Goal: Task Accomplishment & Management: Manage account settings

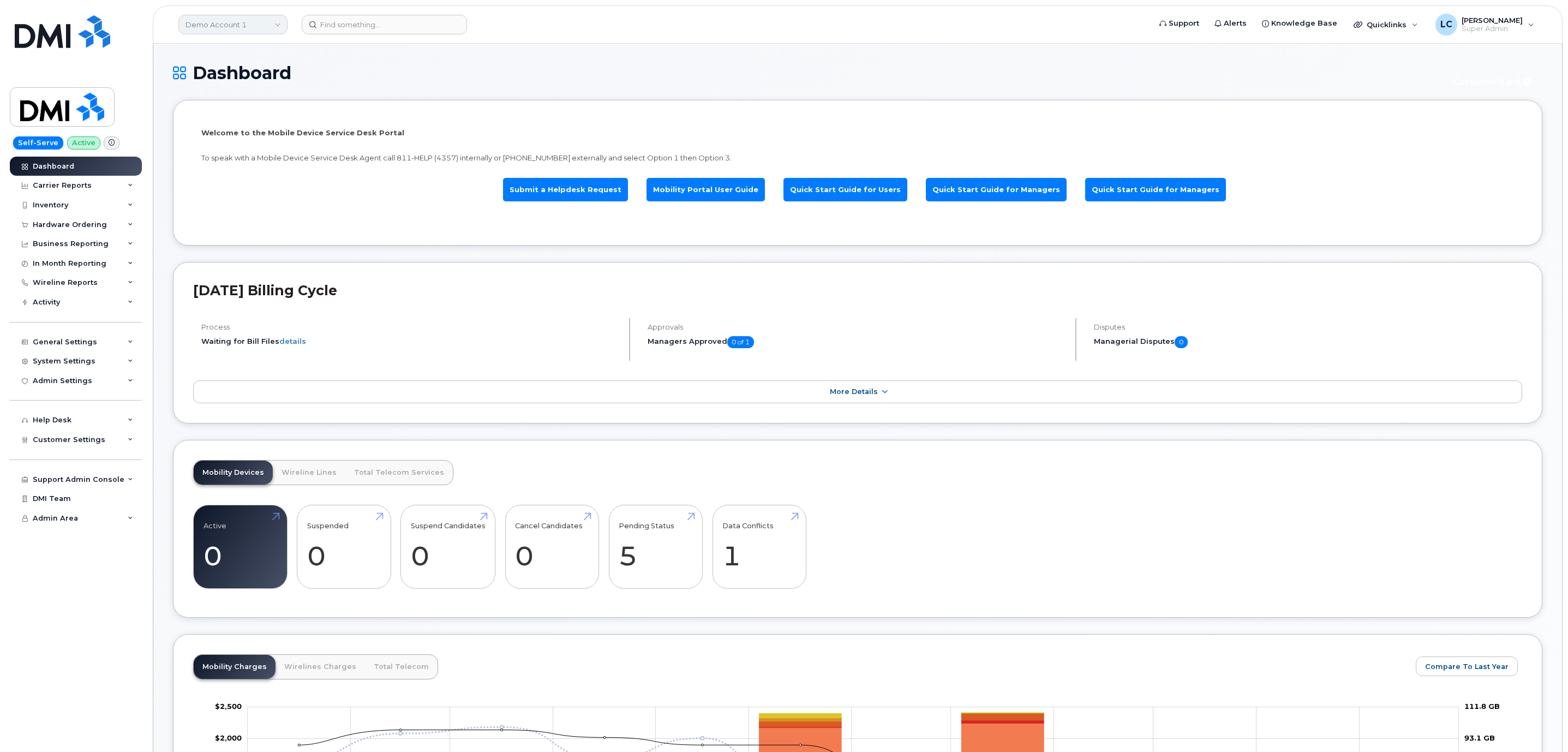
click at [236, 23] on link "Demo Account 1" at bounding box center [233, 25] width 109 height 20
click at [241, 47] on input at bounding box center [260, 52] width 143 height 20
type input "first"
click at [244, 172] on span "FirstEnergy Corp" at bounding box center [219, 171] width 60 height 11
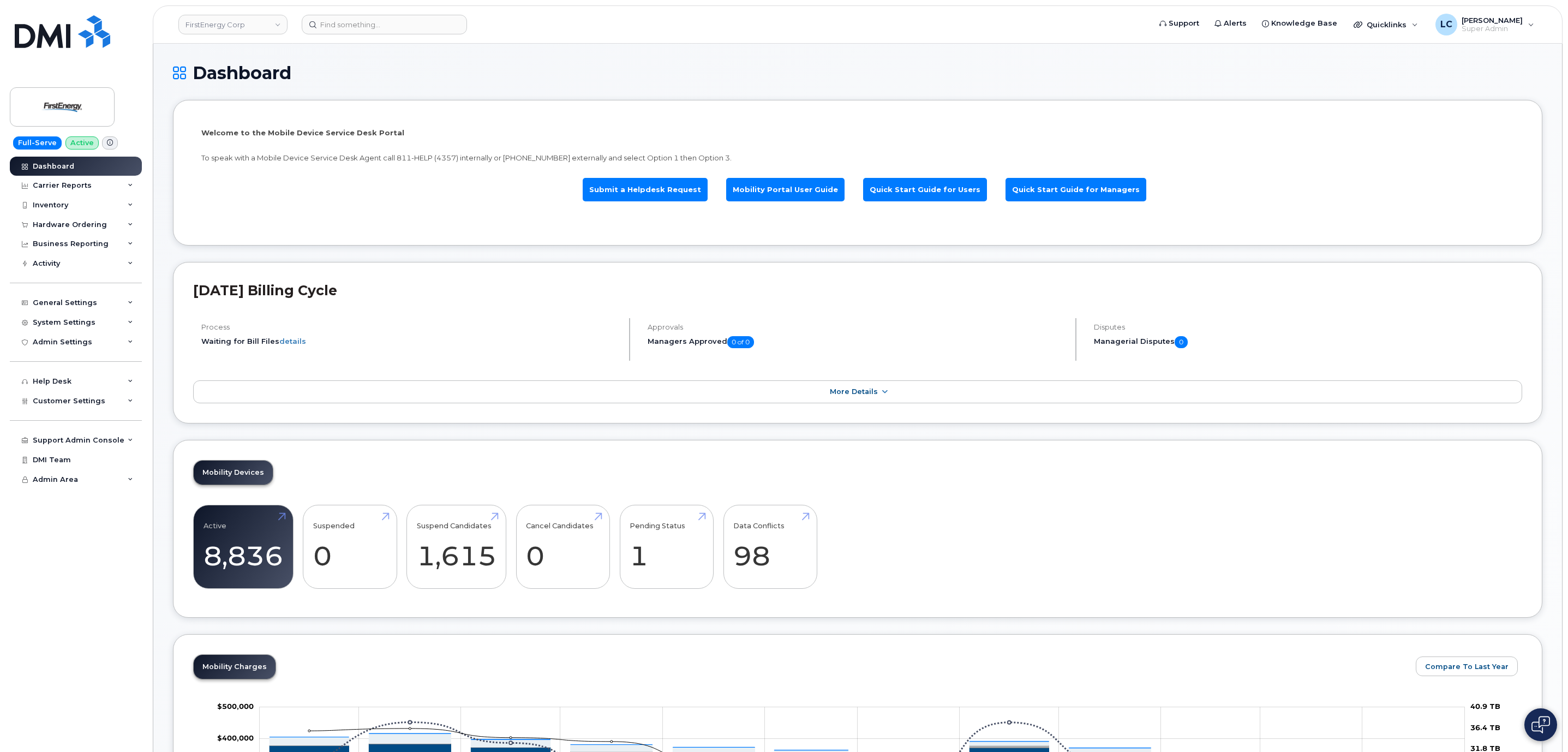
click at [732, 152] on p "To speak with a Mobile Device Service Desk Agent call 811-HELP (4357) internall…" at bounding box center [857, 157] width 1313 height 11
drag, startPoint x: 731, startPoint y: 159, endPoint x: 202, endPoint y: 159, distance: 529.0
click at [202, 159] on p "To speak with a Mobile Device Service Desk Agent call 811-HELP (4357) internall…" at bounding box center [857, 157] width 1313 height 11
click at [249, 140] on div "Welcome to the Mobile Device Service Desk Portal To speak with a Mobile Device …" at bounding box center [857, 174] width 1313 height 94
drag, startPoint x: 205, startPoint y: 135, endPoint x: 409, endPoint y: 137, distance: 204.0
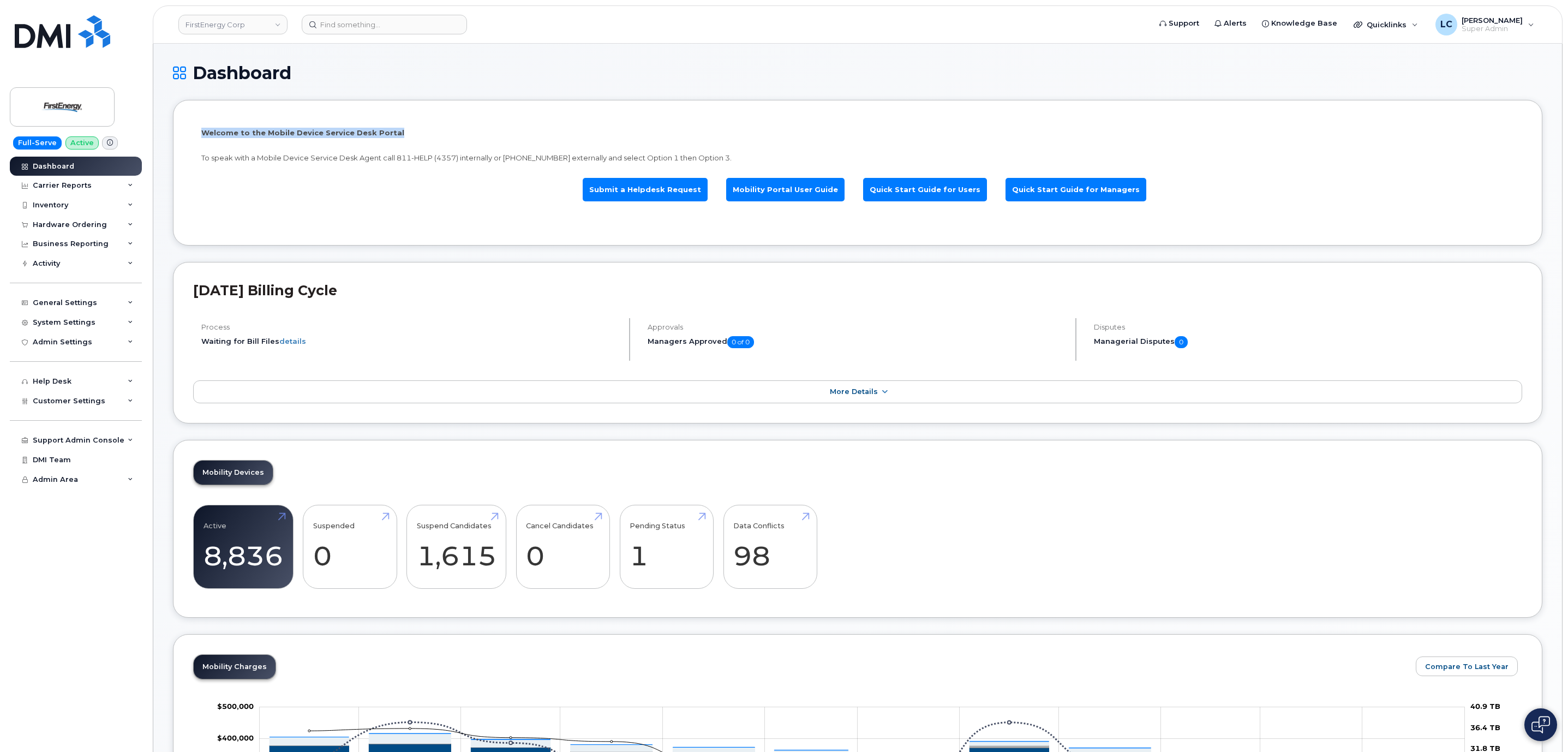
click at [409, 137] on p "Welcome to the Mobile Device Service Desk Portal" at bounding box center [857, 133] width 1313 height 11
click at [416, 137] on p "Welcome to the Mobile Device Service Desk Portal" at bounding box center [857, 133] width 1313 height 11
drag, startPoint x: 200, startPoint y: 157, endPoint x: 756, endPoint y: 157, distance: 556.0
click at [756, 157] on div "Welcome to the Mobile Device Service Desk Portal To speak with a Mobile Device …" at bounding box center [857, 172] width 1329 height 105
click at [756, 157] on p "To speak with a Mobile Device Service Desk Agent call 811-HELP (4357) internall…" at bounding box center [857, 157] width 1313 height 11
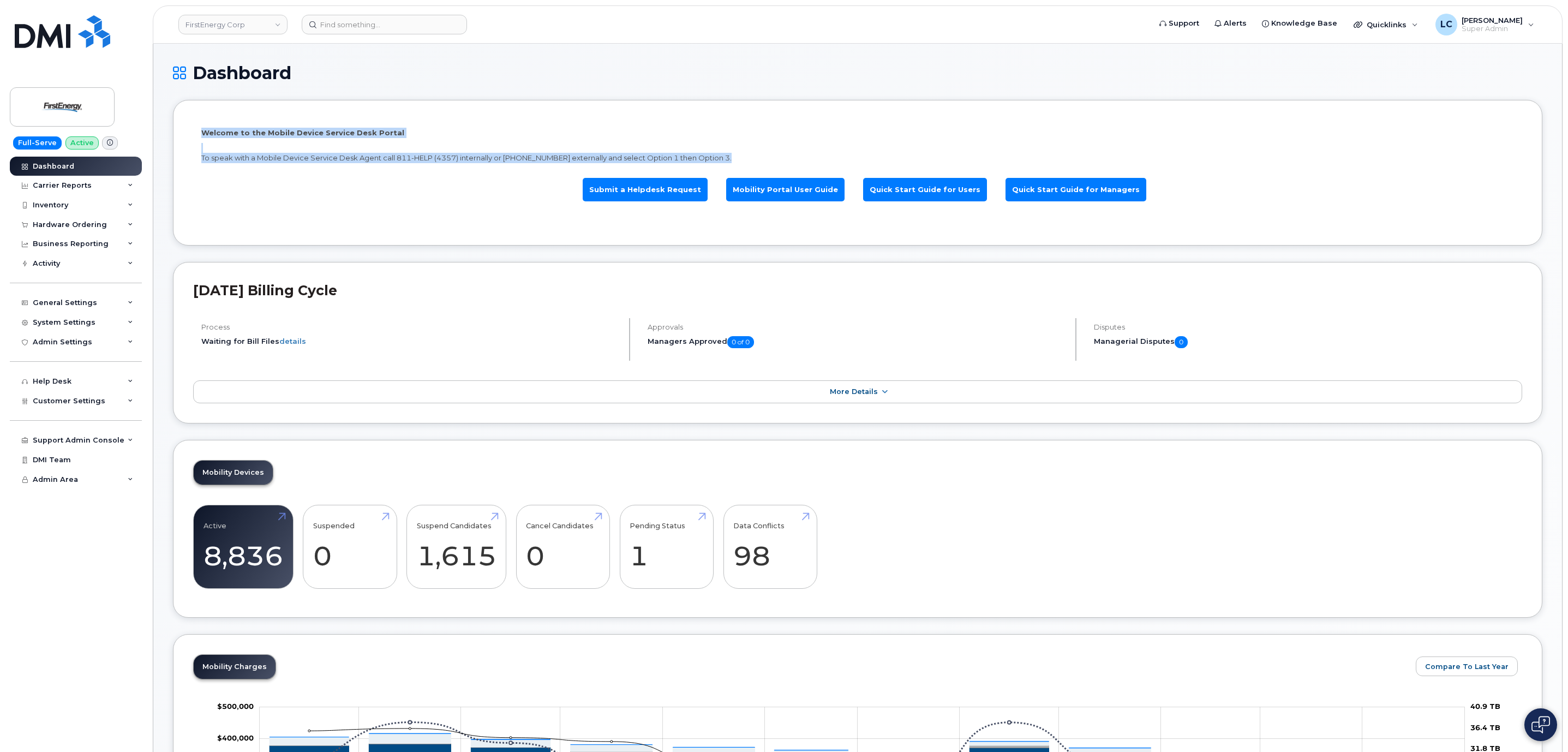
drag, startPoint x: 731, startPoint y: 154, endPoint x: 194, endPoint y: 131, distance: 537.5
click at [194, 131] on div "Welcome to the Mobile Device Service Desk Portal To speak with a Mobile Device …" at bounding box center [857, 172] width 1329 height 105
click at [446, 89] on div "Dashboard" at bounding box center [857, 81] width 1369 height 36
click at [416, 118] on li "Welcome to the Mobile Device Service Desk Portal To speak with a Mobile Device …" at bounding box center [857, 173] width 1369 height 146
drag, startPoint x: 397, startPoint y: 131, endPoint x: 186, endPoint y: 136, distance: 211.1
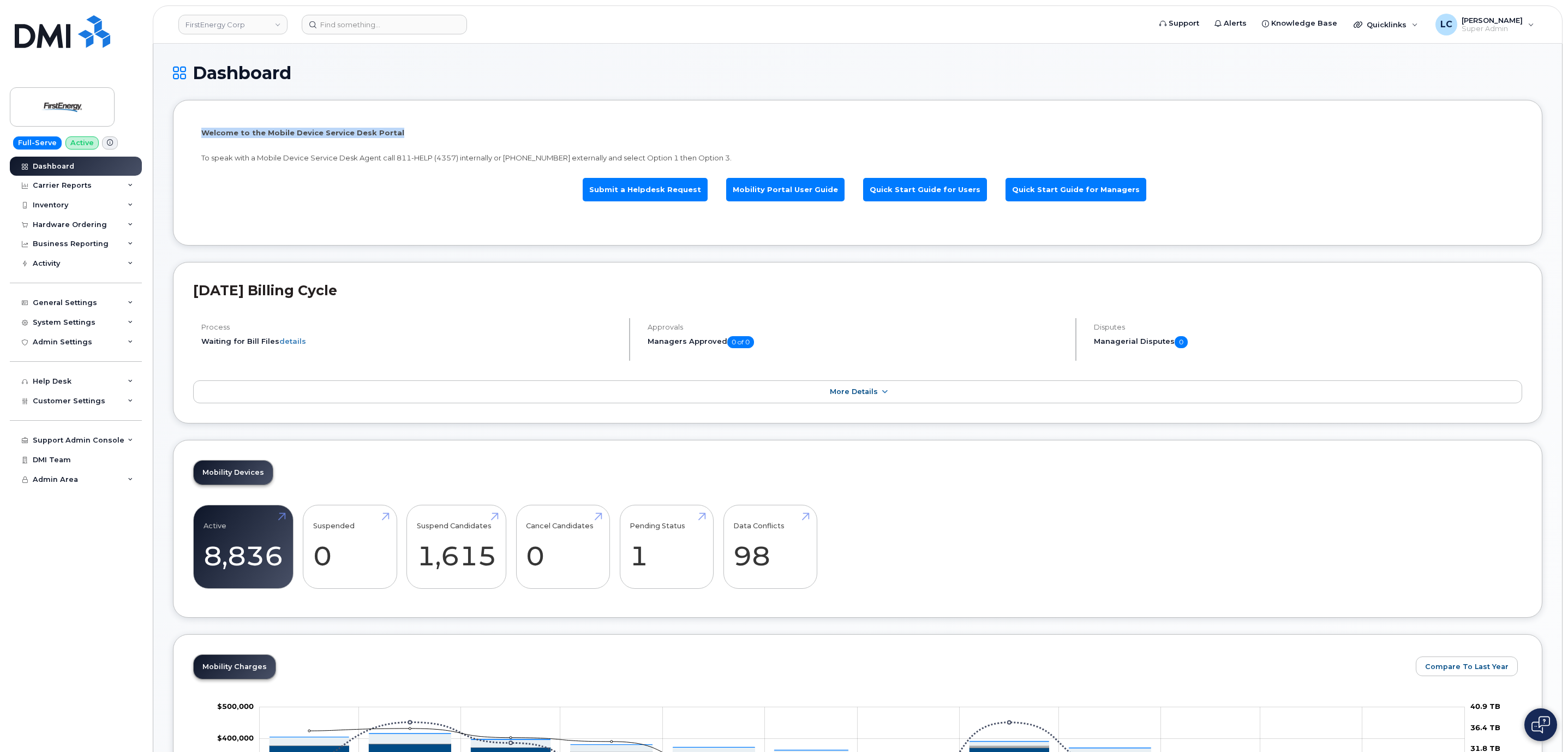
click at [186, 136] on li "Welcome to the Mobile Device Service Desk Portal To speak with a Mobile Device …" at bounding box center [857, 173] width 1369 height 146
drag, startPoint x: 196, startPoint y: 159, endPoint x: 734, endPoint y: 159, distance: 538.0
click at [734, 159] on div "Welcome to the Mobile Device Service Desk Portal To speak with a Mobile Device …" at bounding box center [857, 172] width 1329 height 105
click at [102, 324] on div "System Settings" at bounding box center [75, 322] width 132 height 20
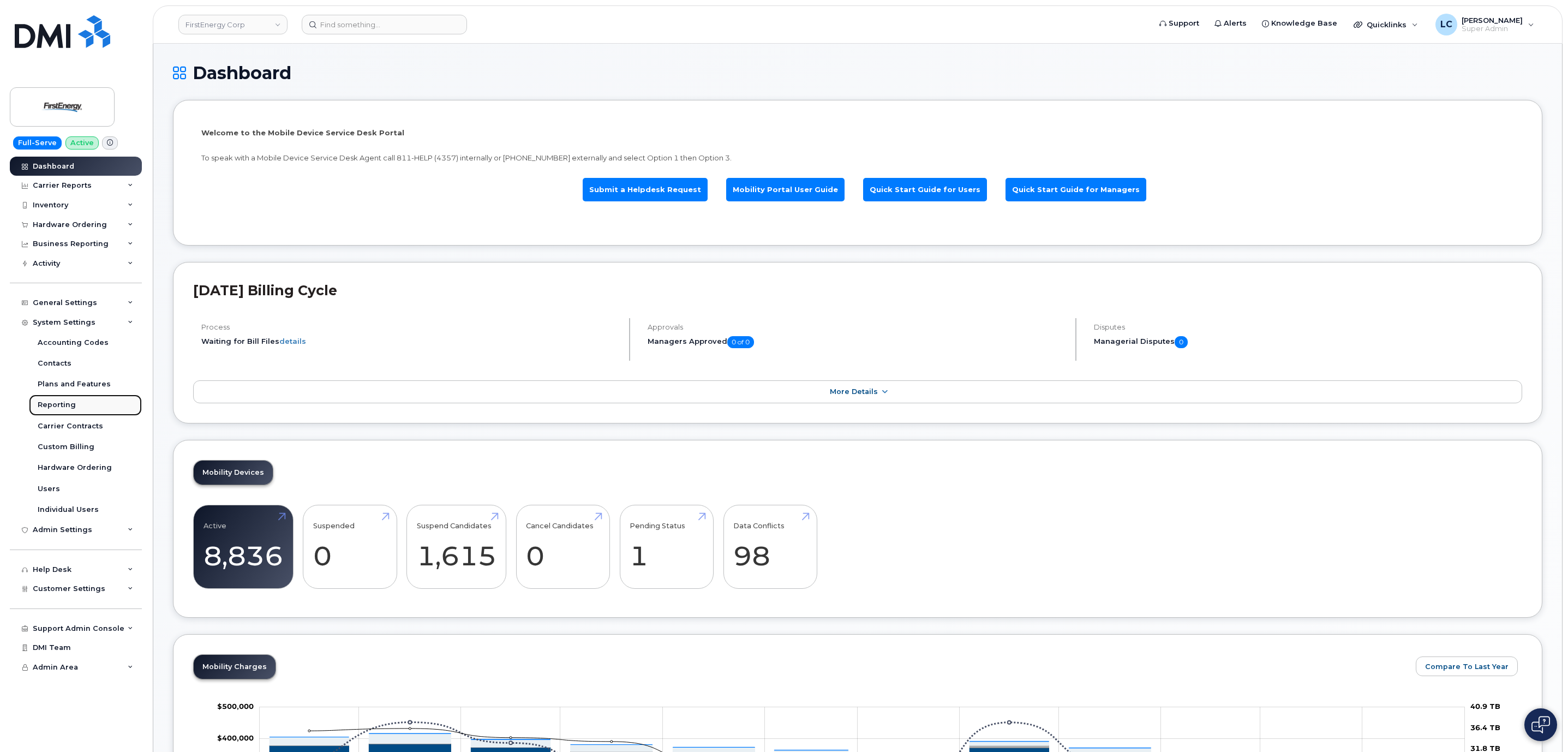
click at [75, 402] on link "Reporting" at bounding box center [85, 404] width 113 height 21
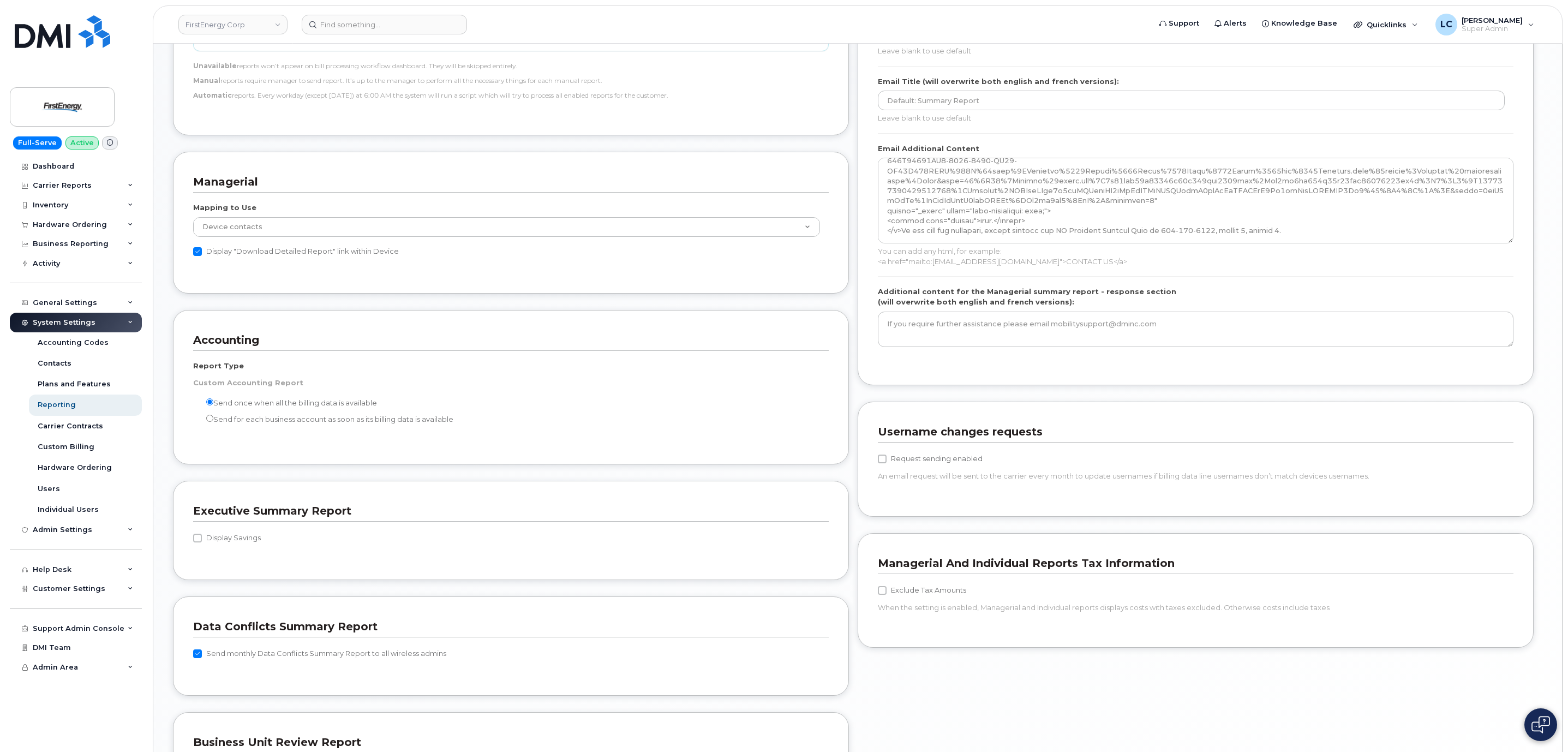
scroll to position [654, 0]
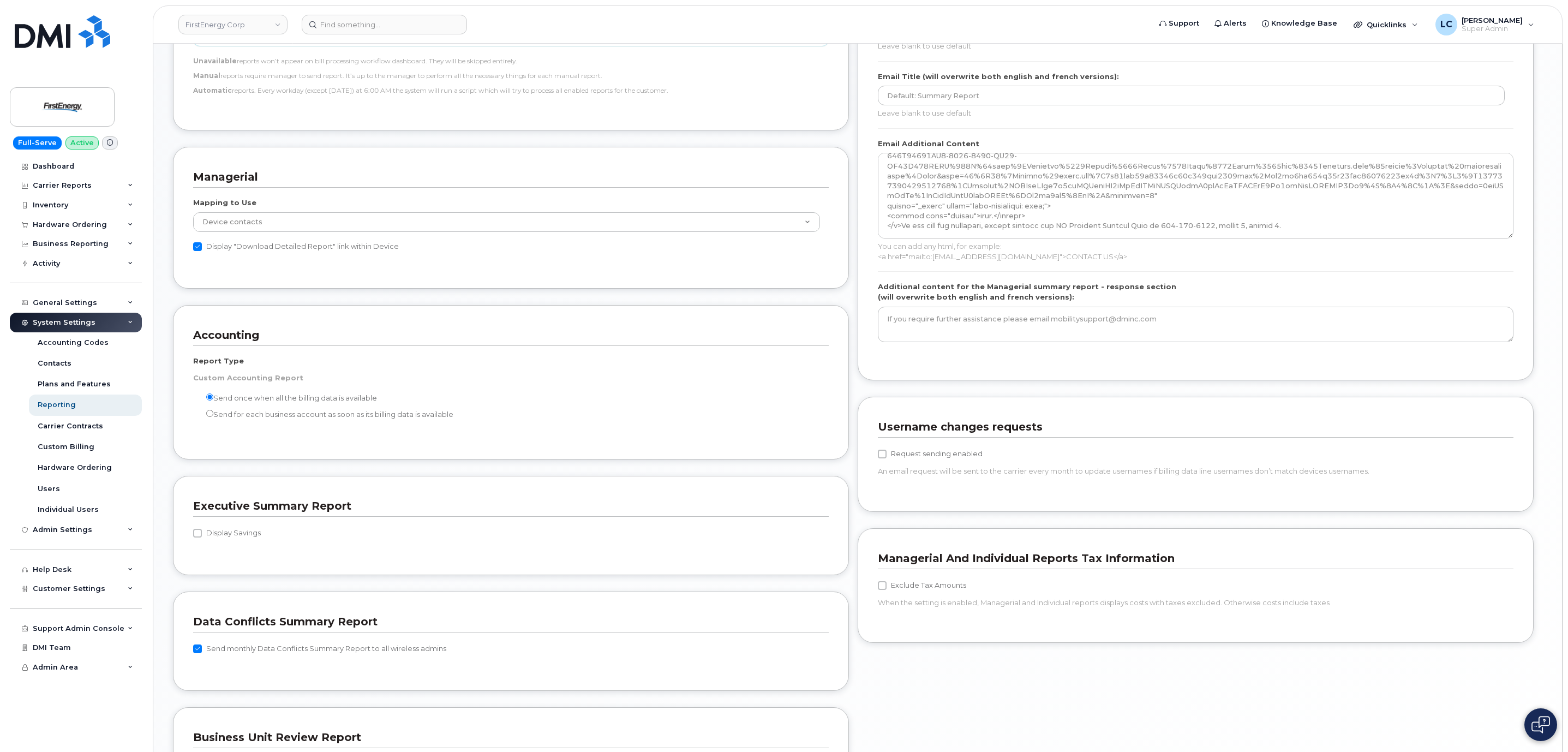
click at [1397, 491] on div "Request sending enabled An email request will be sent to the carrier every mont…" at bounding box center [1195, 464] width 635 height 54
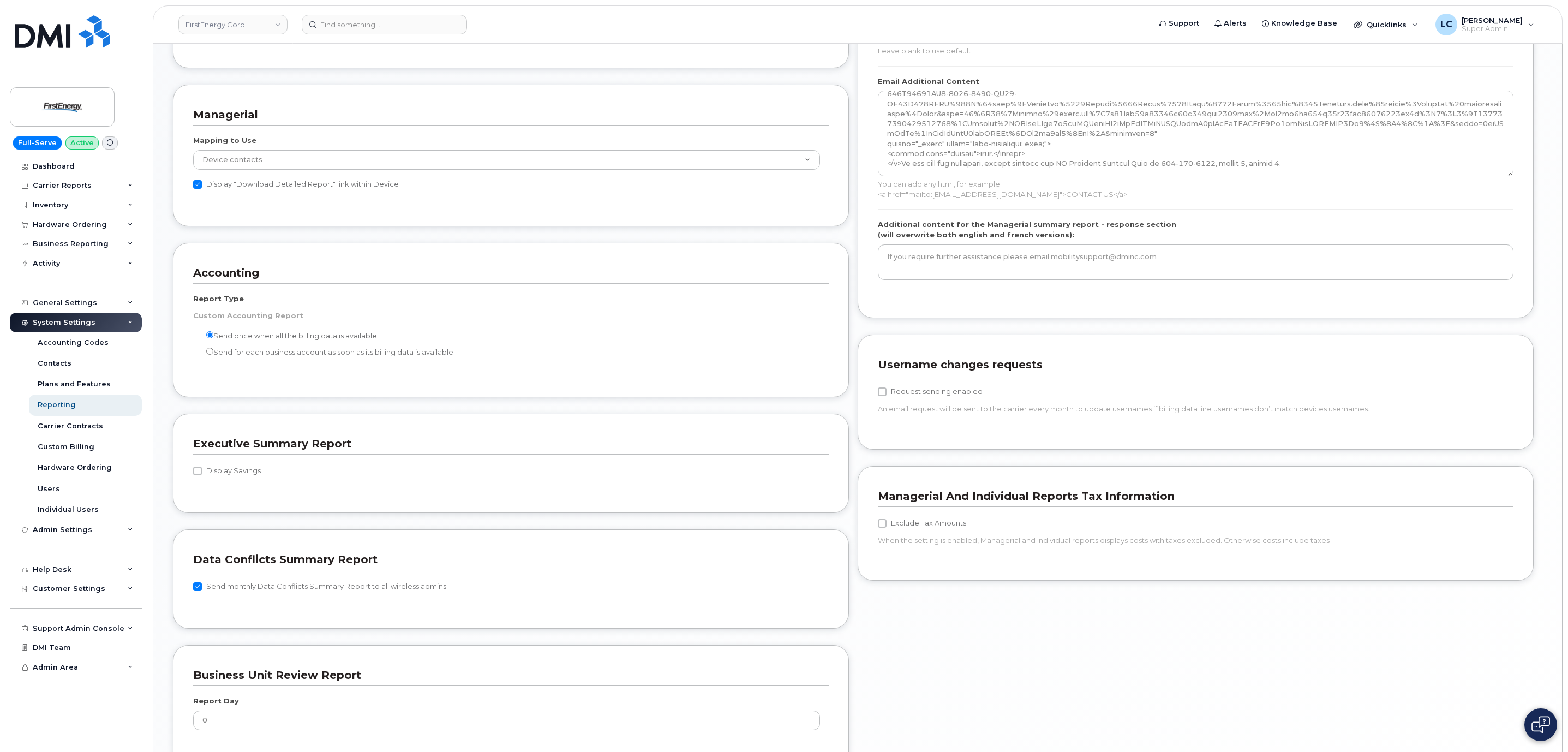
scroll to position [818, 0]
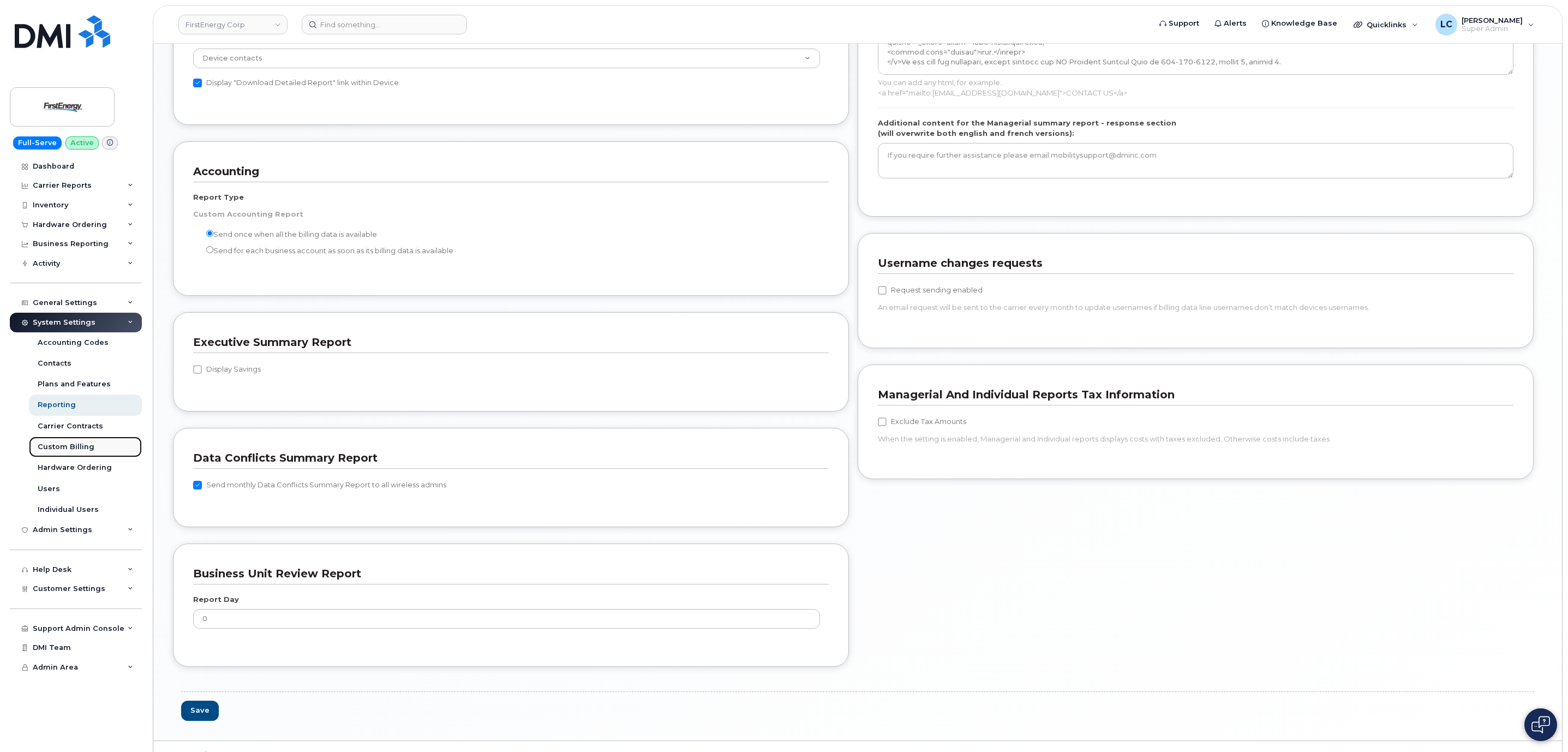
click at [80, 445] on div "Custom Billing" at bounding box center [65, 447] width 57 height 10
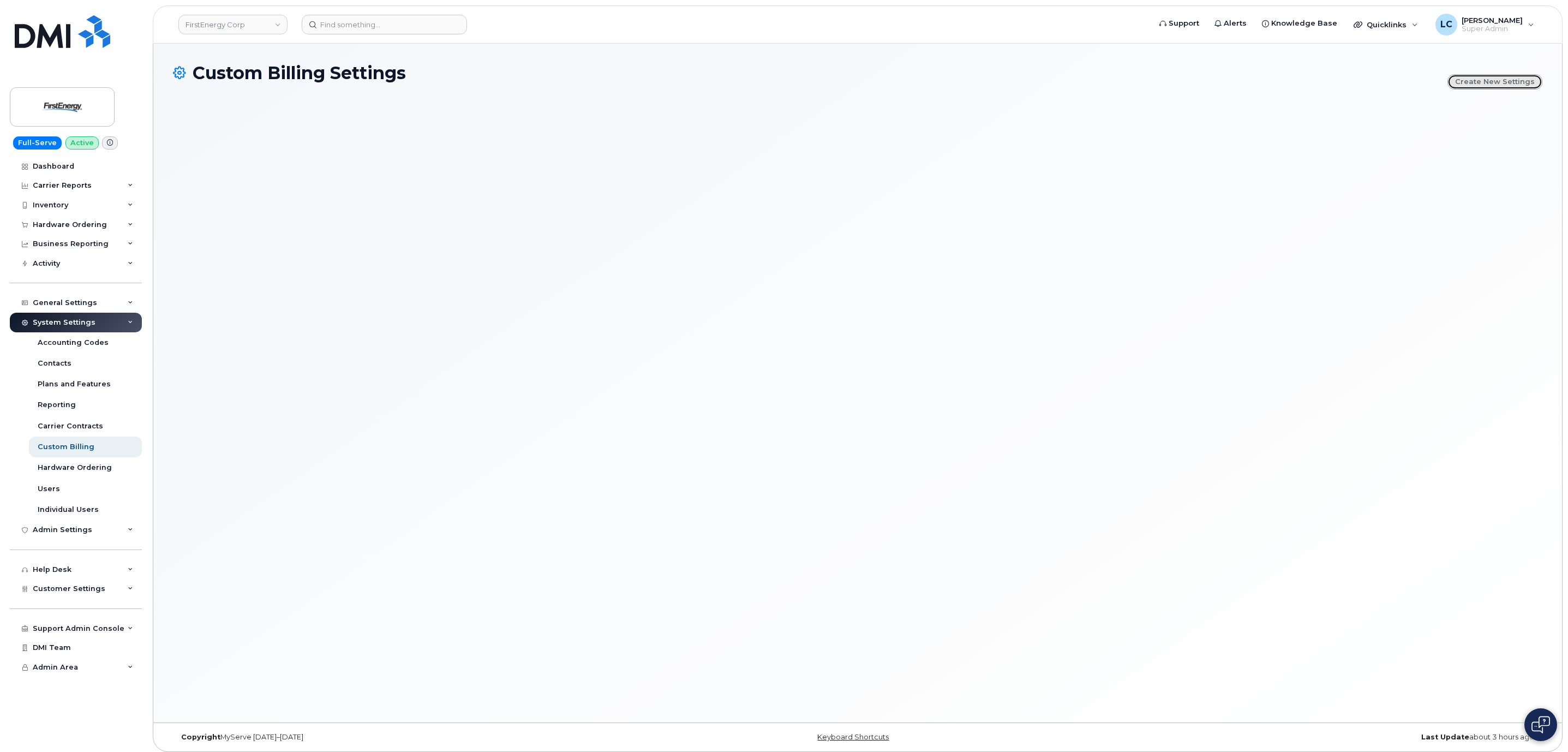
drag, startPoint x: 1488, startPoint y: 75, endPoint x: 1481, endPoint y: 77, distance: 7.3
click at [1488, 75] on link "Create new settings" at bounding box center [1495, 82] width 95 height 15
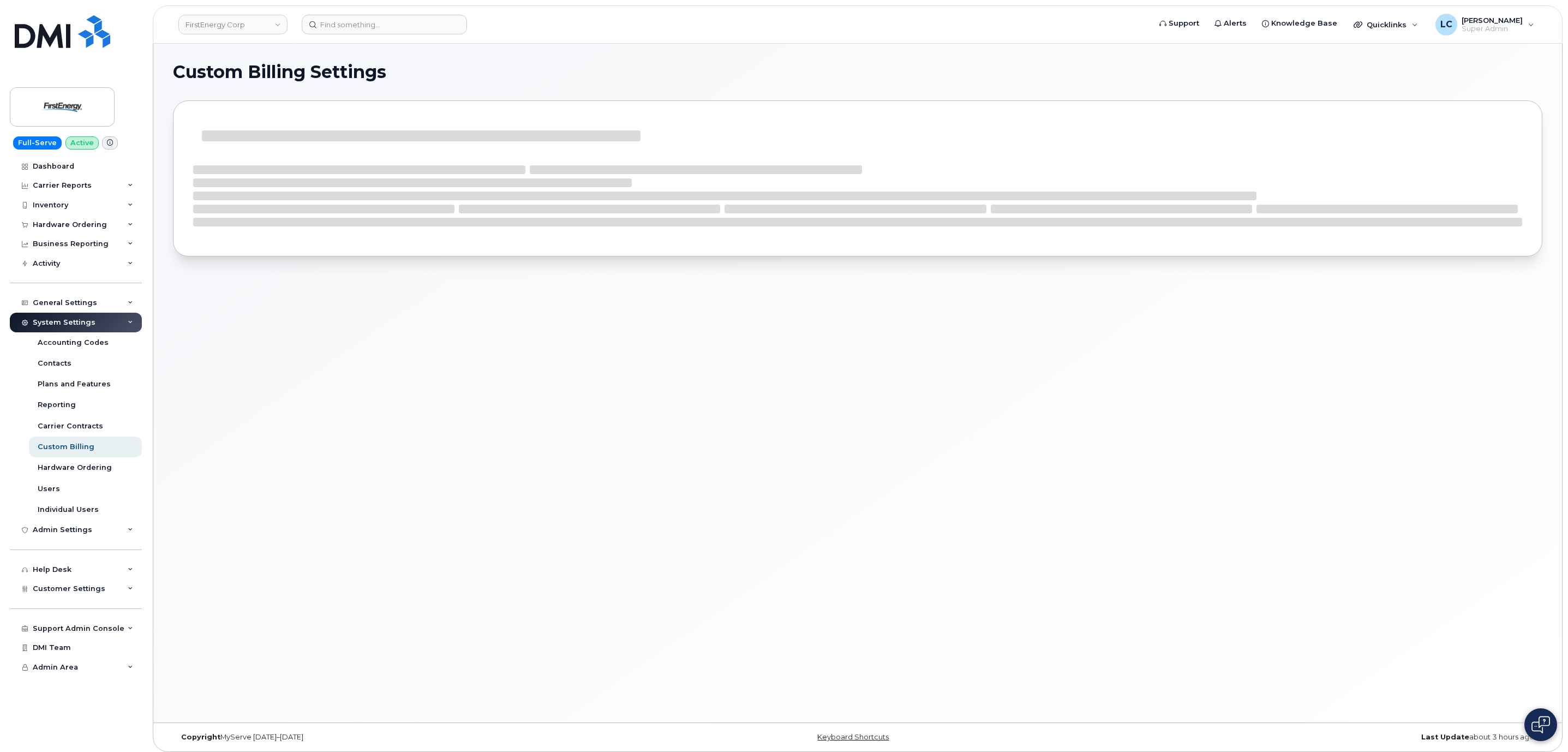
select select "11904"
select select
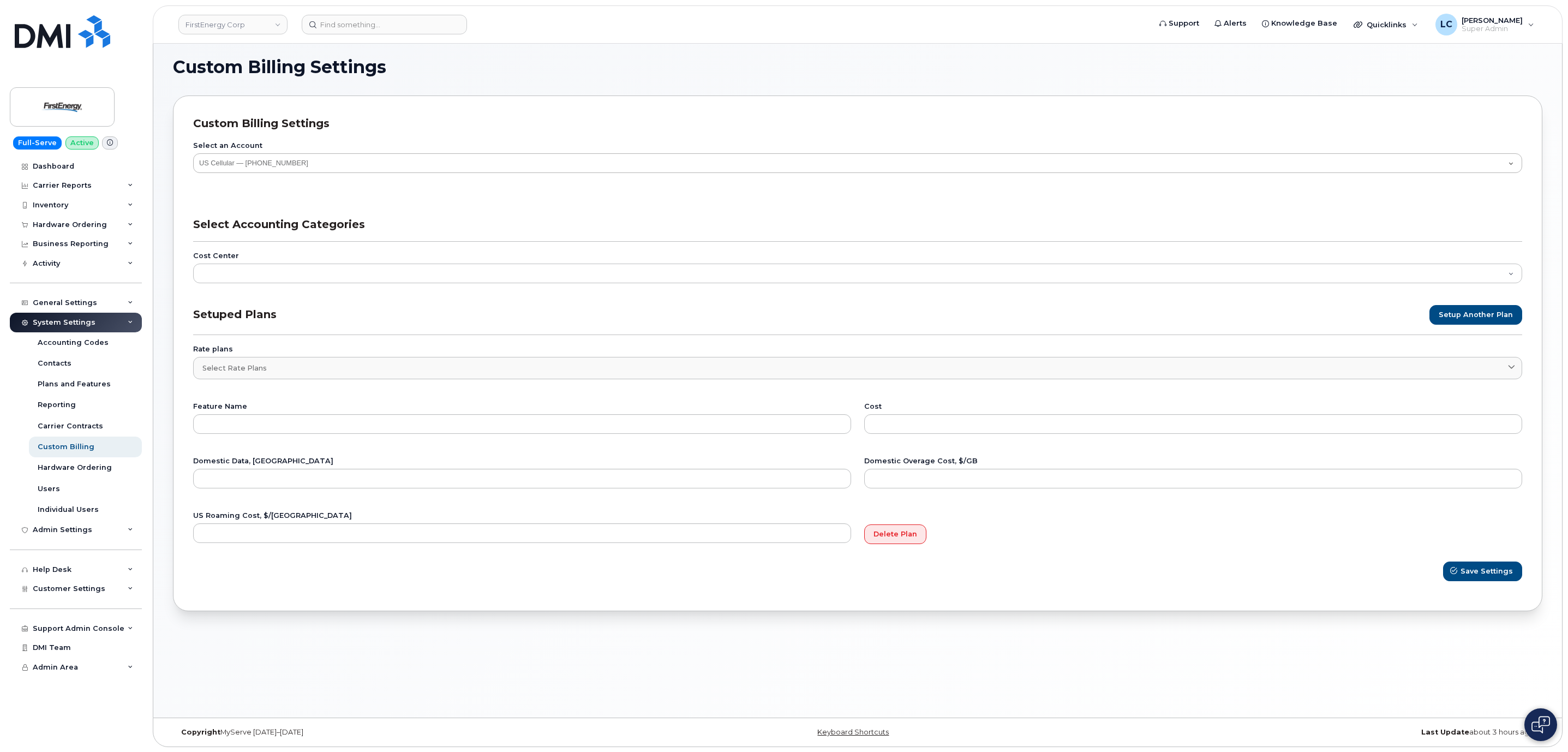
scroll to position [6, 0]
click at [1469, 317] on span "Setup Another Plan" at bounding box center [1477, 314] width 75 height 11
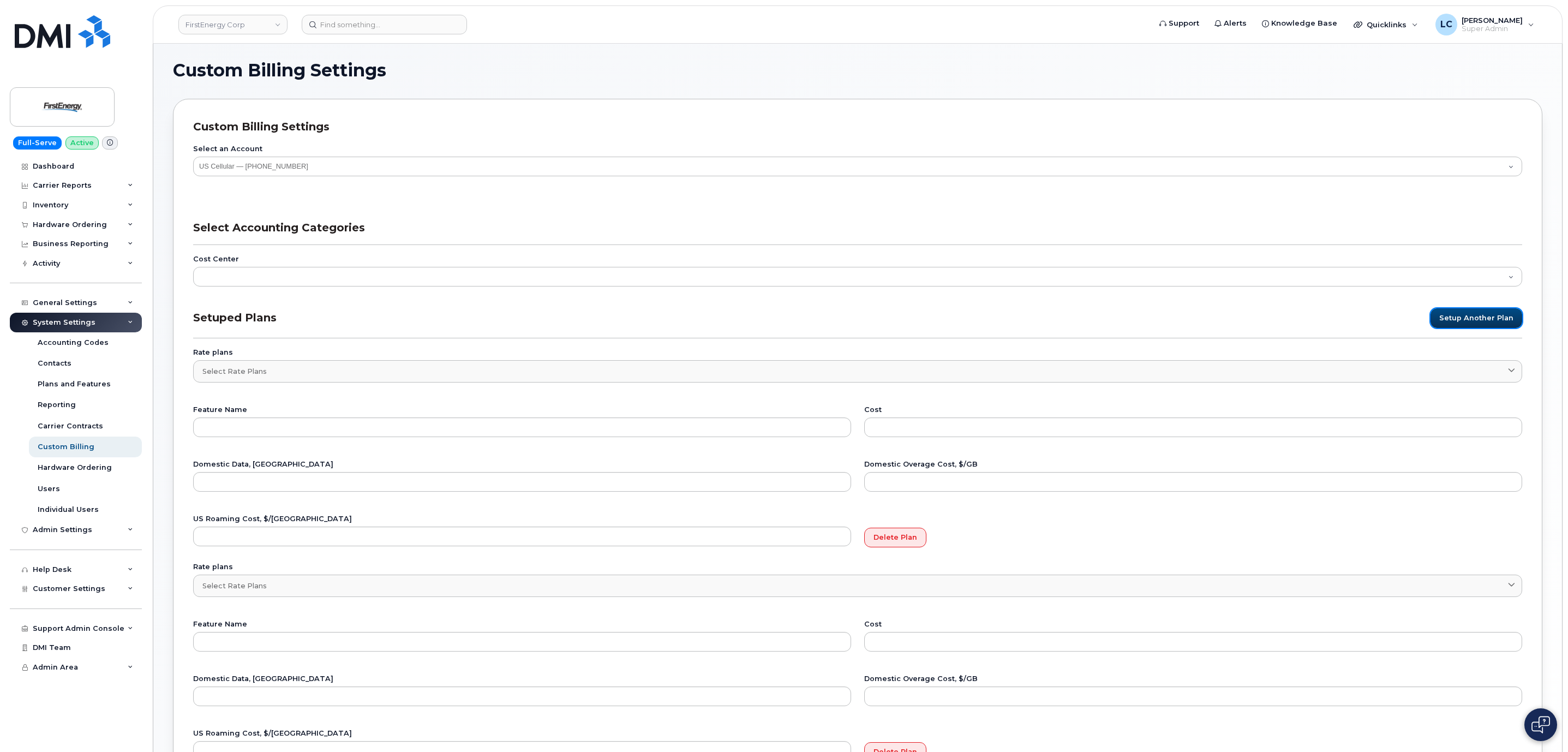
scroll to position [0, 0]
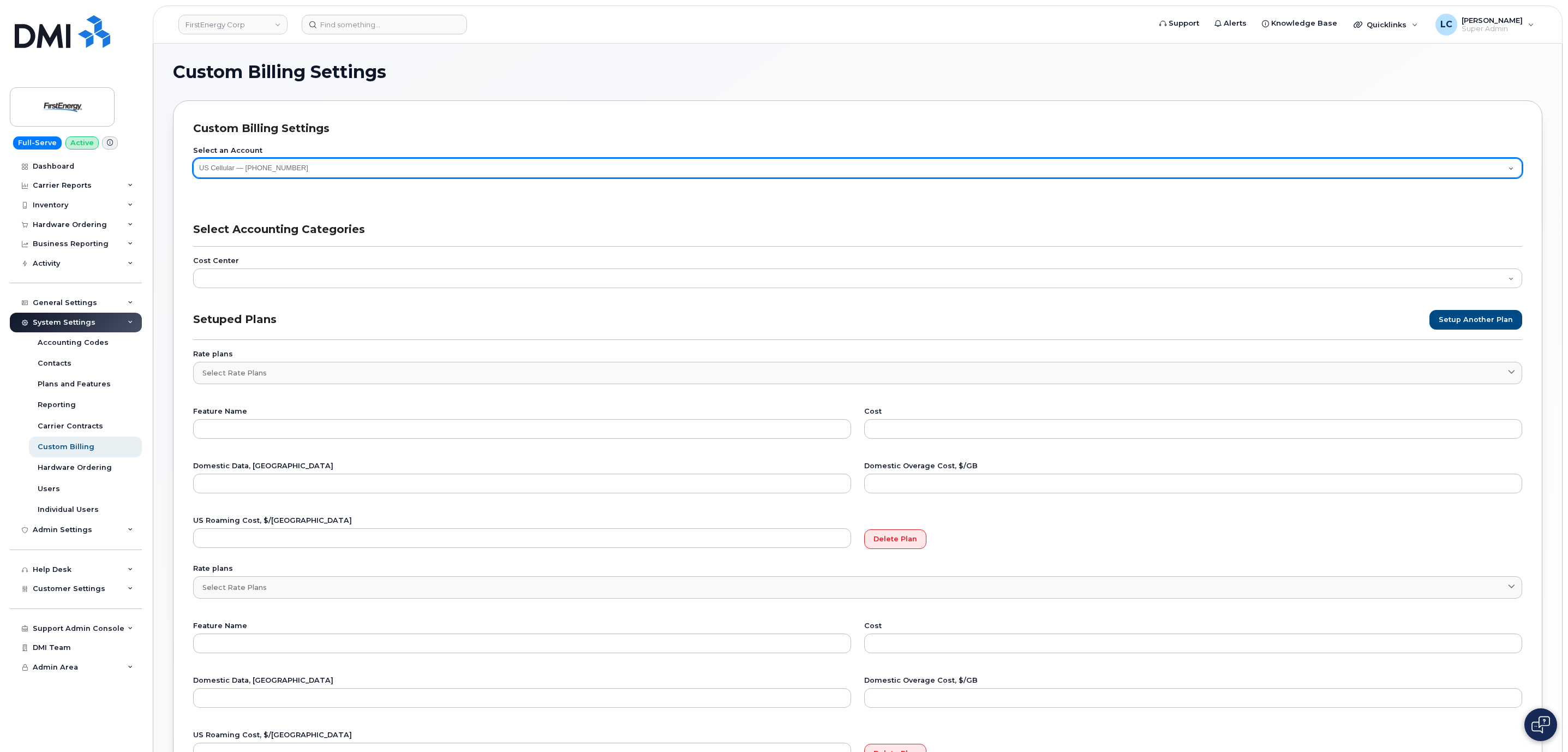
click at [522, 171] on select "AT&T Wireless — [PHONE_NUMBER] US Cellular — 175300282 Verizon Wireless — 94238…" at bounding box center [857, 168] width 1329 height 20
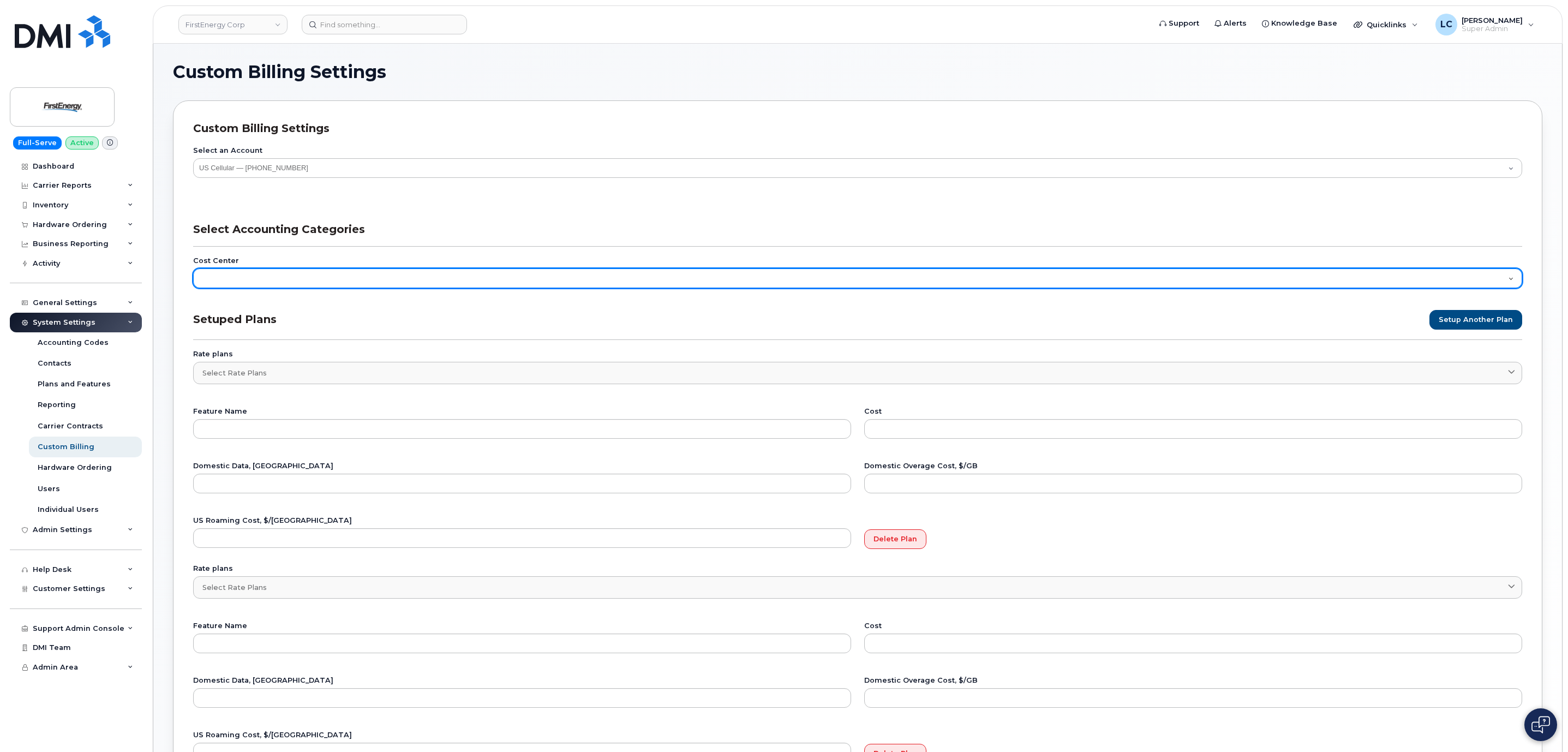
click at [1460, 285] on select "3k53__math 3k56__literacy 3k57__ap_sci_&_hum 3k61__science 3k62__humanities 3k6…" at bounding box center [857, 278] width 1329 height 20
click at [1462, 285] on select "3k53__math 3k56__literacy 3k57__ap_sci_&_hum 3k61__science 3k62__humanities 3k6…" at bounding box center [857, 278] width 1329 height 20
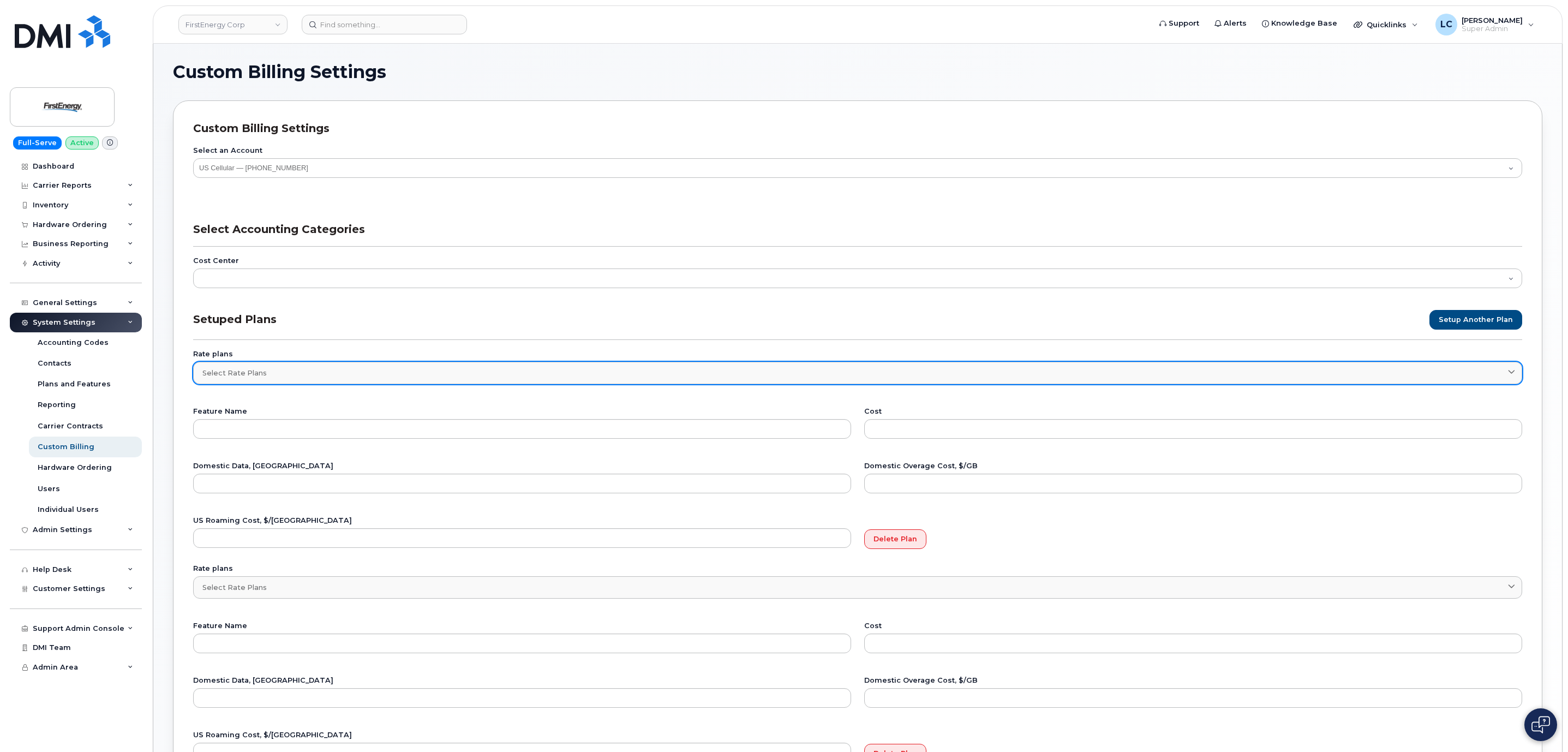
click at [1174, 370] on div "Select rate plans" at bounding box center [857, 373] width 1310 height 11
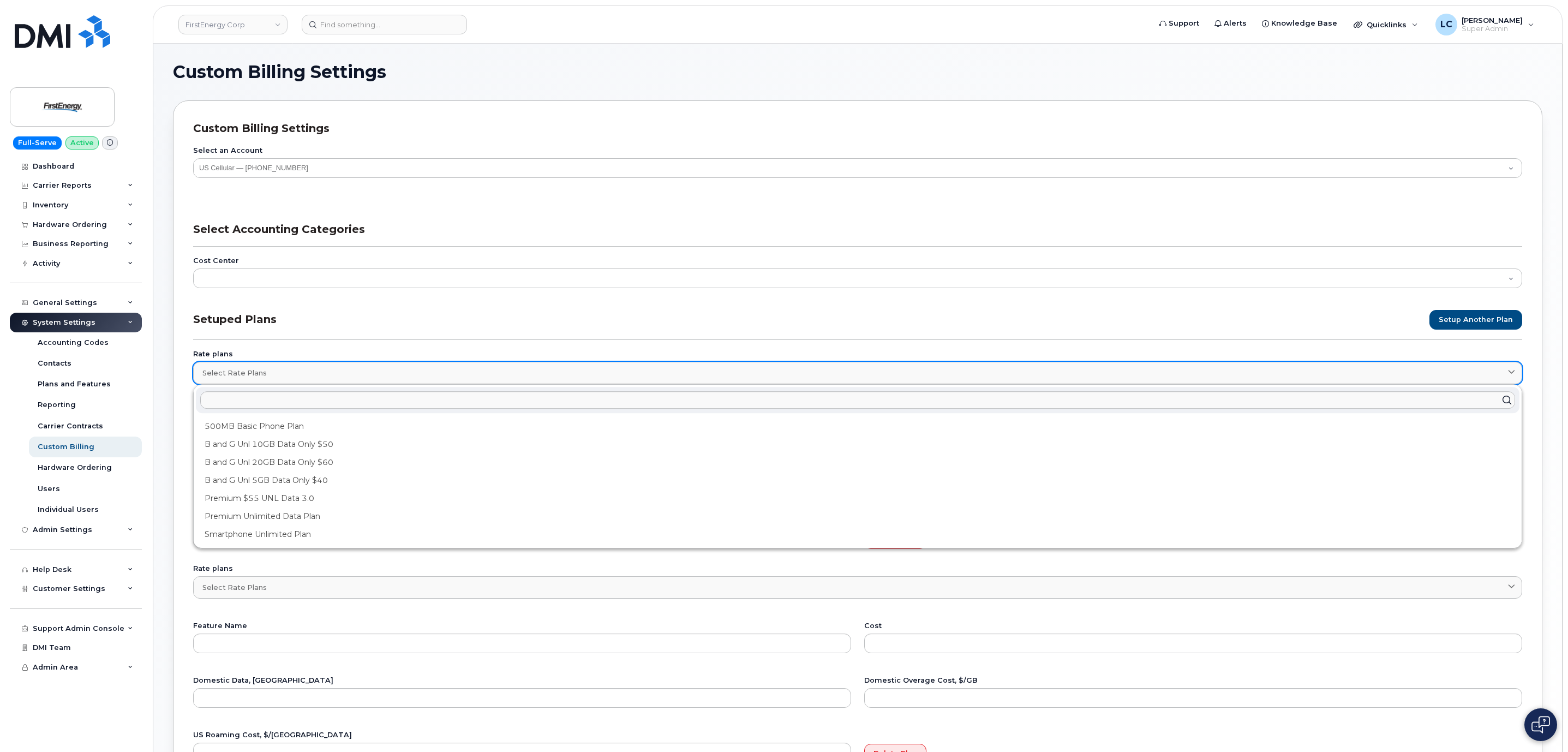
click at [1175, 370] on div "Select rate plans" at bounding box center [857, 373] width 1310 height 11
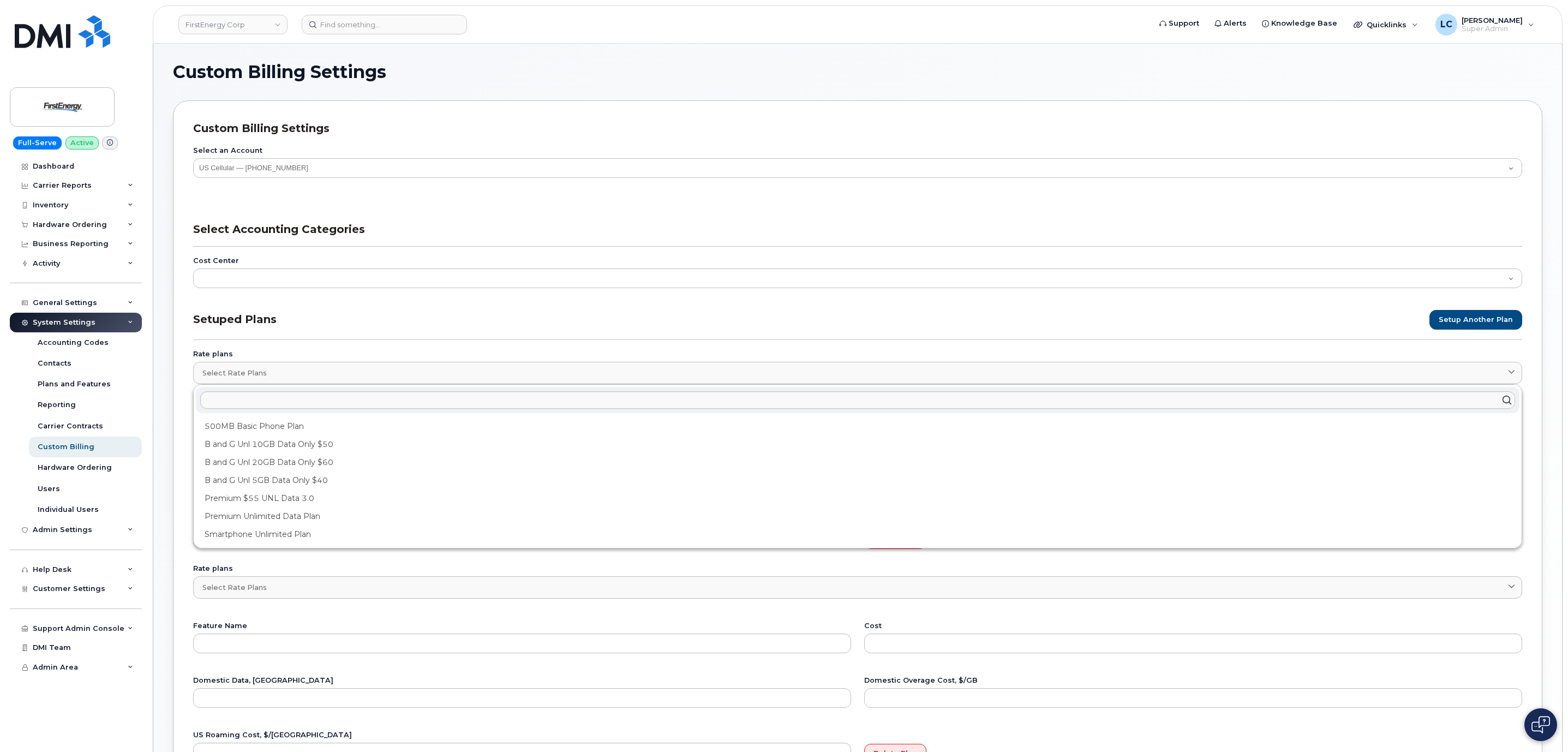
click at [472, 306] on div "Setuped Plans Setup Another Plan" at bounding box center [857, 315] width 1329 height 50
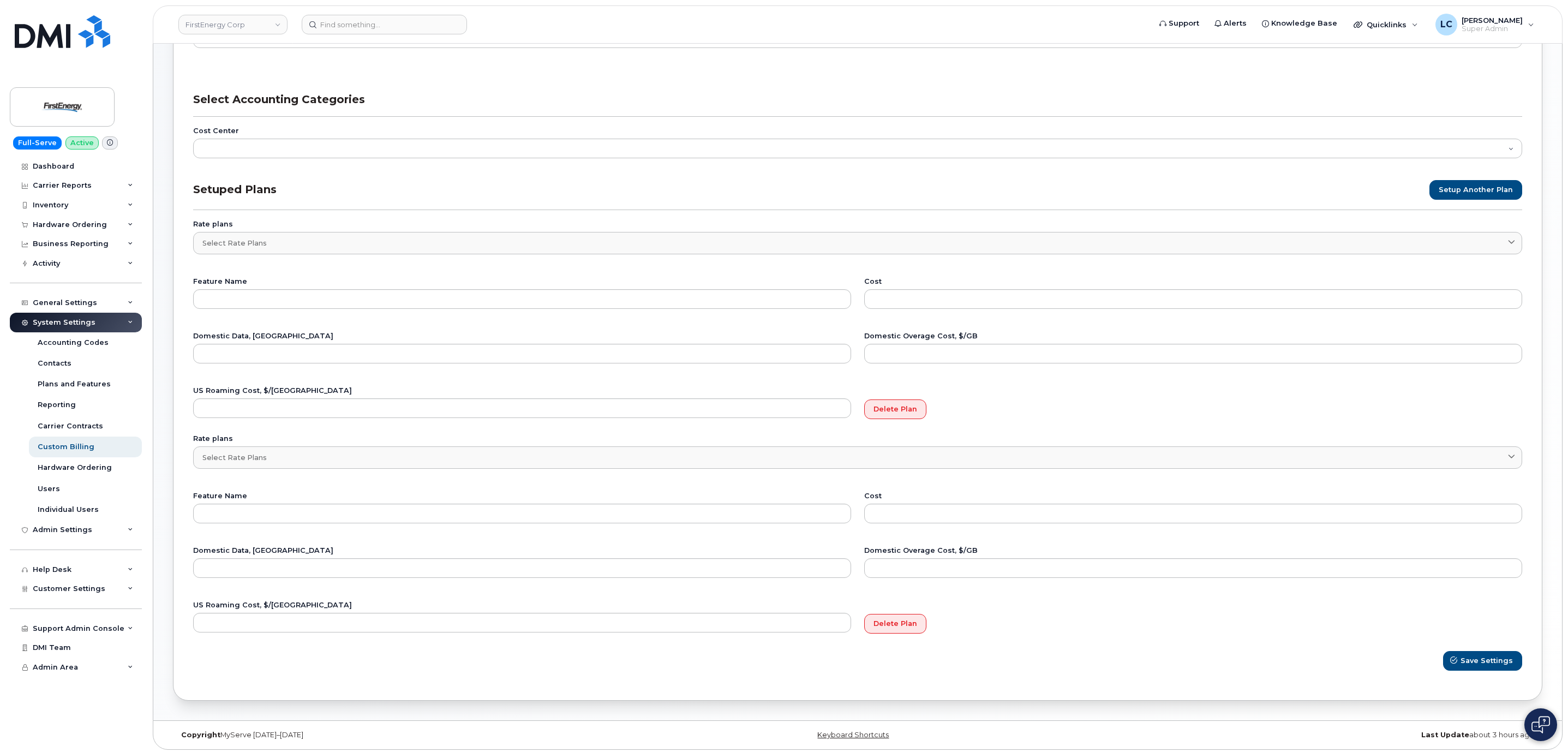
scroll to position [136, 0]
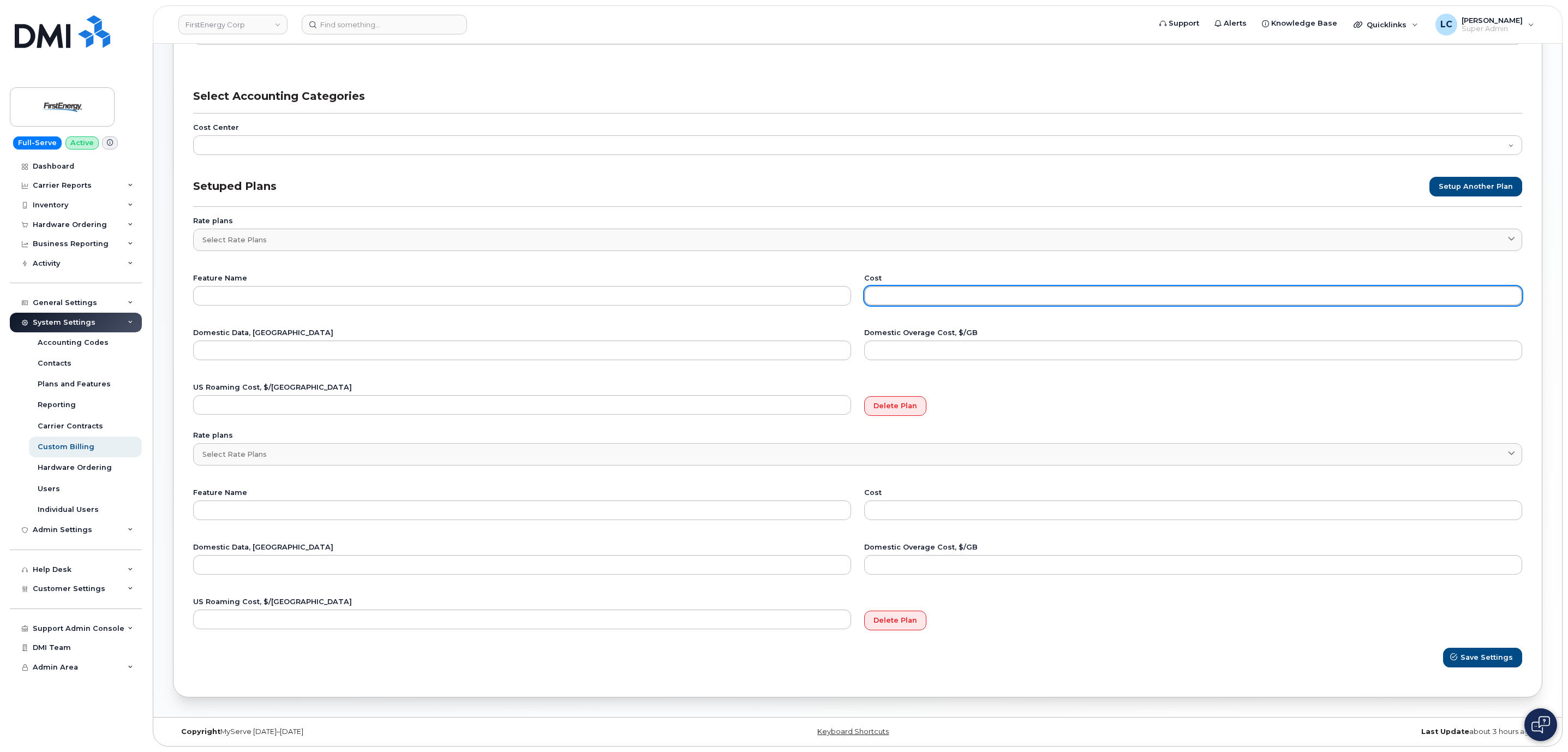
click at [1027, 296] on input "text" at bounding box center [1193, 296] width 658 height 20
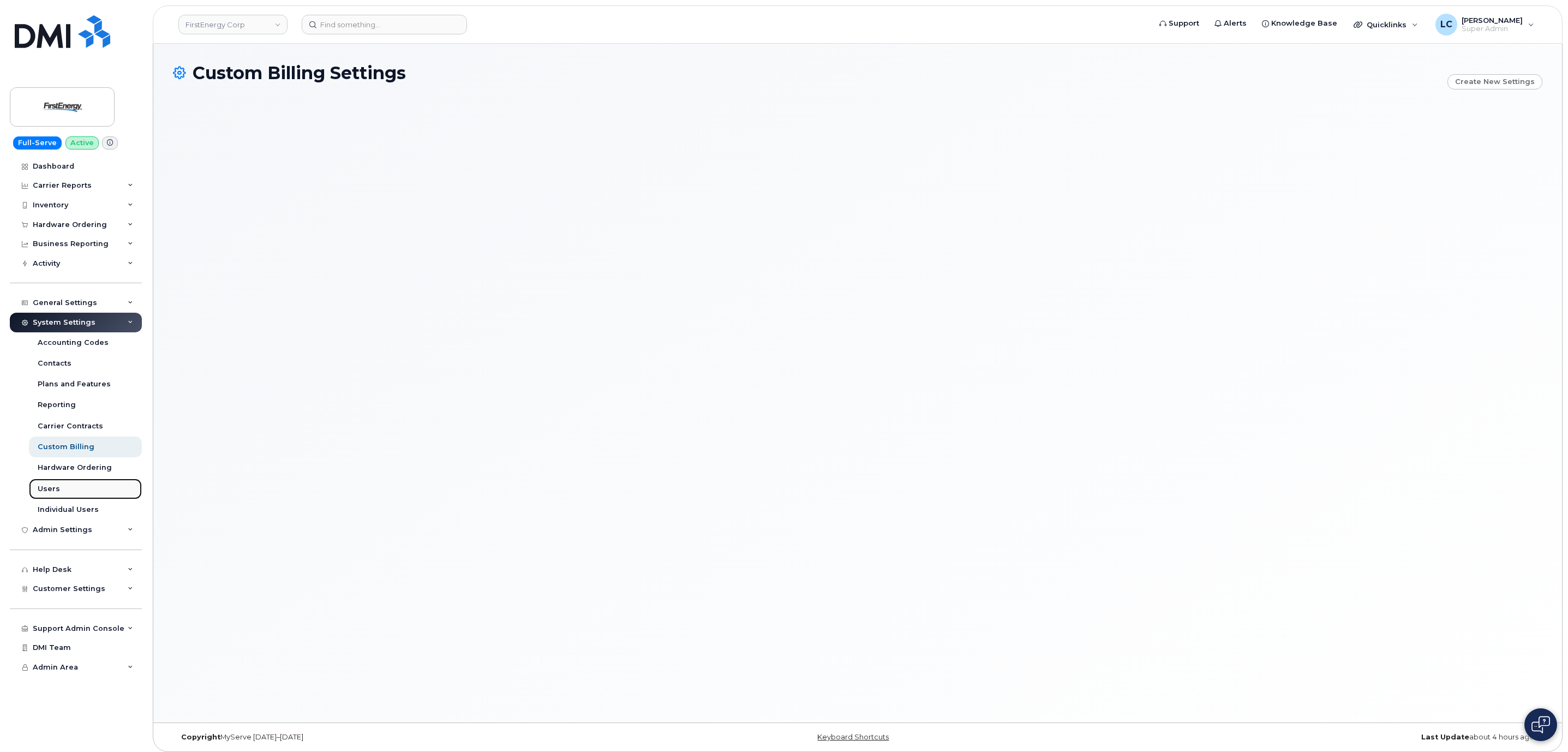
click at [62, 487] on link "Users" at bounding box center [85, 489] width 113 height 21
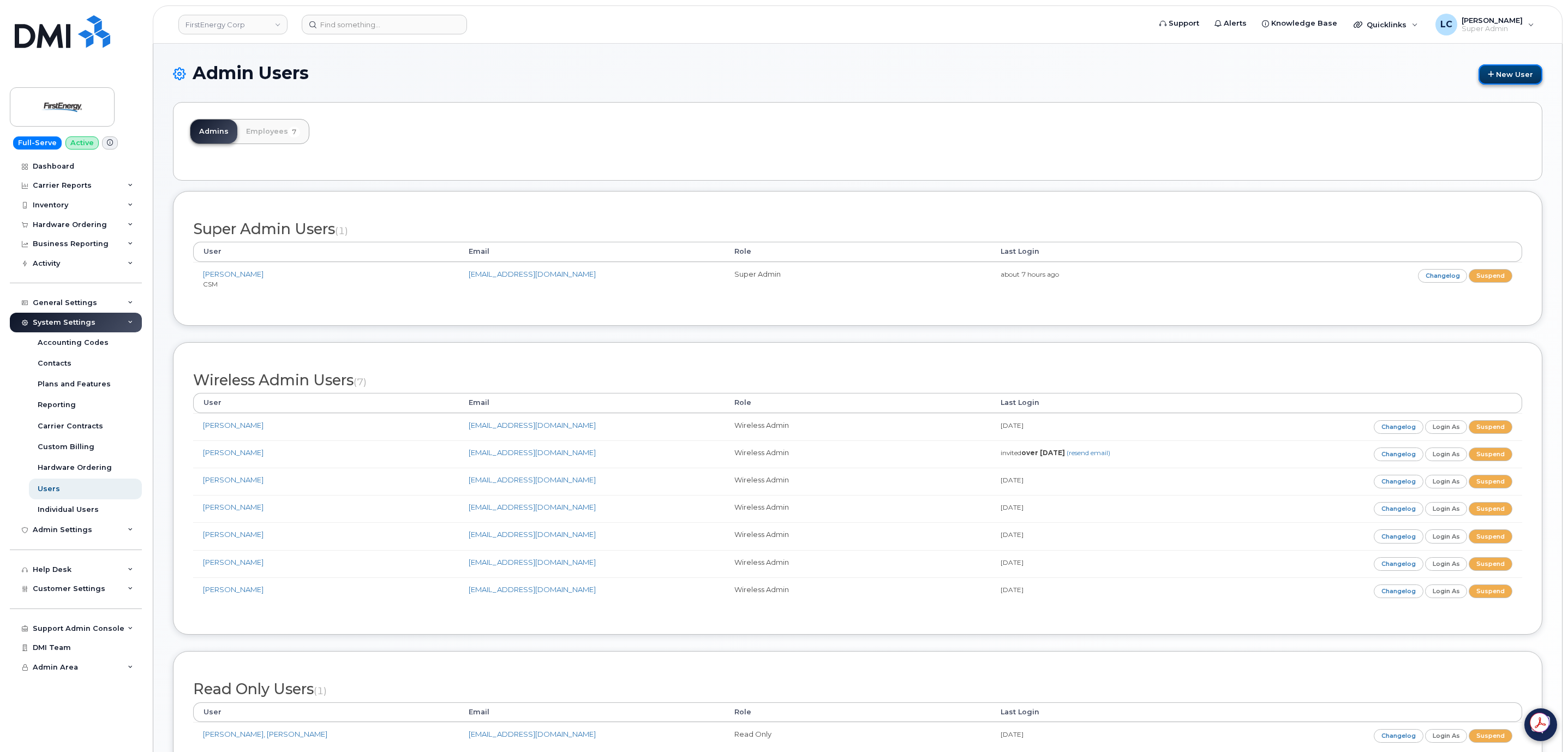
click at [1493, 71] on icon at bounding box center [1490, 75] width 6 height 7
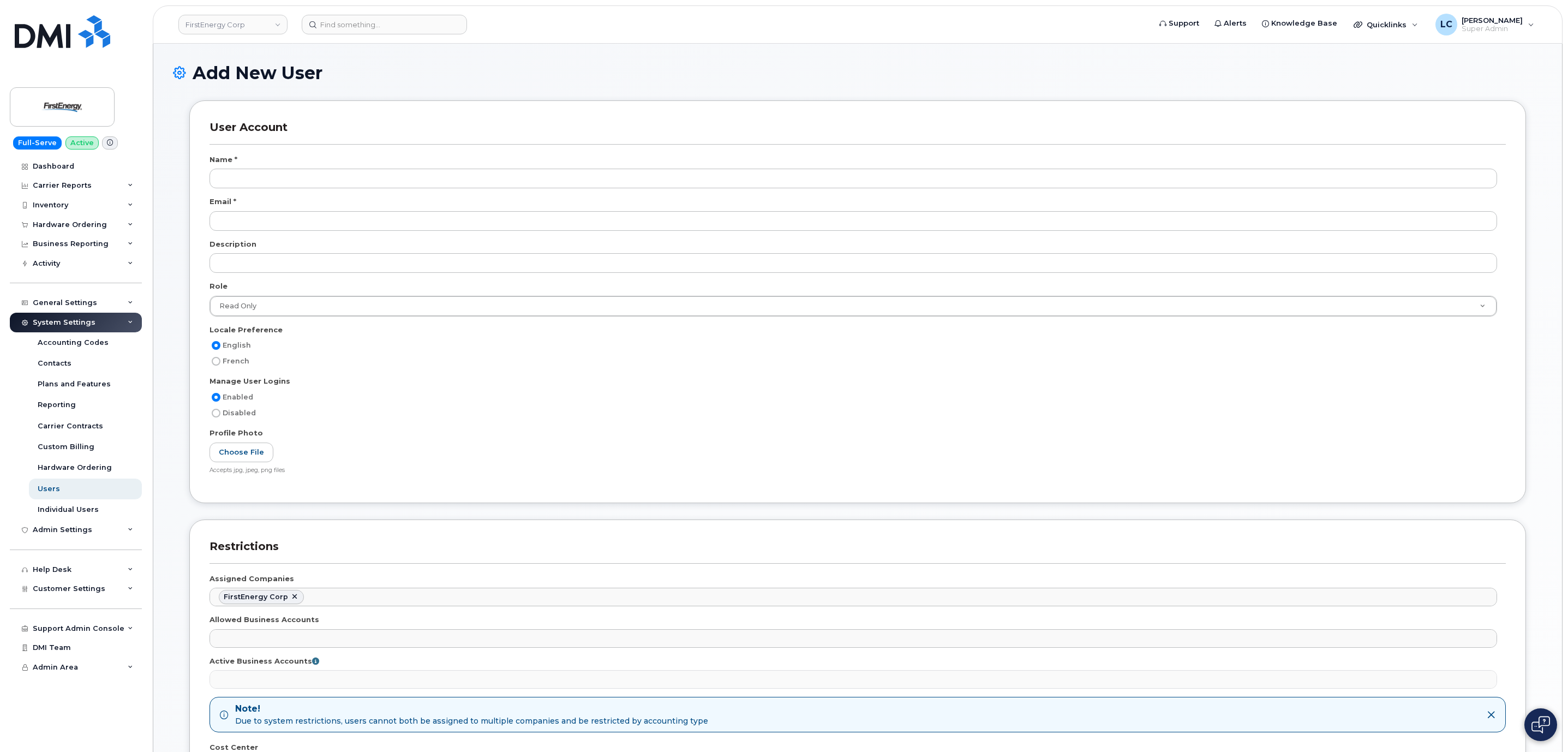
select select
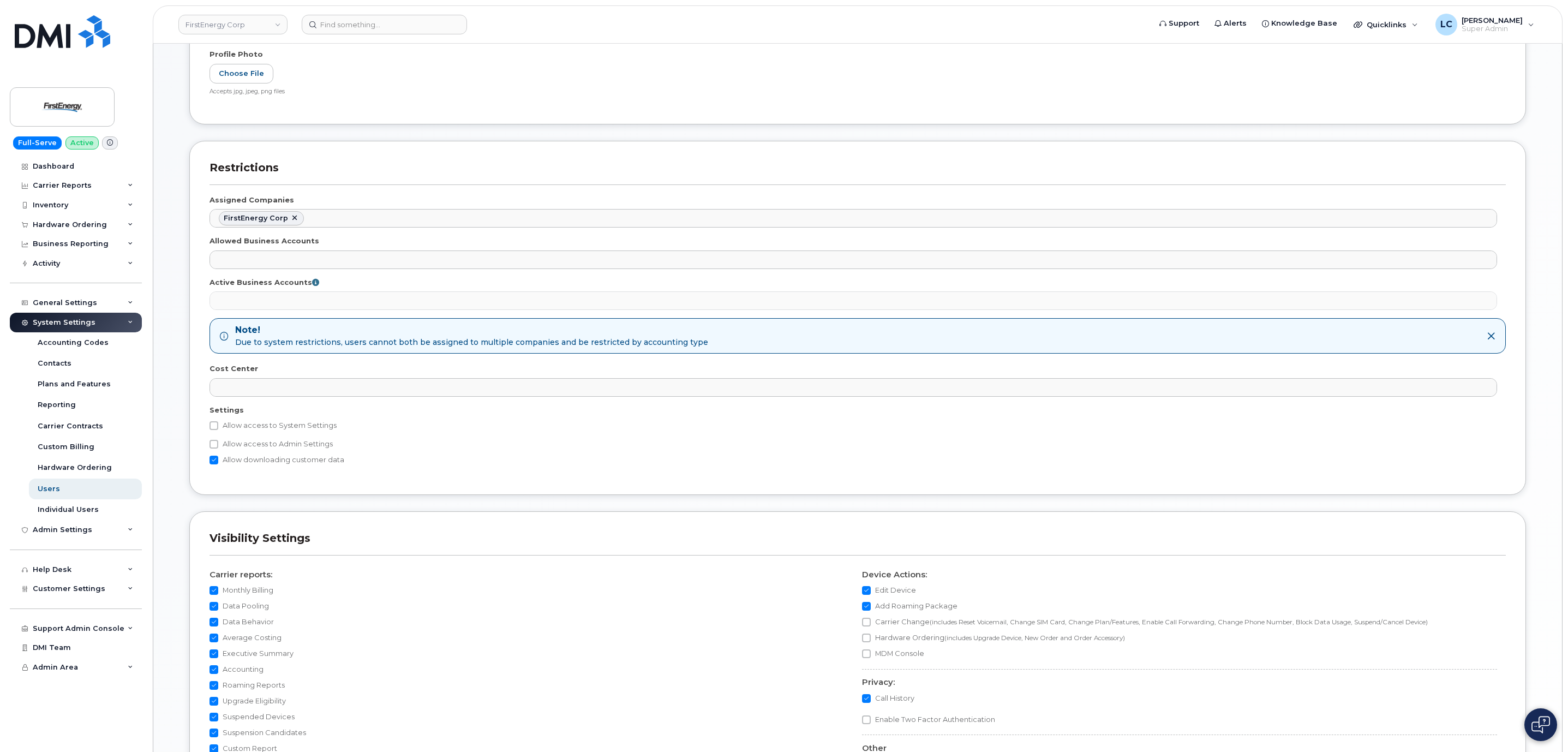
scroll to position [375, 0]
click at [1370, 305] on ul at bounding box center [853, 304] width 1286 height 17
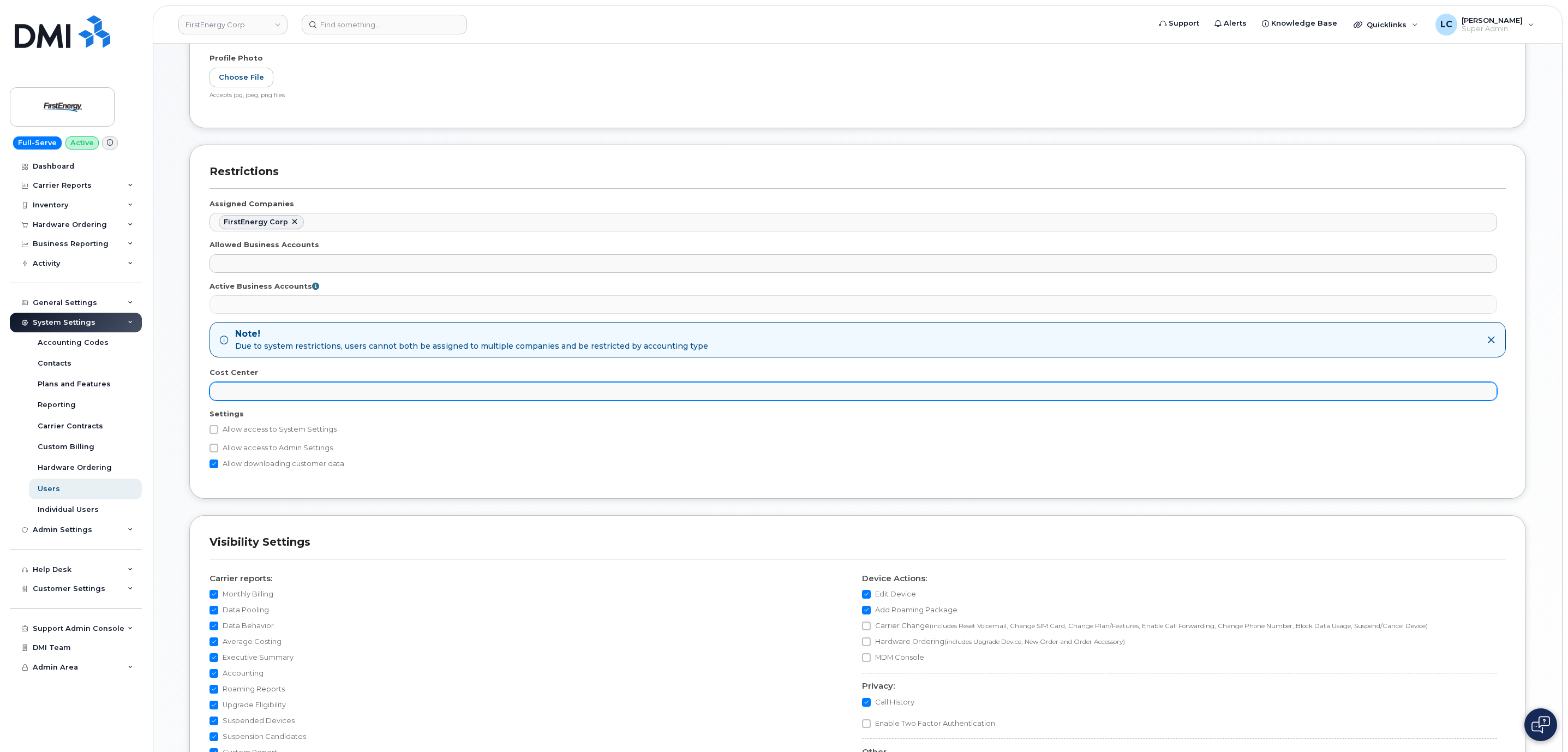
click at [1275, 397] on ul at bounding box center [853, 391] width 1286 height 17
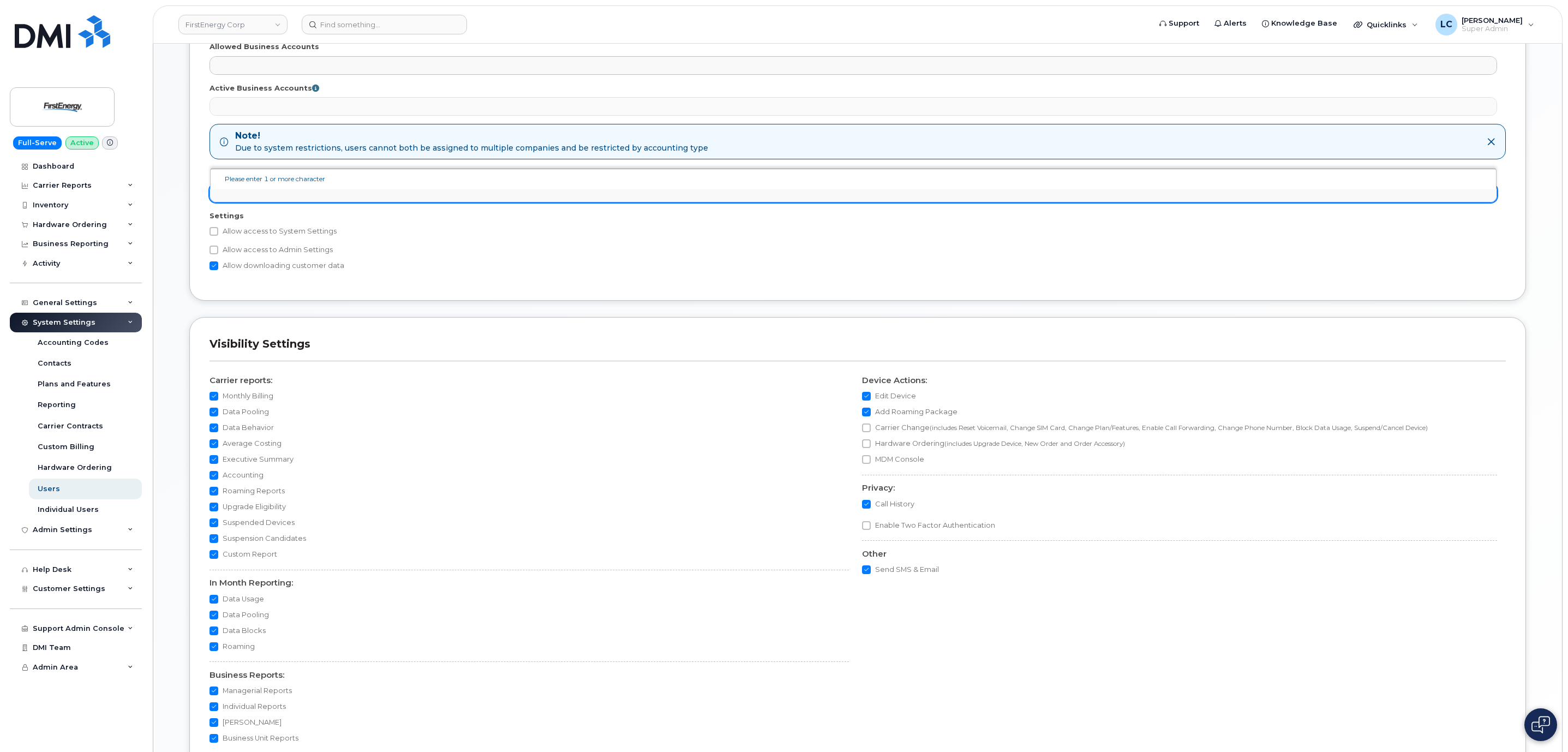
scroll to position [702, 0]
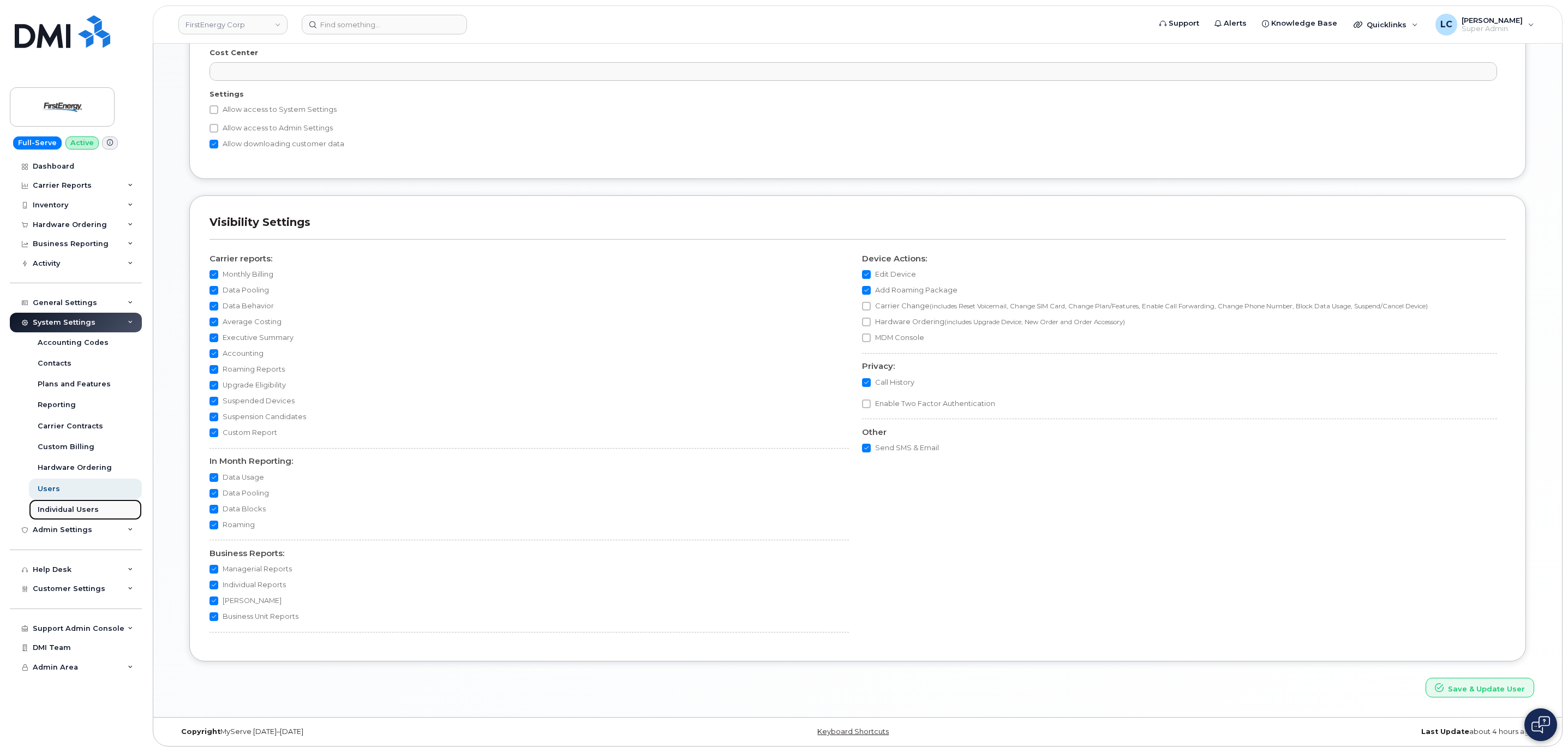
click at [84, 511] on div "Individual Users" at bounding box center [68, 509] width 61 height 10
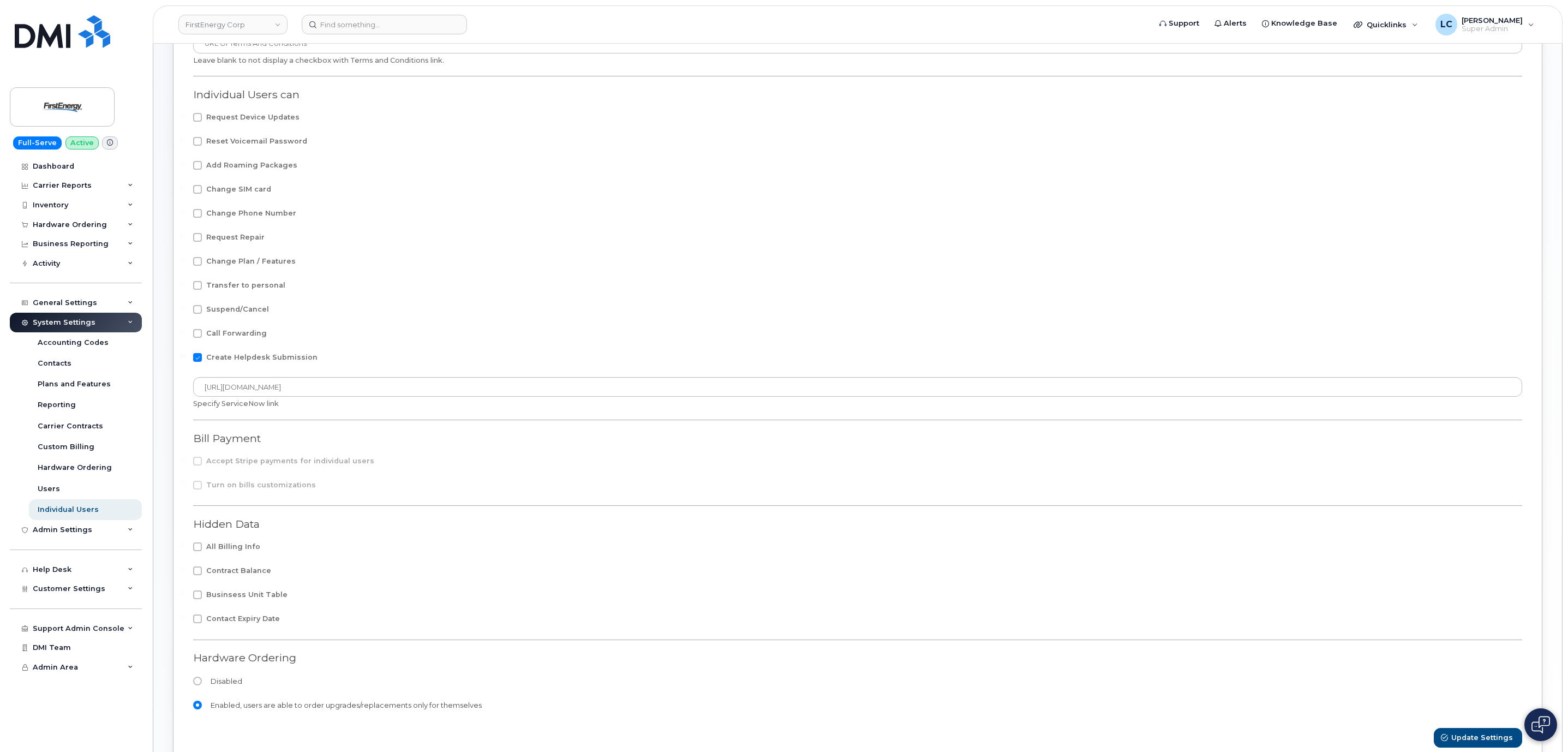
scroll to position [245, 0]
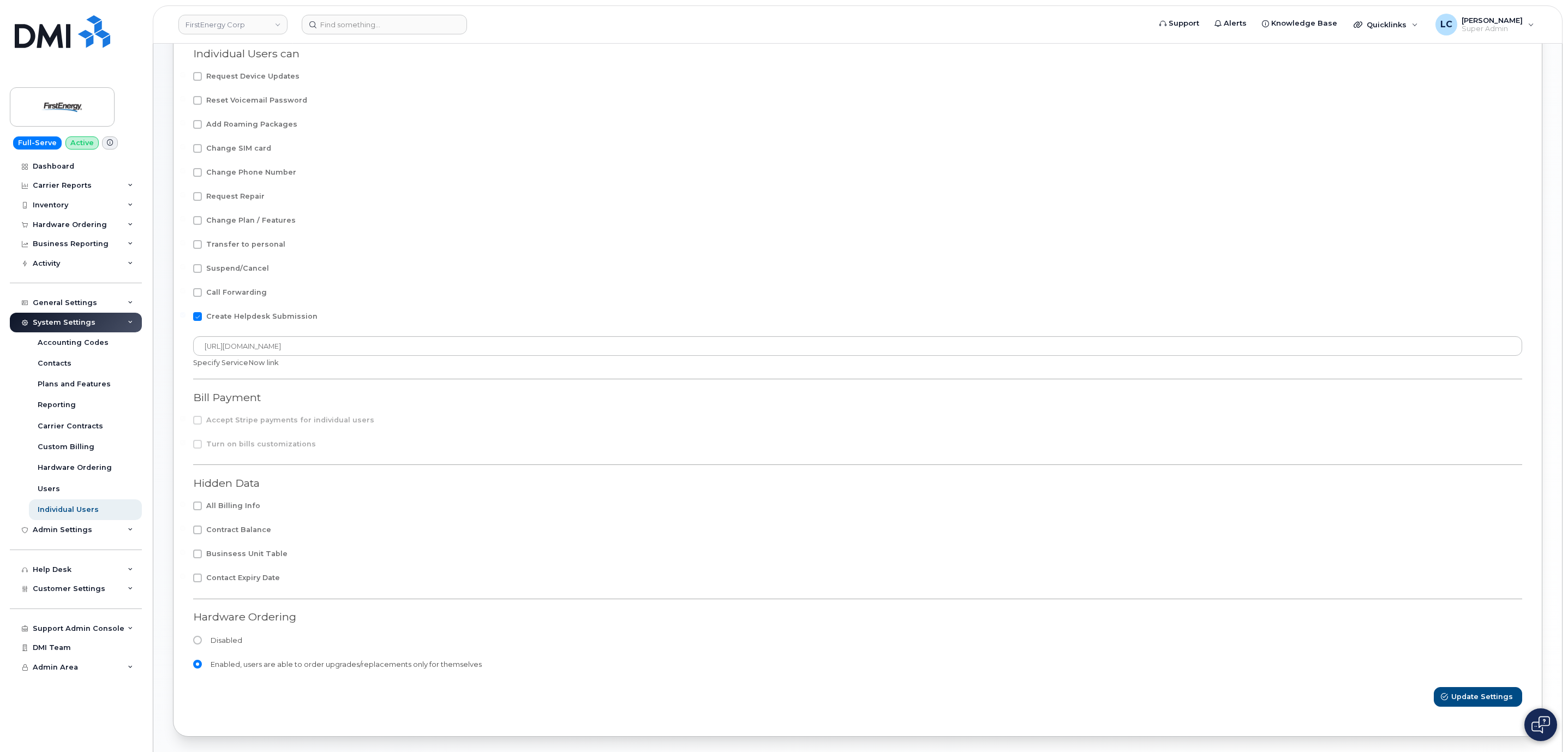
click at [127, 323] on div "System Settings" at bounding box center [75, 322] width 132 height 20
click at [127, 340] on div "Admin Settings" at bounding box center [75, 342] width 132 height 20
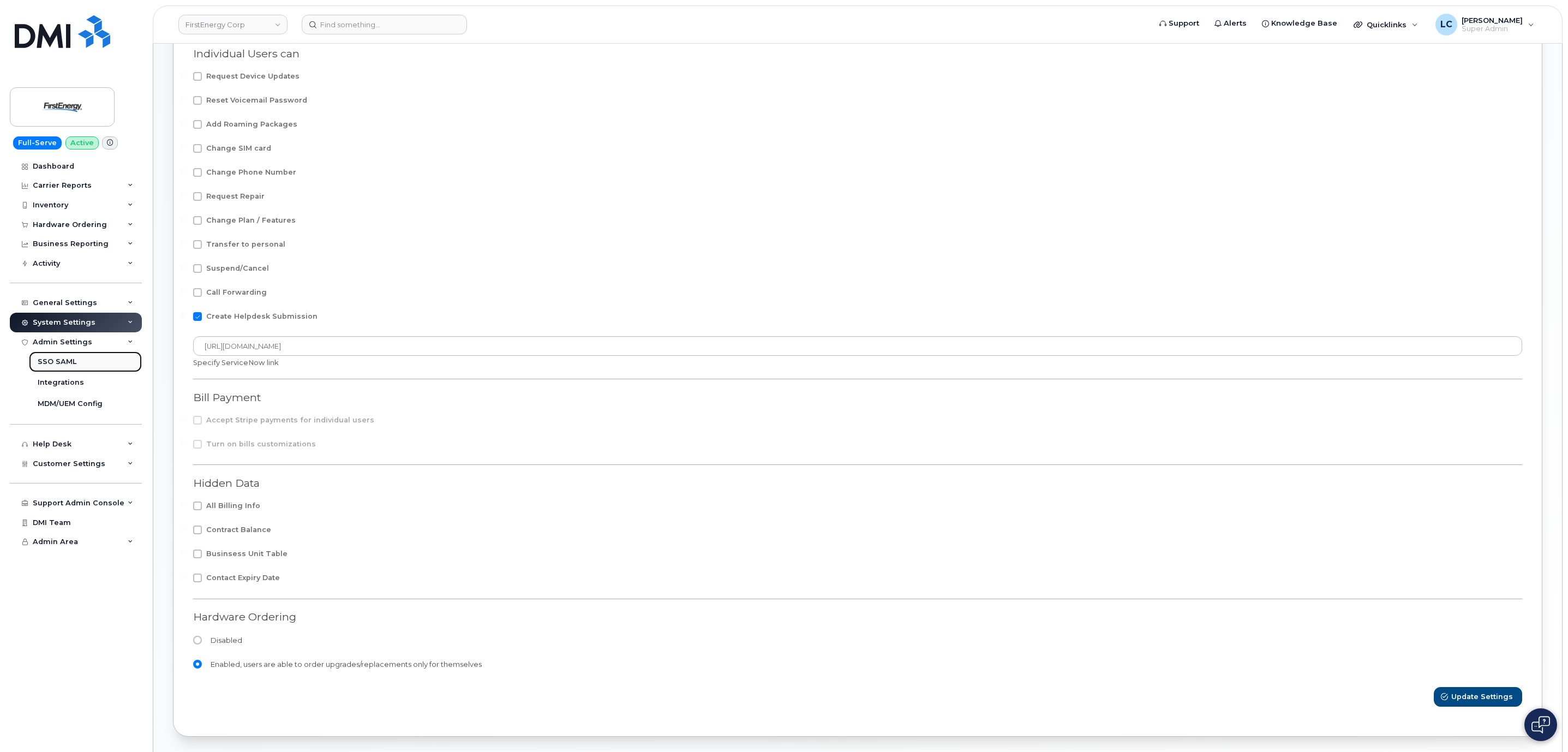
click at [87, 365] on link "SSO SAML" at bounding box center [85, 361] width 113 height 21
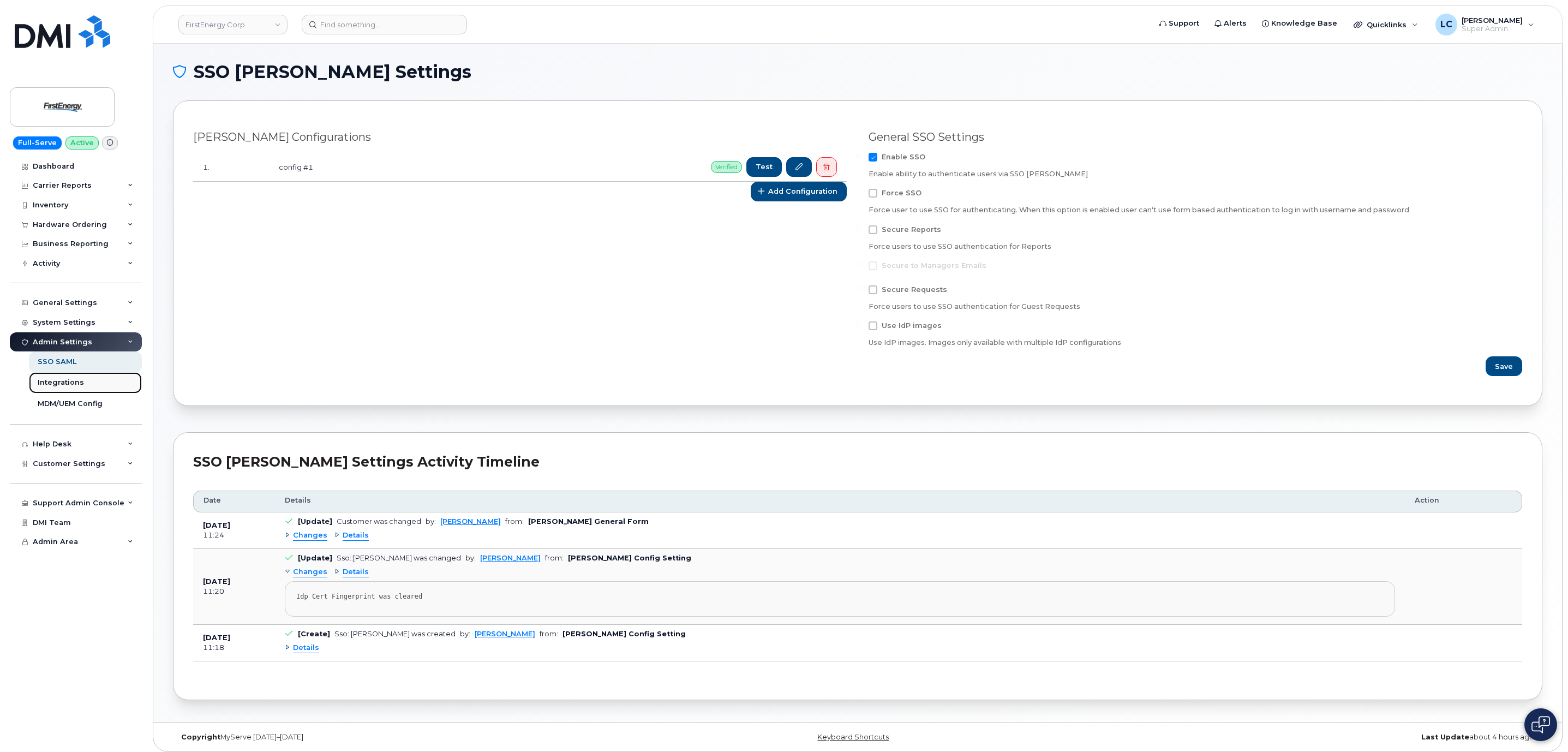
click at [51, 384] on div "Integrations" at bounding box center [60, 383] width 46 height 10
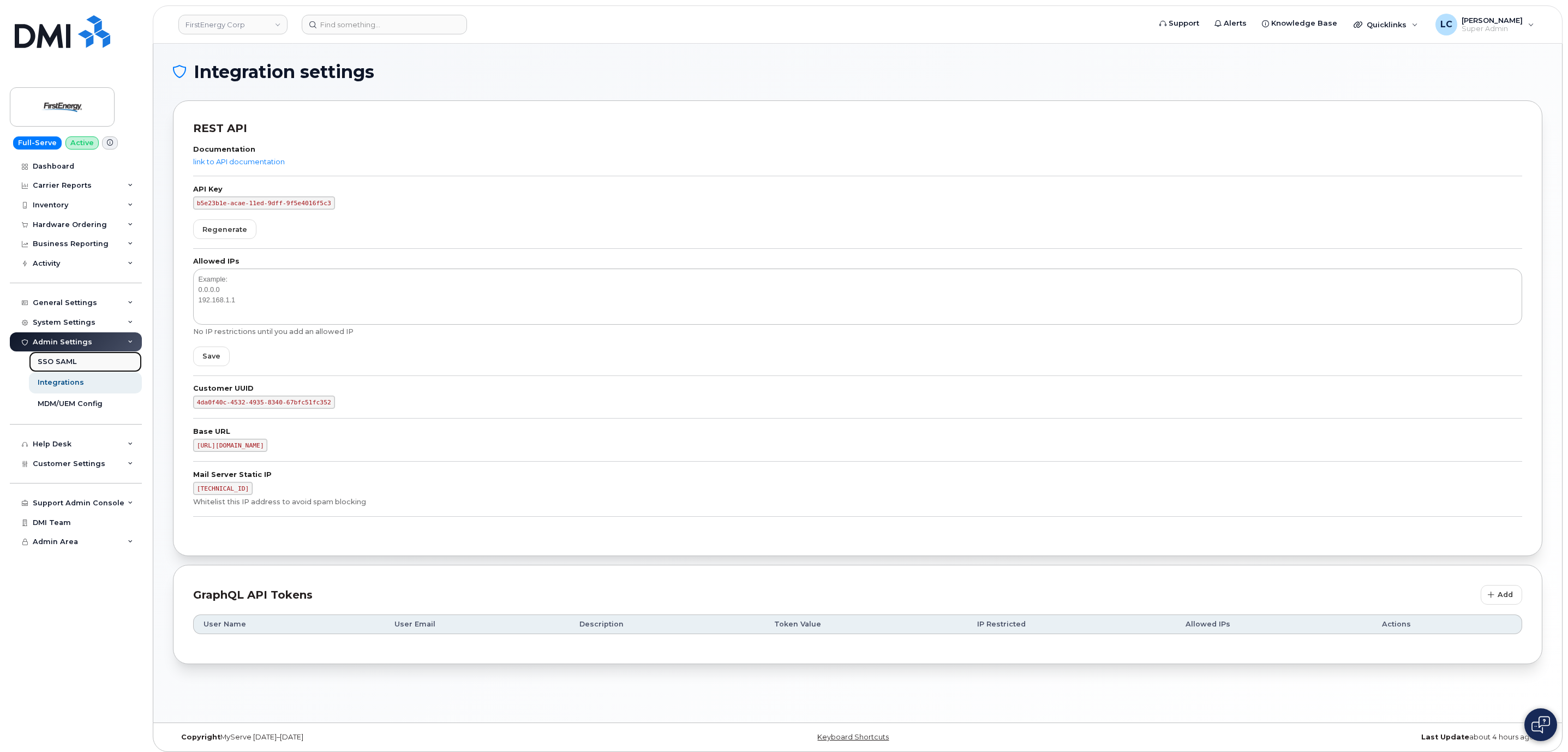
click at [58, 367] on div "SSO SAML" at bounding box center [56, 362] width 39 height 10
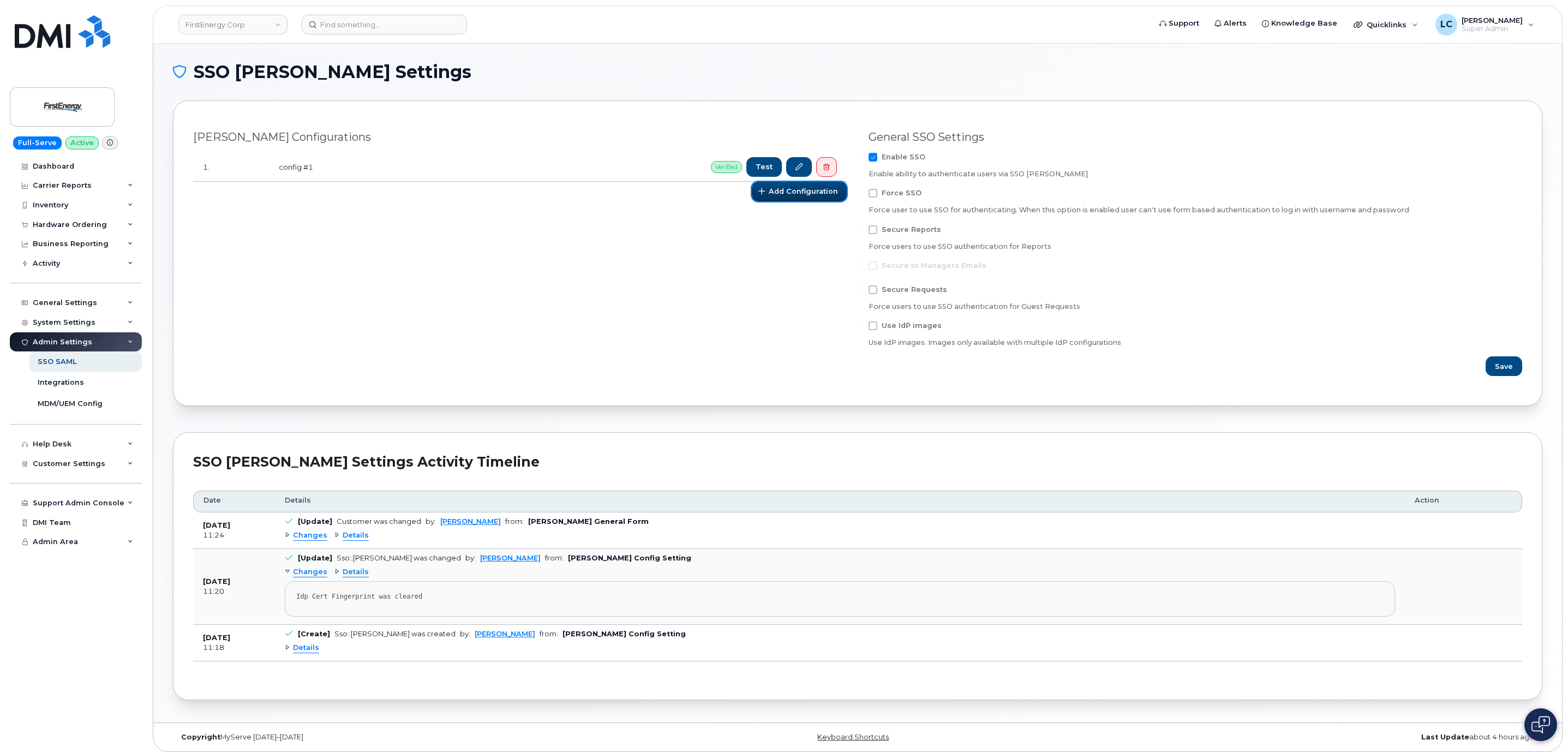
click at [781, 192] on span "Add Configuration" at bounding box center [803, 191] width 70 height 11
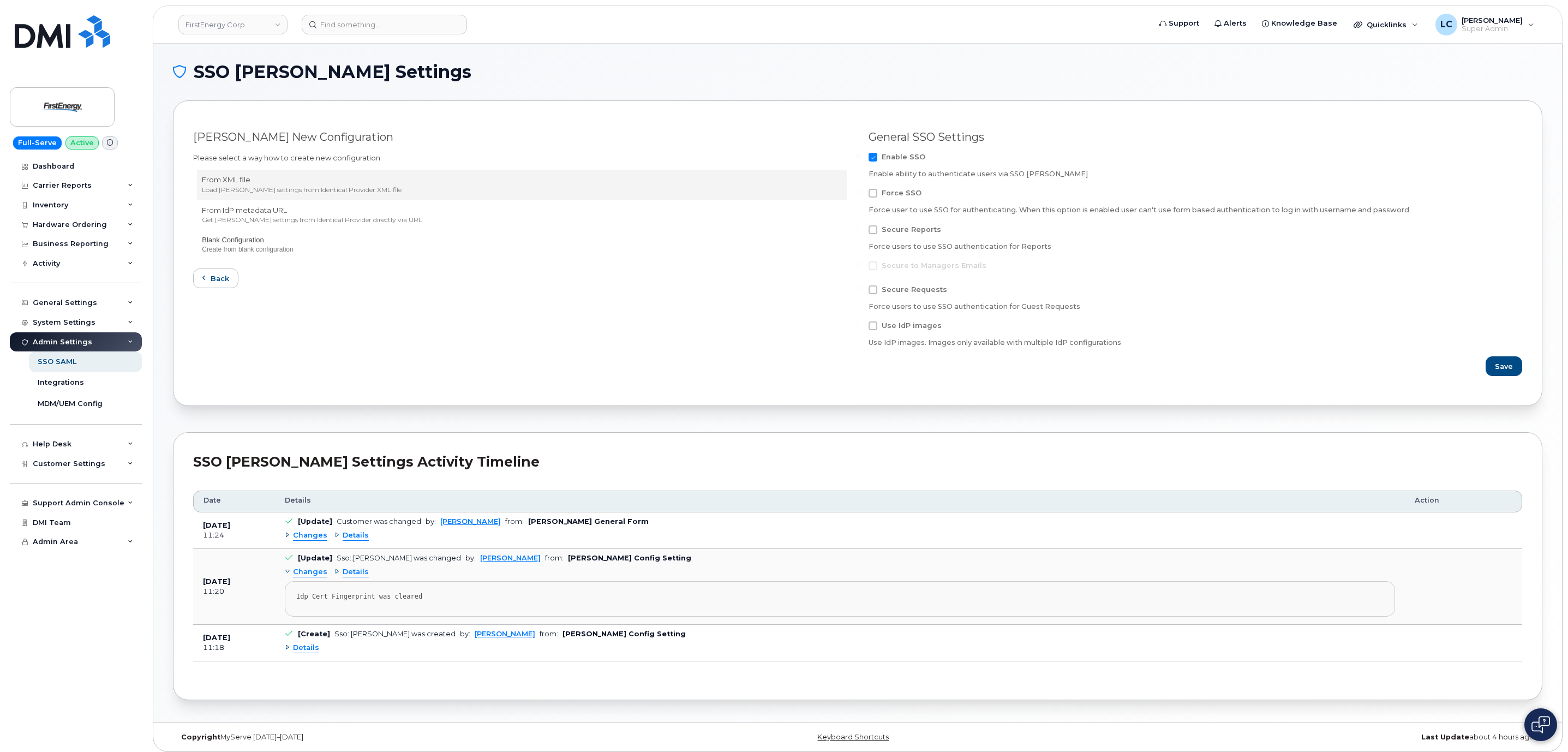
click at [287, 188] on div "Load SAML settings from Identical Provider XML file" at bounding box center [522, 189] width 639 height 9
click at [220, 214] on span "Back" at bounding box center [220, 212] width 18 height 11
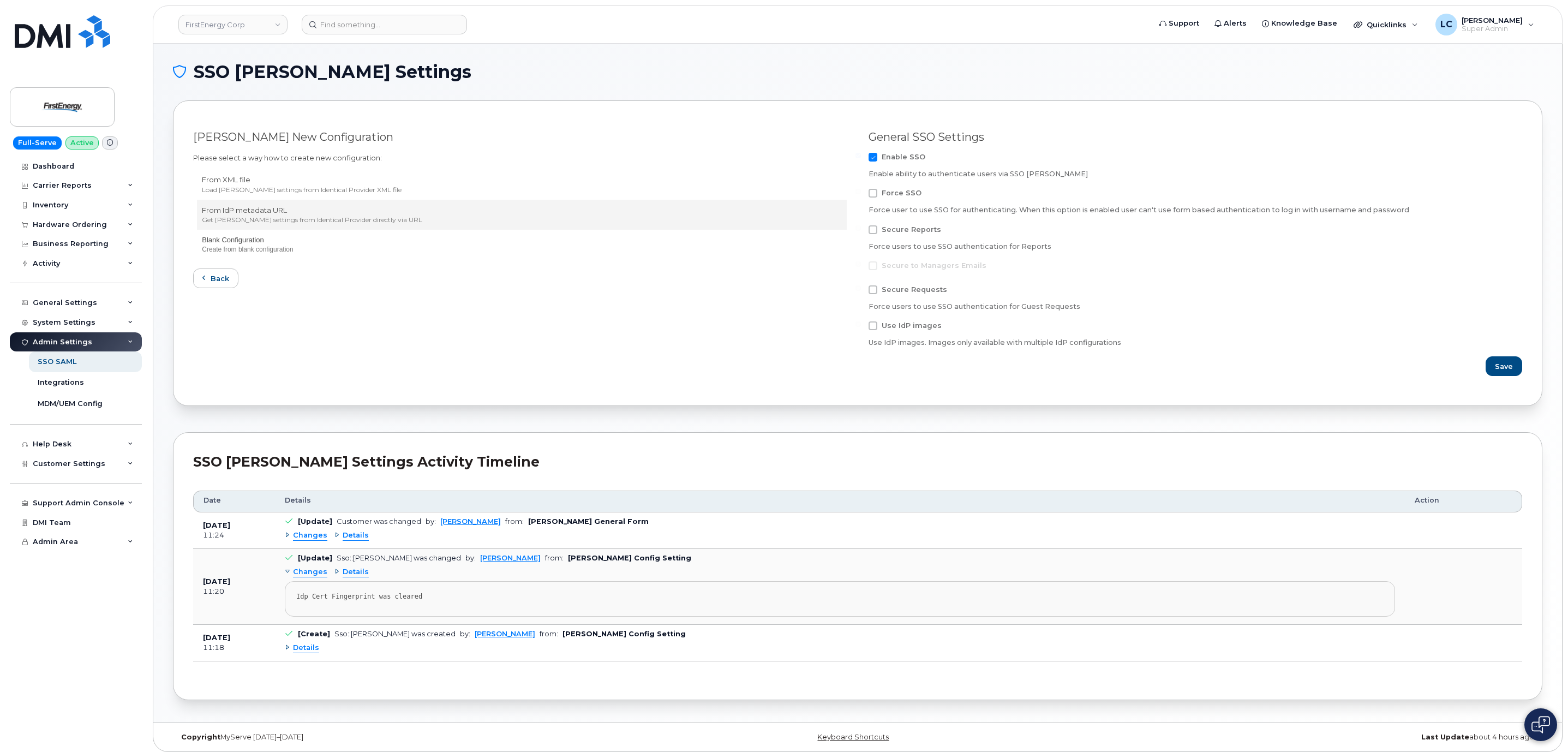
click at [335, 216] on div "Get SAML settings from Identical Provider directly via URL" at bounding box center [522, 219] width 639 height 9
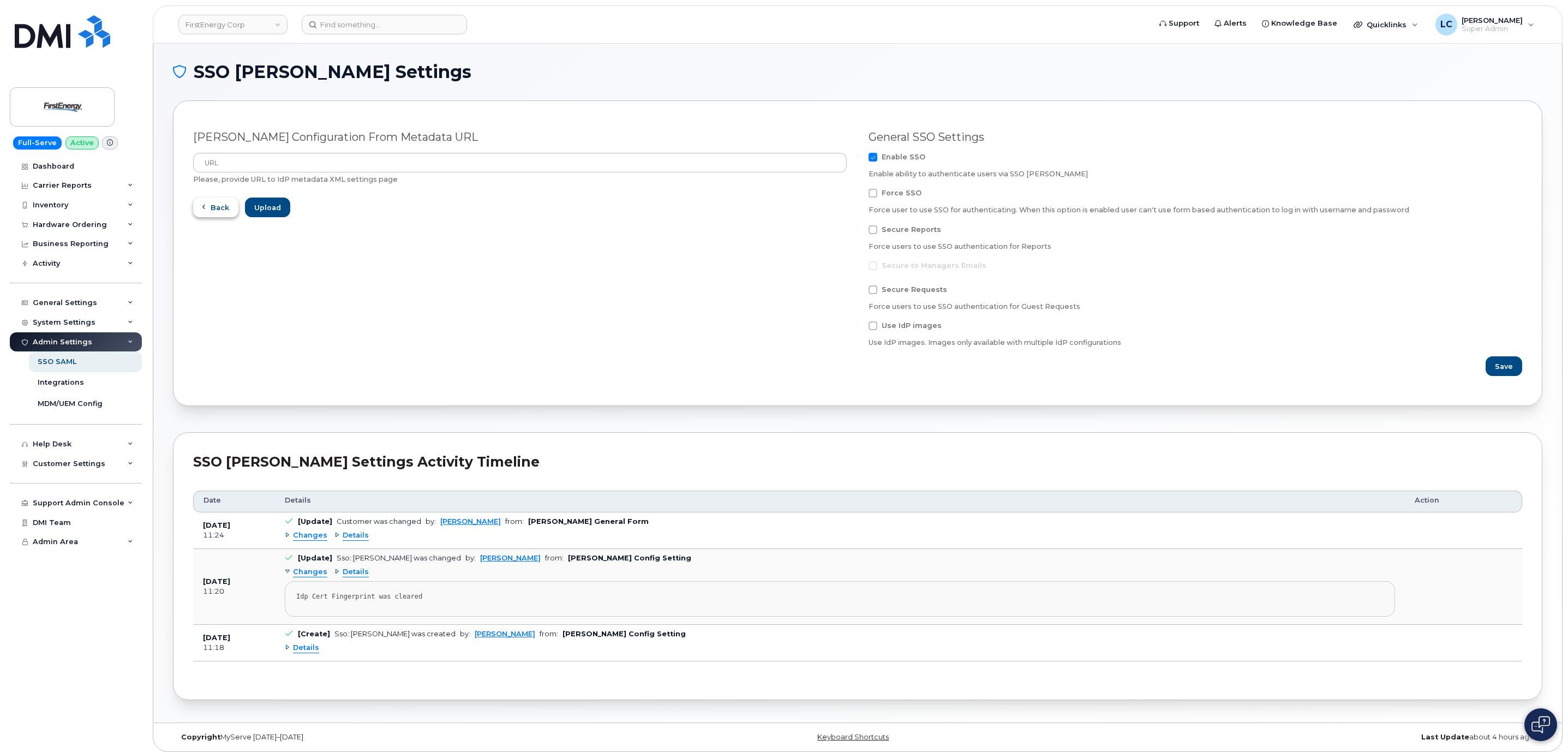
click at [210, 209] on button "Back" at bounding box center [215, 207] width 46 height 20
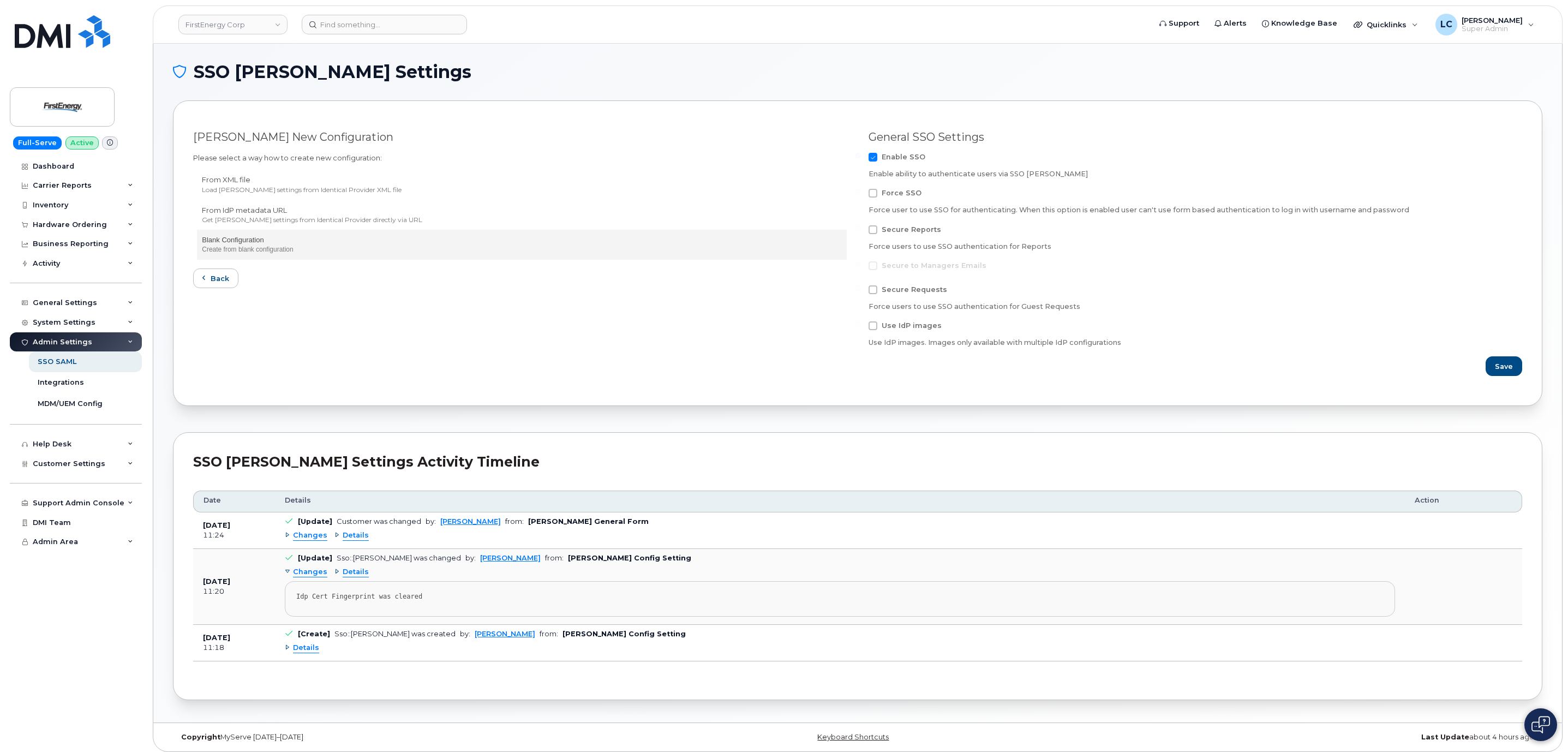
click at [326, 239] on p "Blank Configuration" at bounding box center [522, 240] width 639 height 11
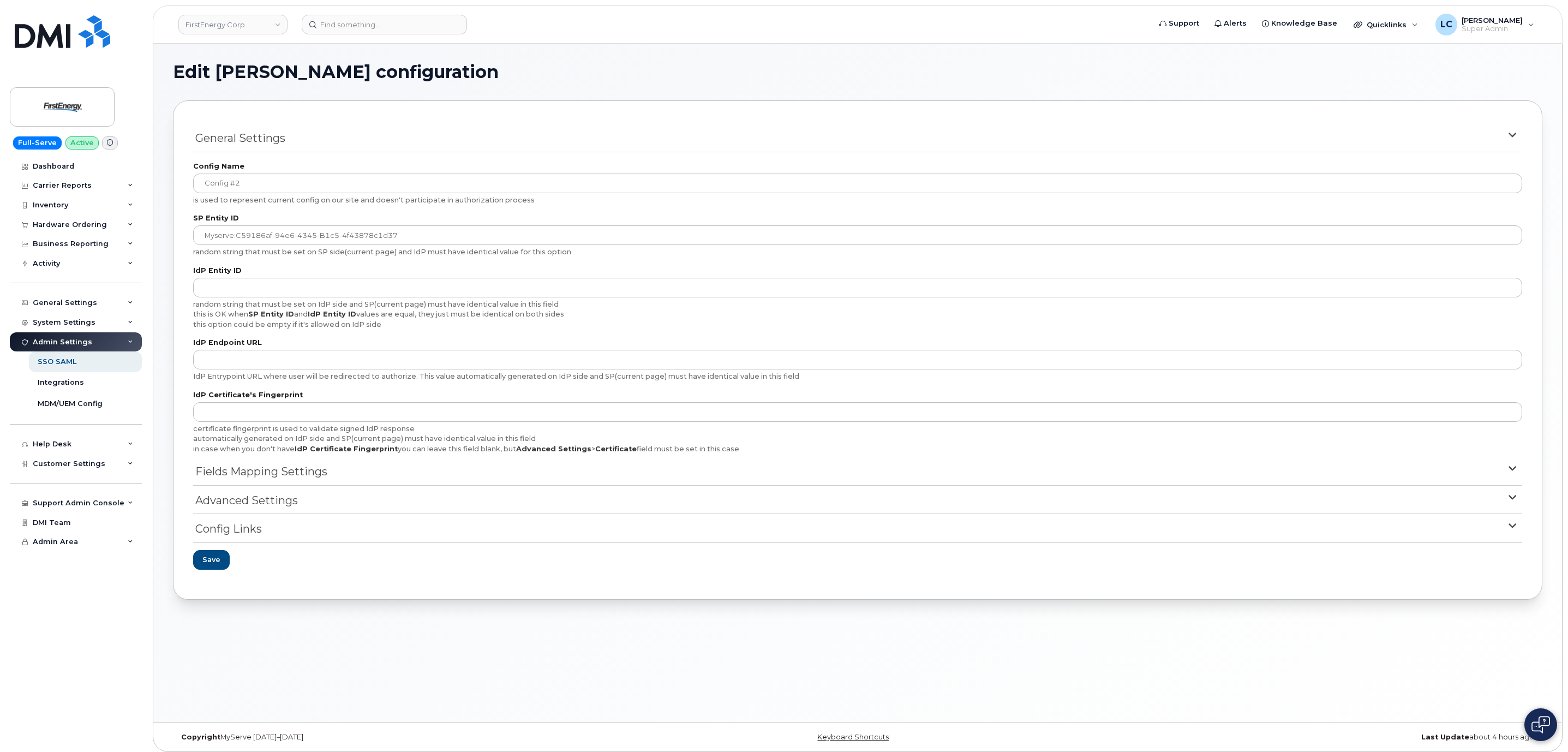
click at [309, 474] on span "Fields Mapping Settings" at bounding box center [261, 471] width 132 height 16
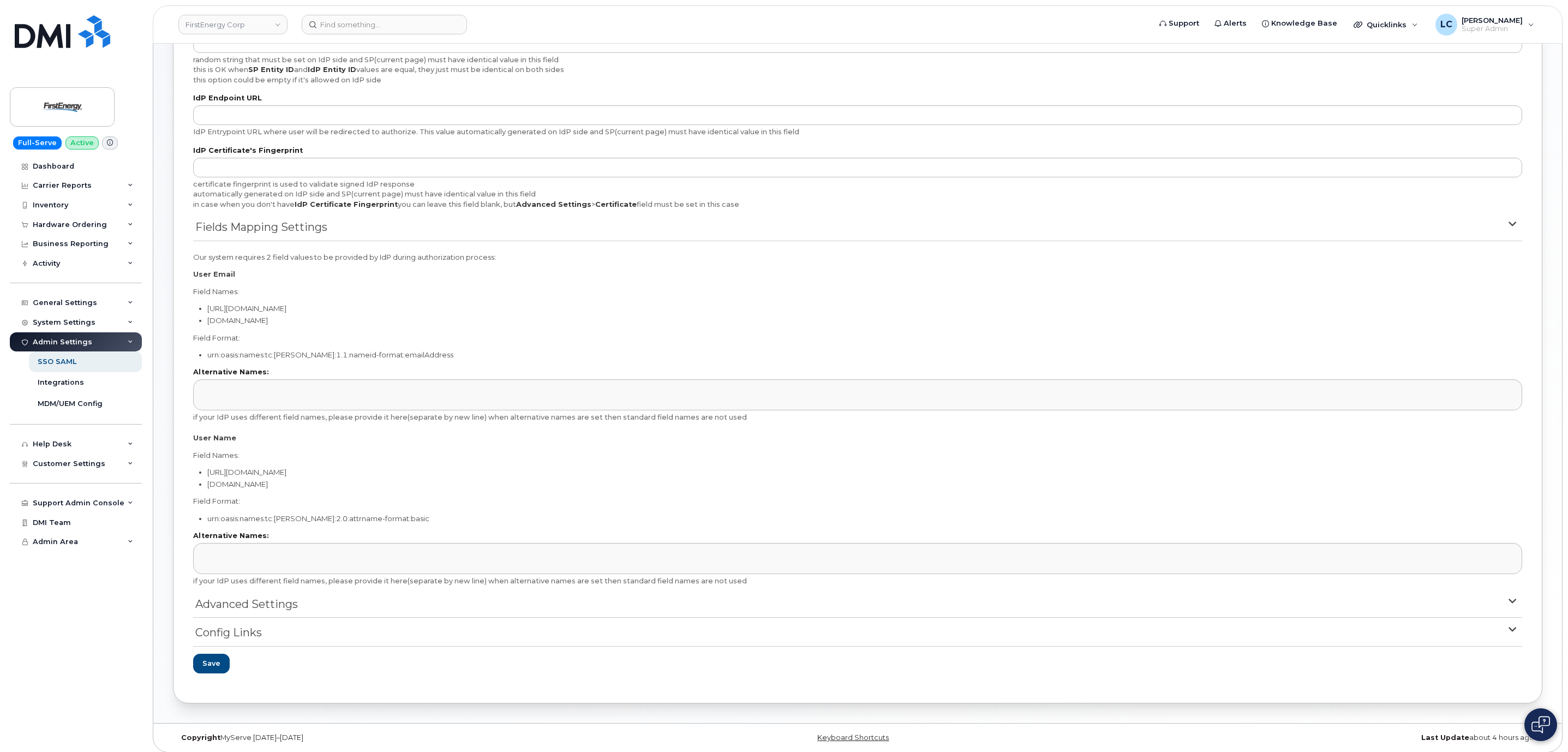
scroll to position [253, 0]
click at [274, 598] on span "Advanced Settings" at bounding box center [247, 598] width 103 height 16
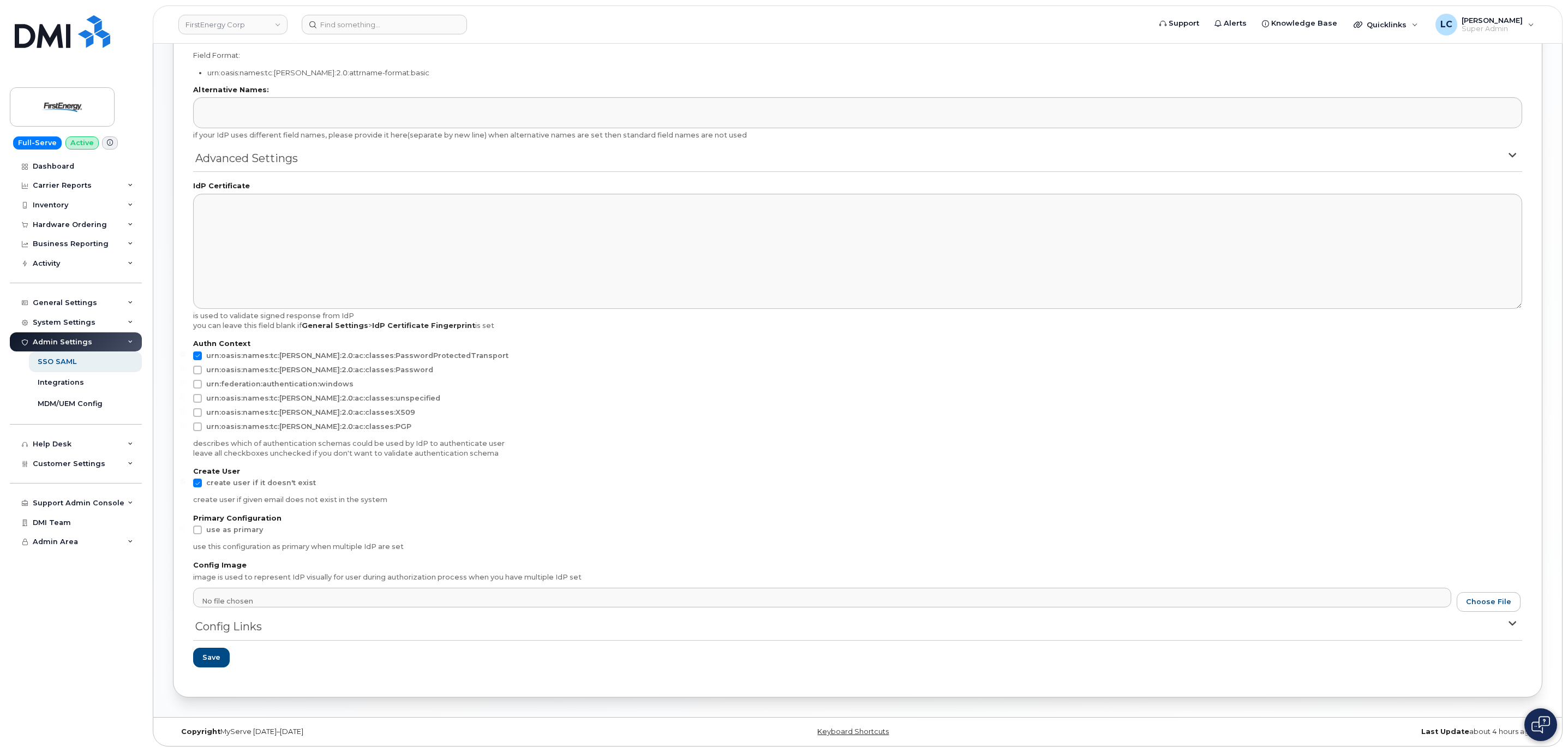
scroll to position [711, 0]
click at [320, 619] on summary "Config Links" at bounding box center [857, 629] width 1329 height 22
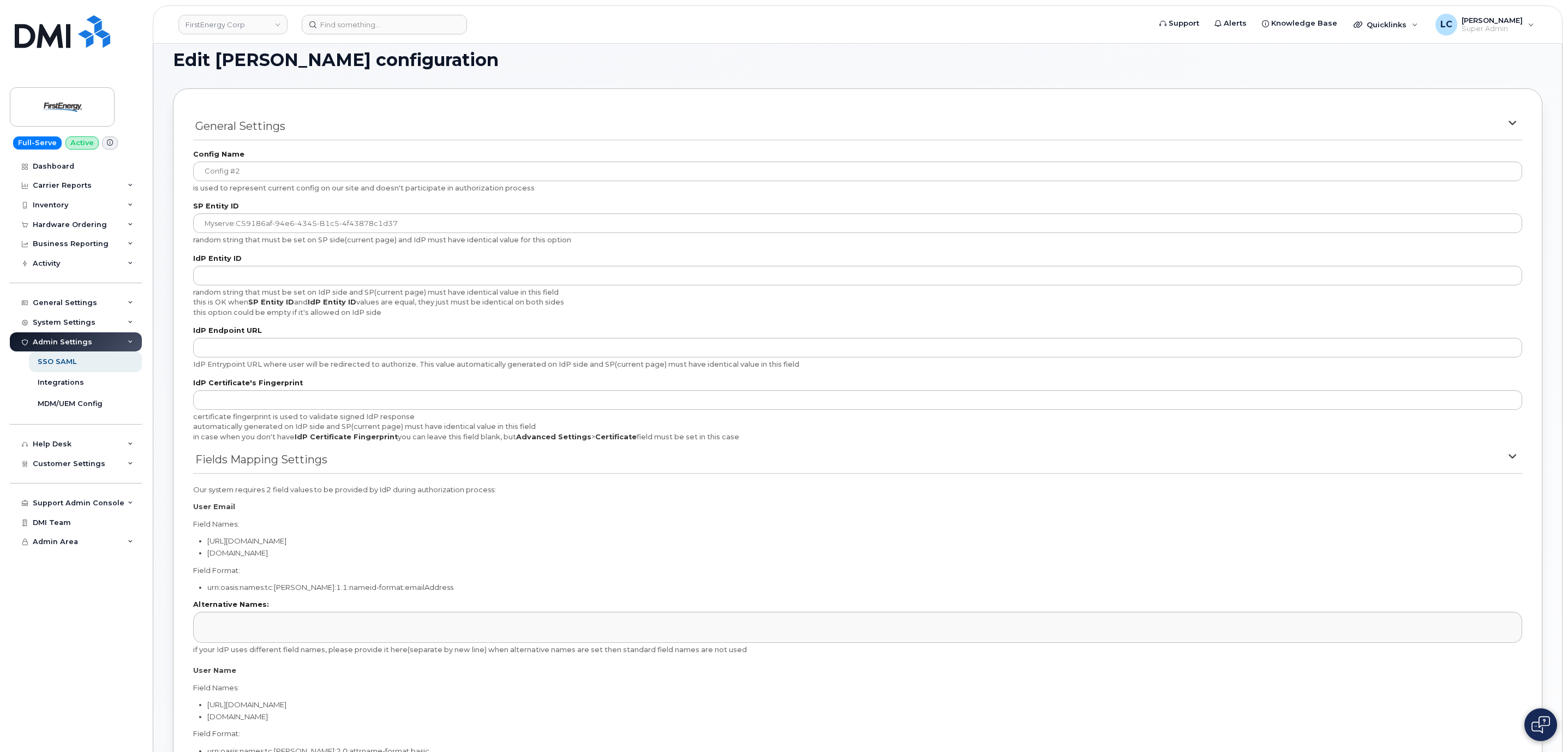
scroll to position [0, 0]
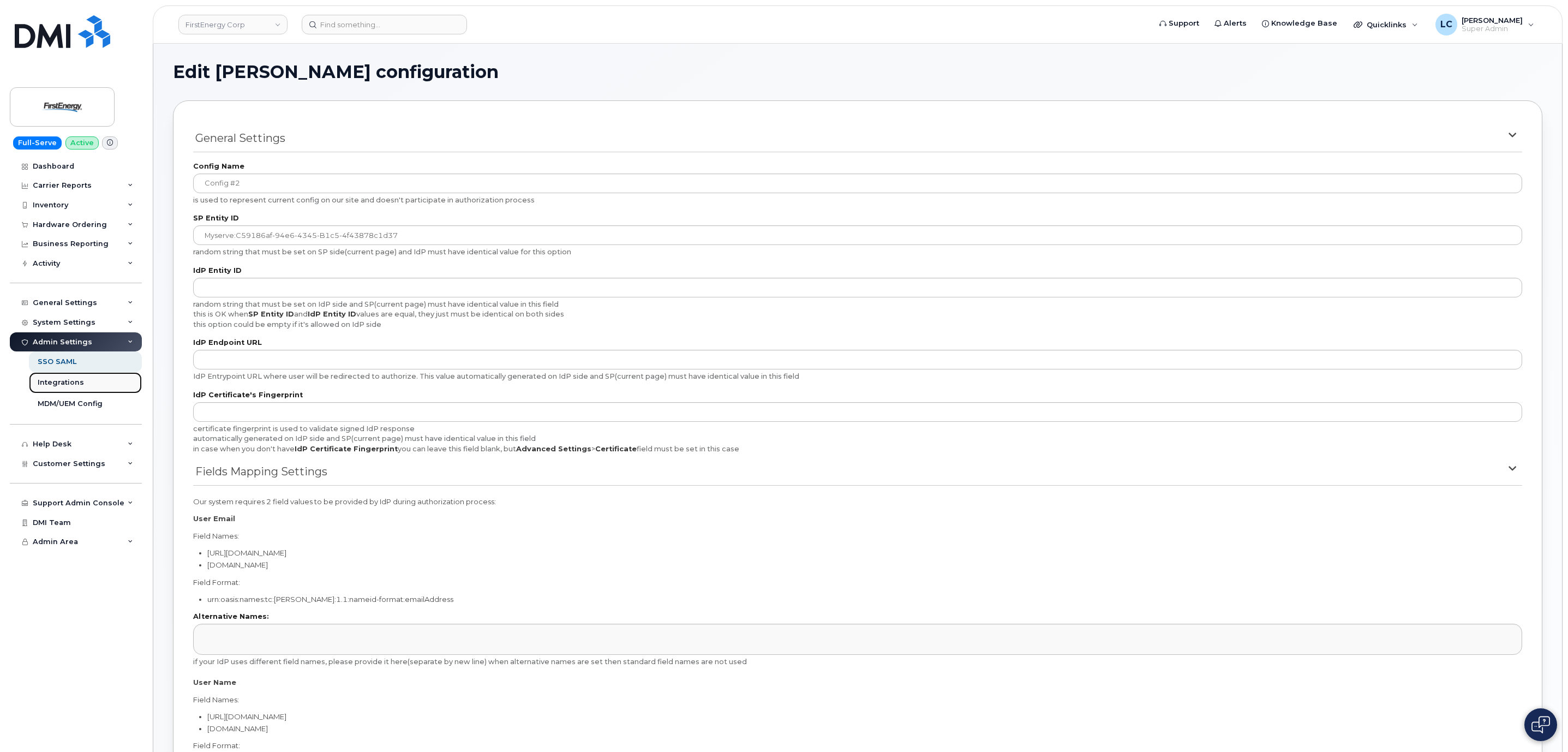
click at [87, 381] on link "Integrations" at bounding box center [85, 382] width 113 height 21
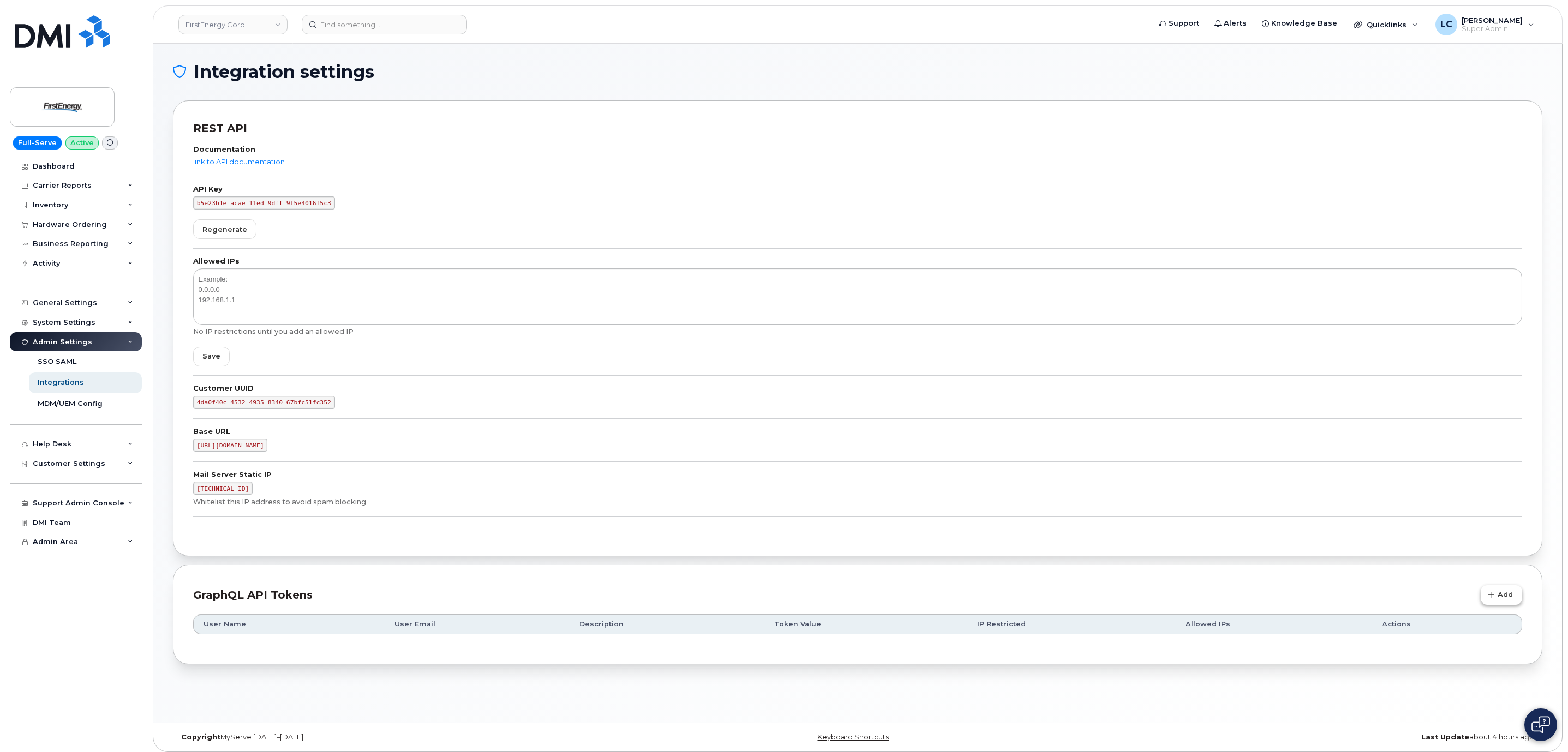
click at [1498, 591] on button "Add" at bounding box center [1502, 595] width 41 height 20
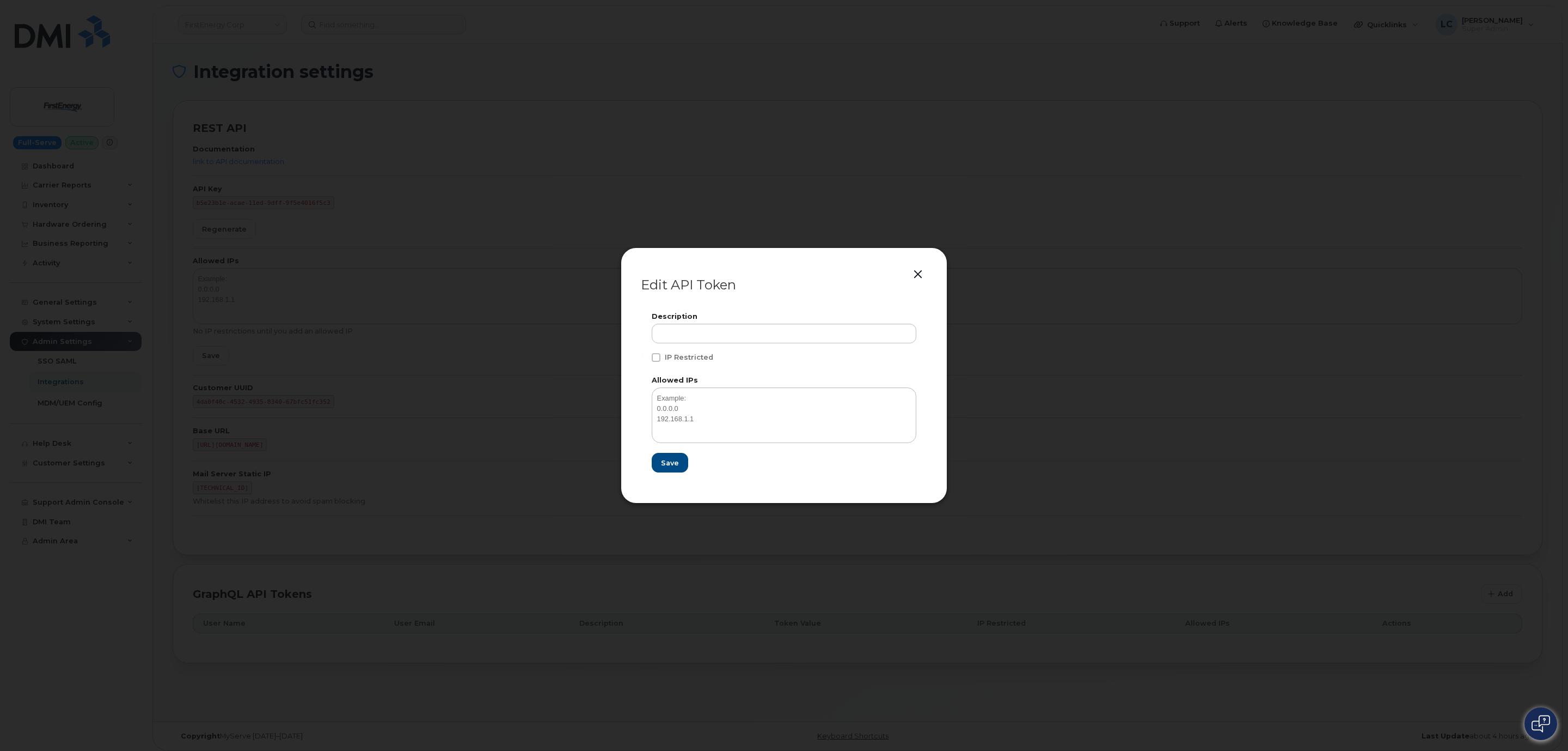
click at [915, 273] on button "button" at bounding box center [918, 275] width 17 height 15
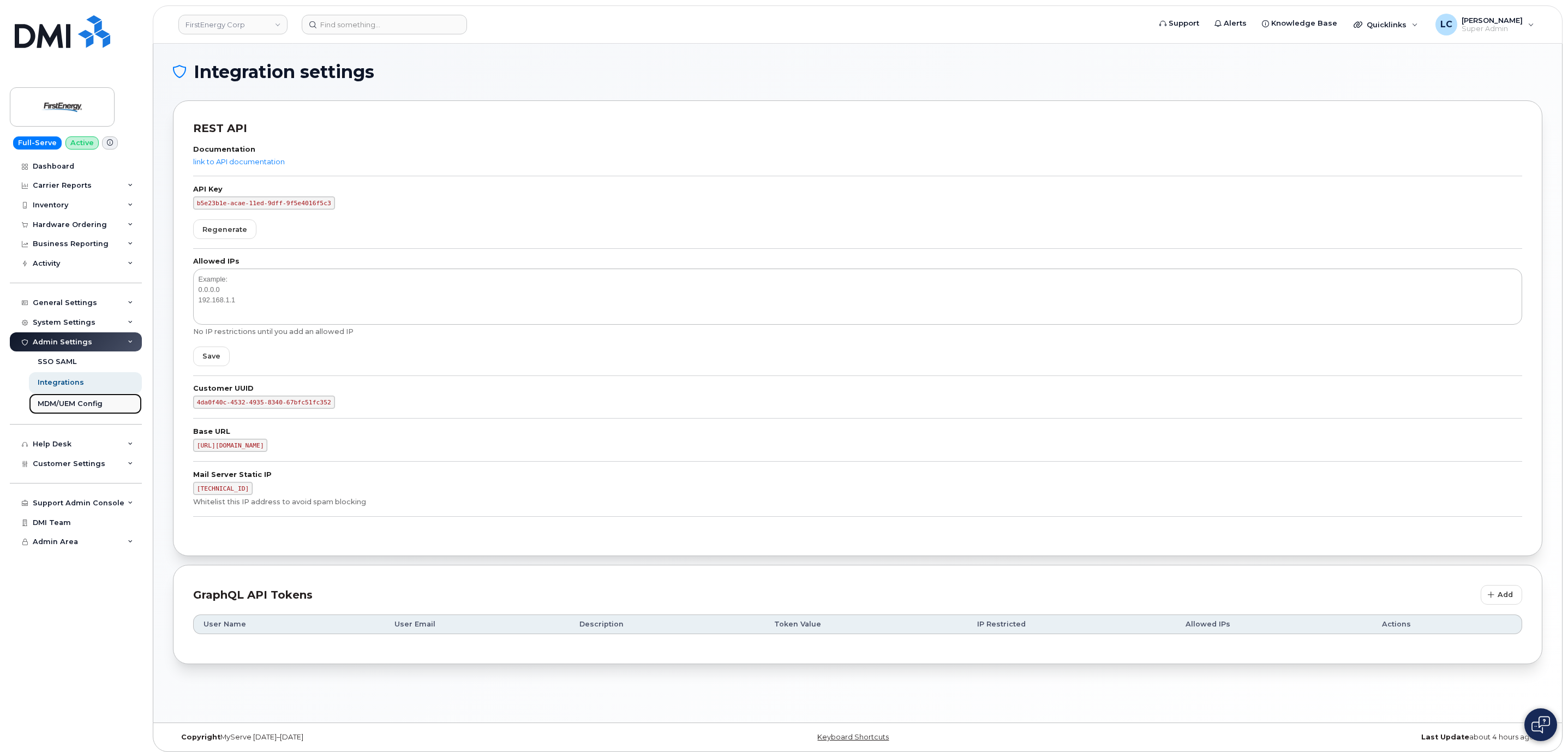
click at [95, 407] on div "MDM/UEM Config" at bounding box center [70, 404] width 65 height 10
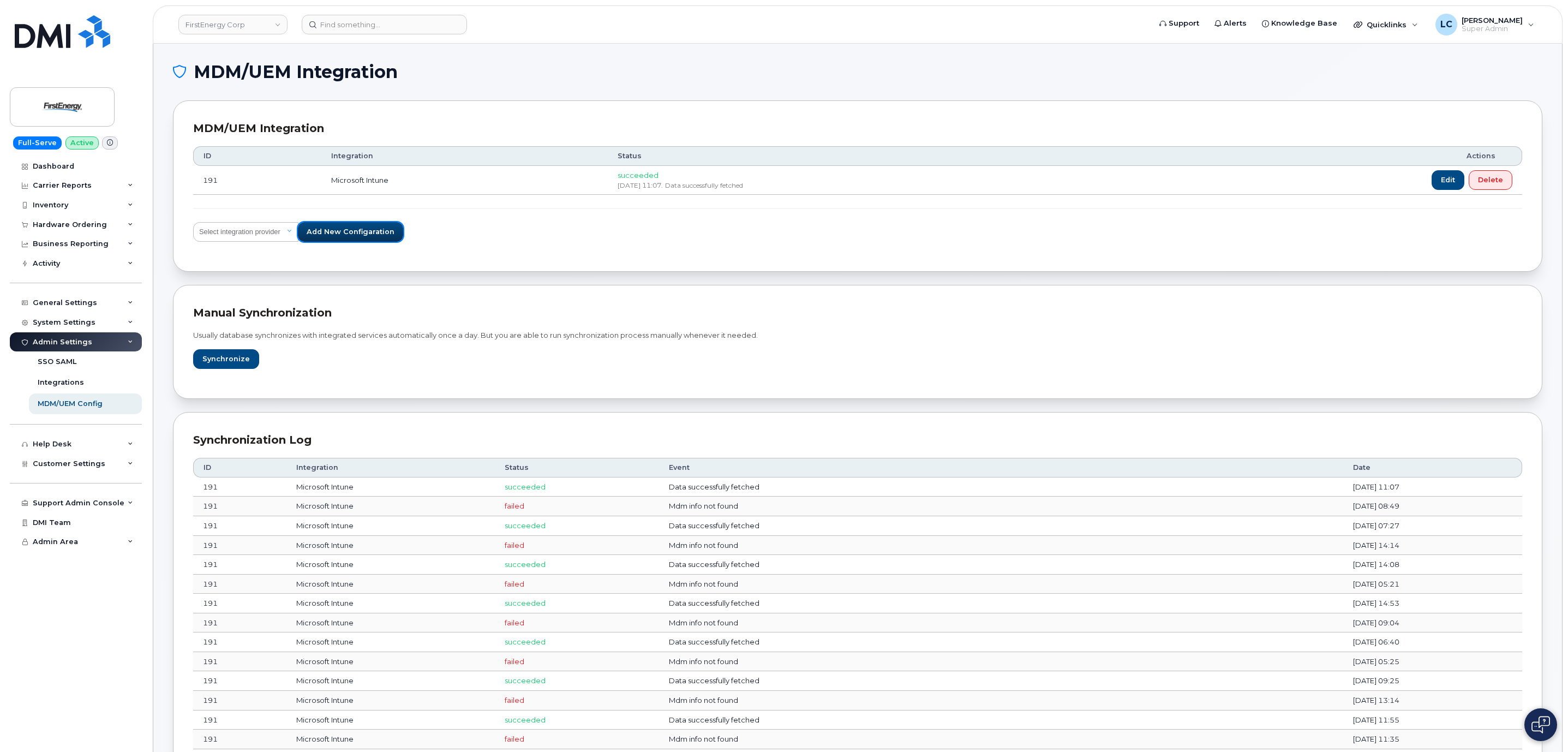
click at [391, 229] on span "Add new configaration" at bounding box center [350, 231] width 88 height 11
click at [283, 228] on select "Select integration provider IBM MaaS360 VMware AirWatch Microsoft Intune Mirado…" at bounding box center [245, 232] width 105 height 20
select select "ms_intune"
click at [193, 223] on select "Select integration provider IBM MaaS360 VMware AirWatch Microsoft Intune Mirado…" at bounding box center [245, 232] width 105 height 20
click at [360, 233] on span "Add new configaration" at bounding box center [350, 231] width 88 height 11
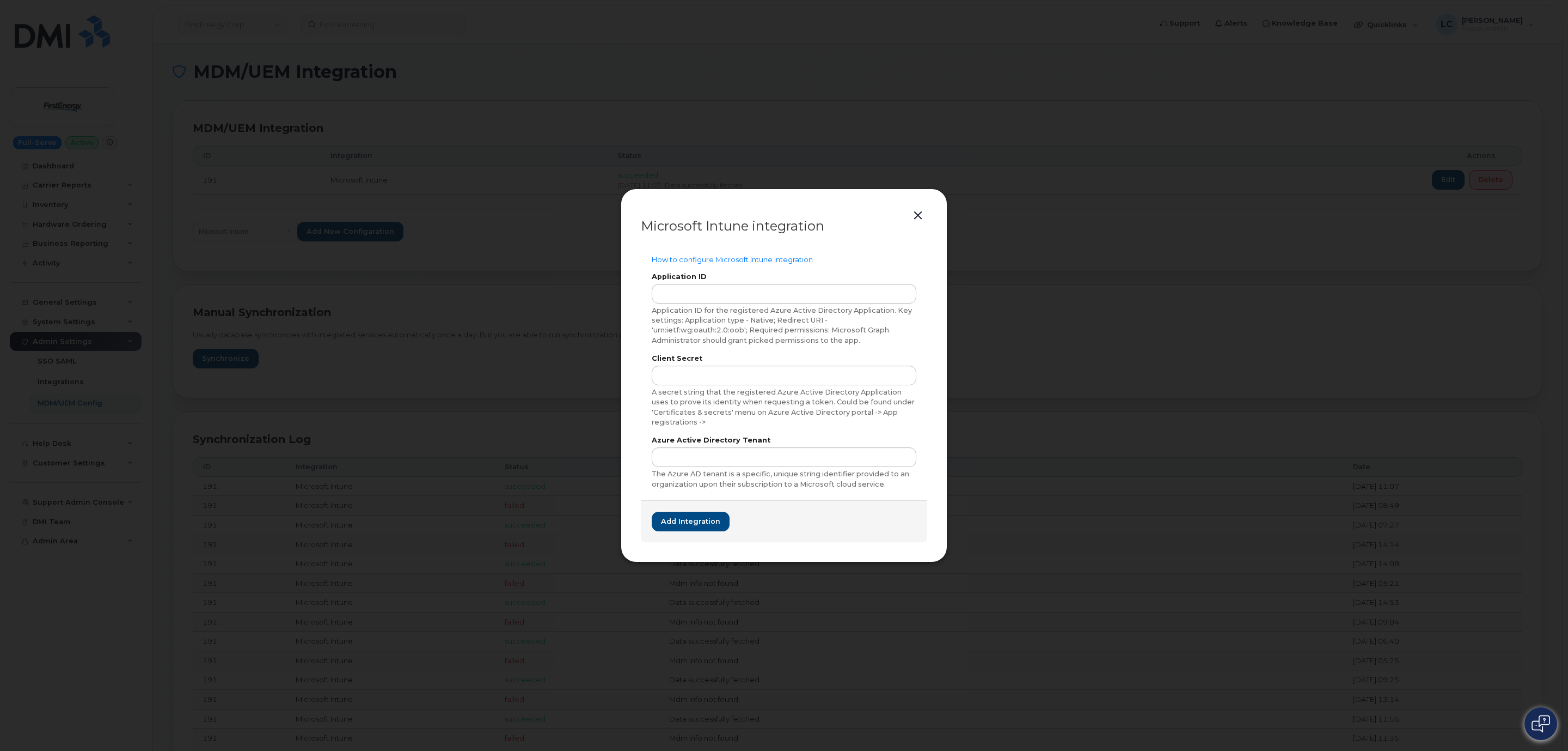
click at [917, 214] on button "button" at bounding box center [918, 216] width 17 height 15
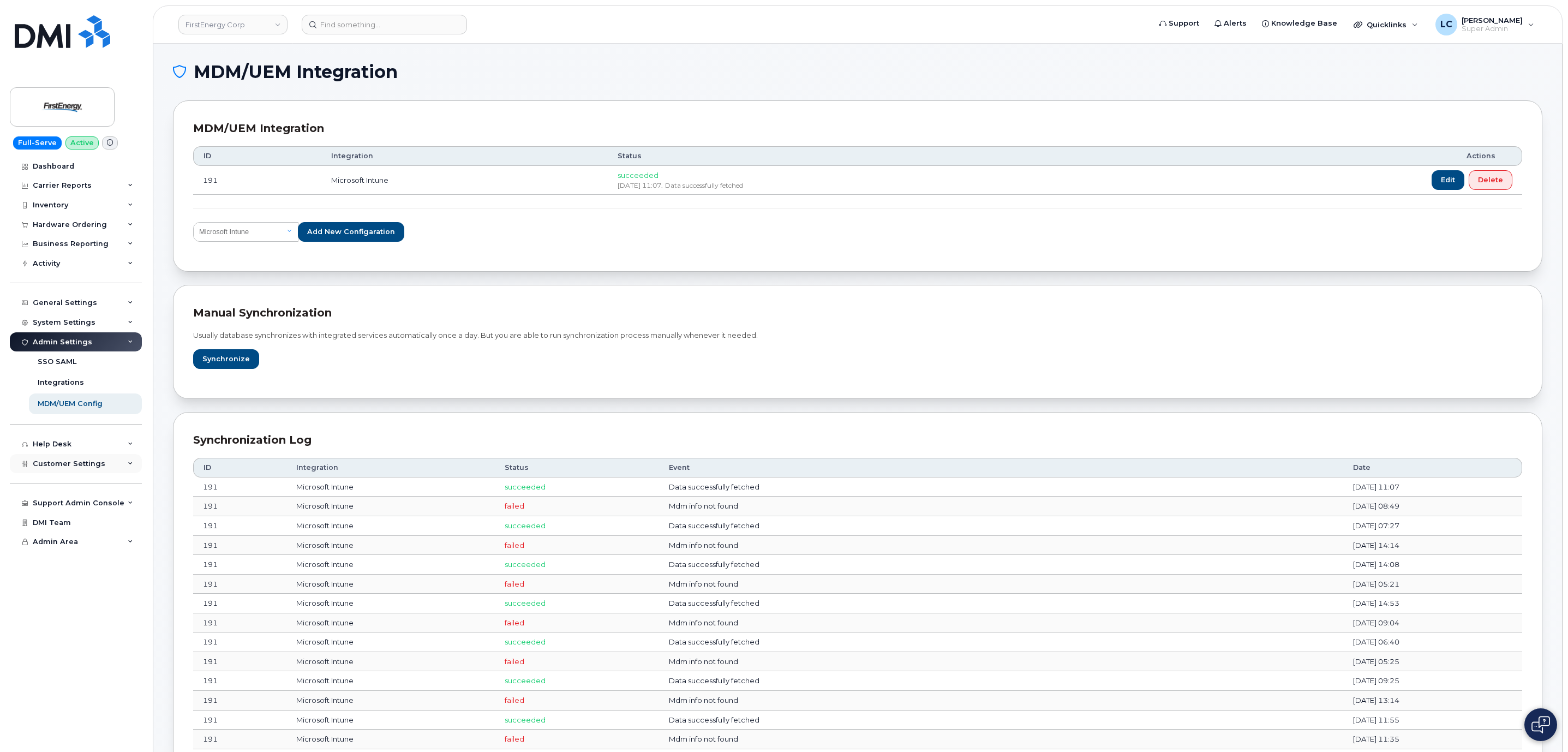
click at [100, 468] on div "Customer Settings" at bounding box center [75, 464] width 132 height 20
click at [92, 504] on div "Business Unit Rules" at bounding box center [75, 504] width 76 height 10
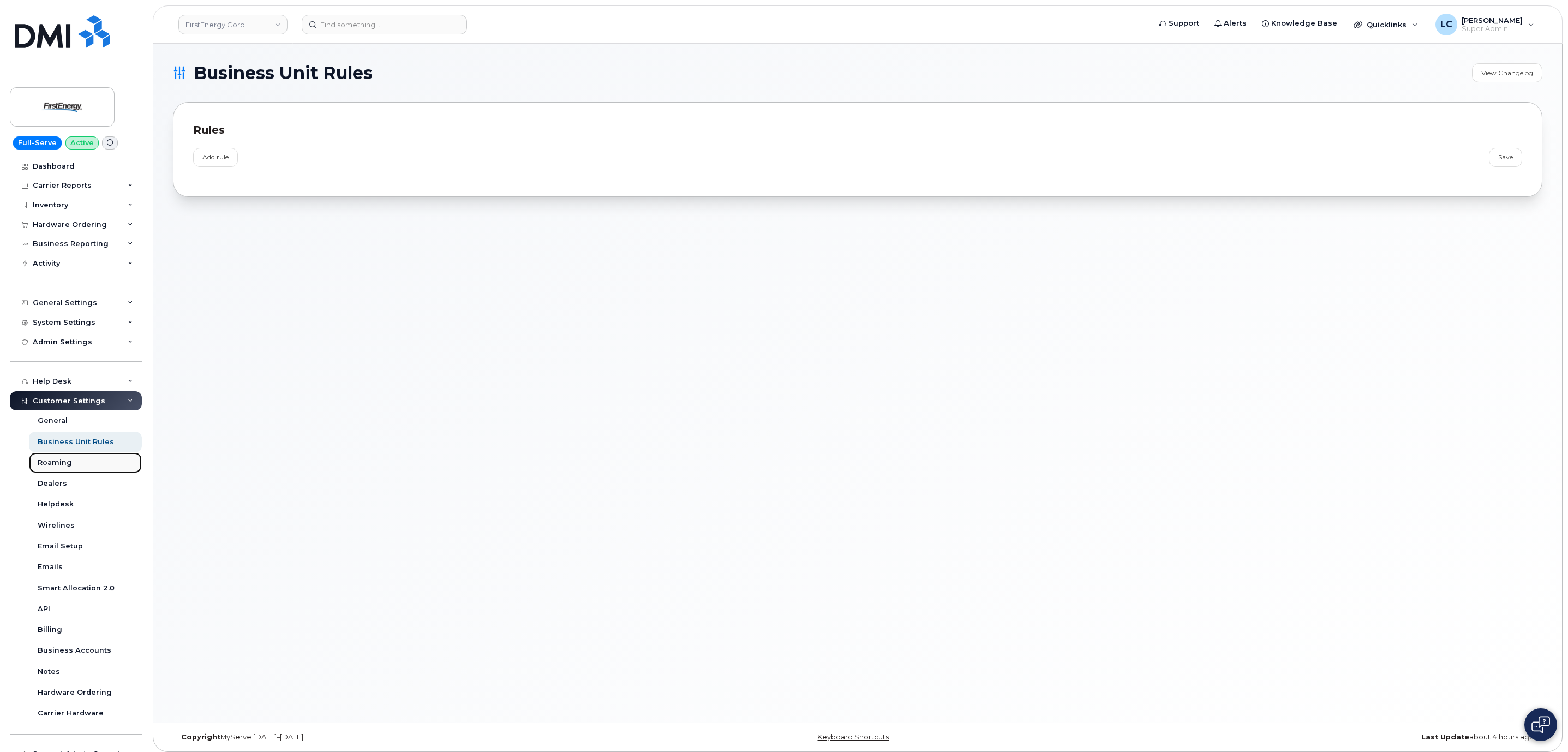
click at [67, 454] on link "Roaming" at bounding box center [85, 462] width 113 height 21
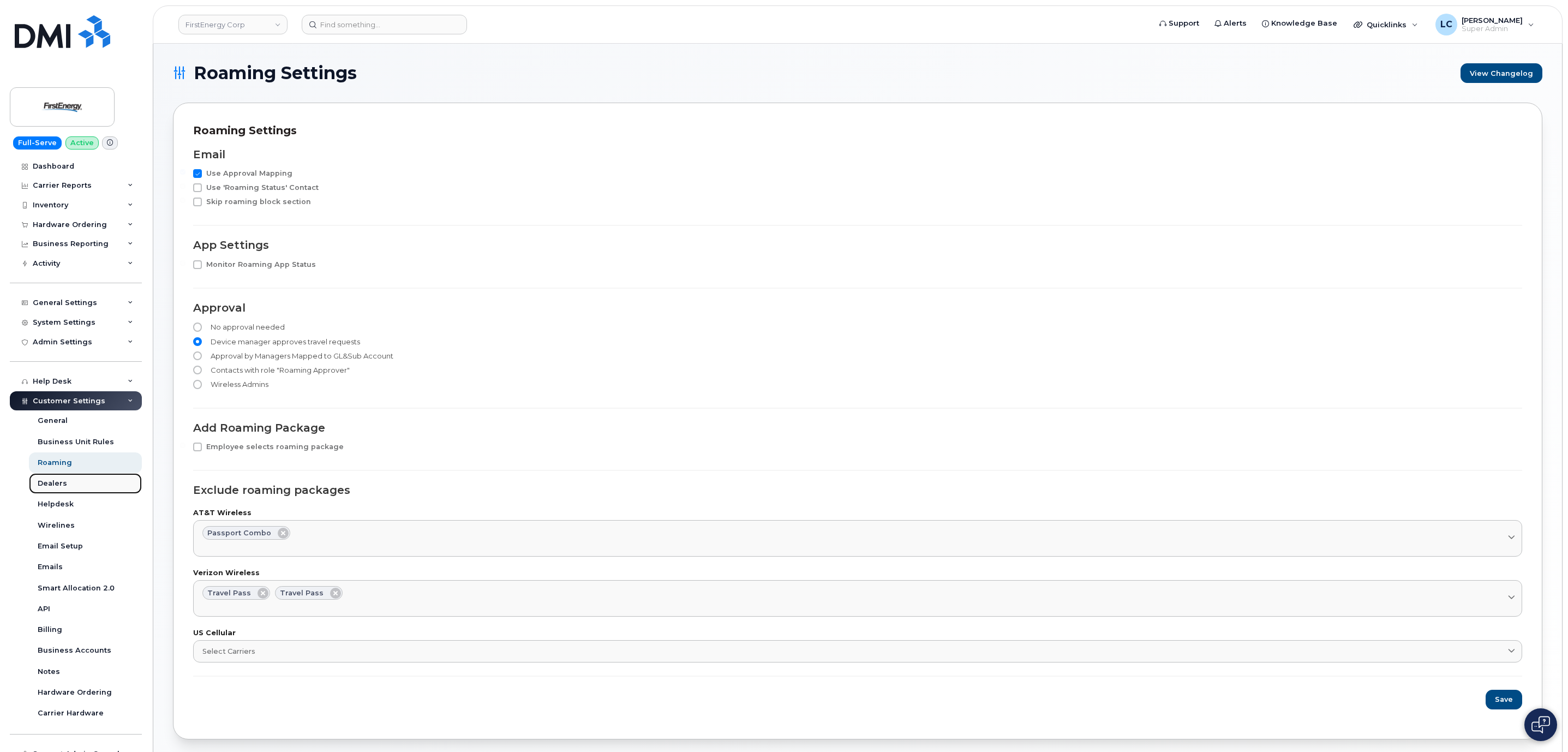
click at [70, 486] on link "Dealers" at bounding box center [85, 483] width 113 height 21
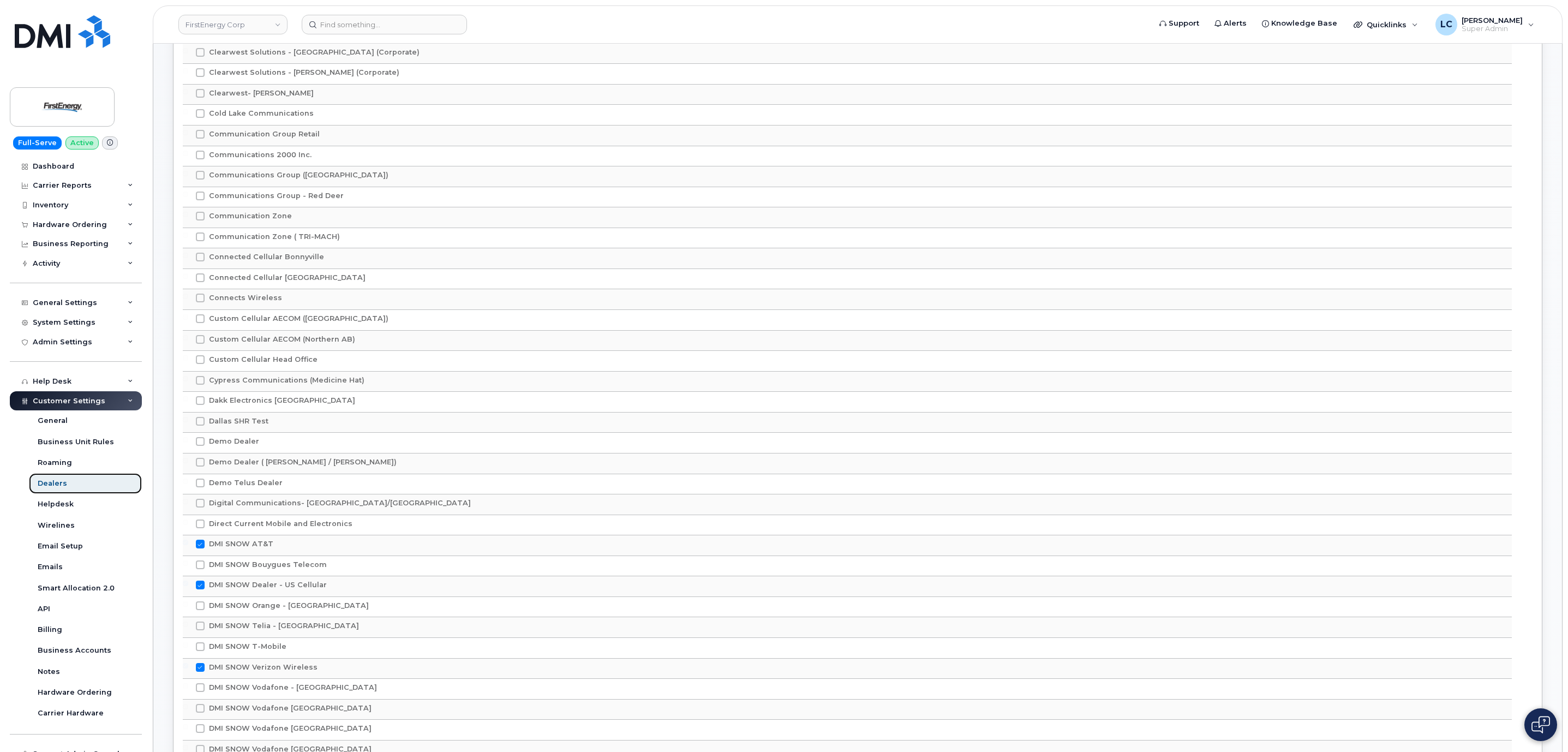
scroll to position [1391, 0]
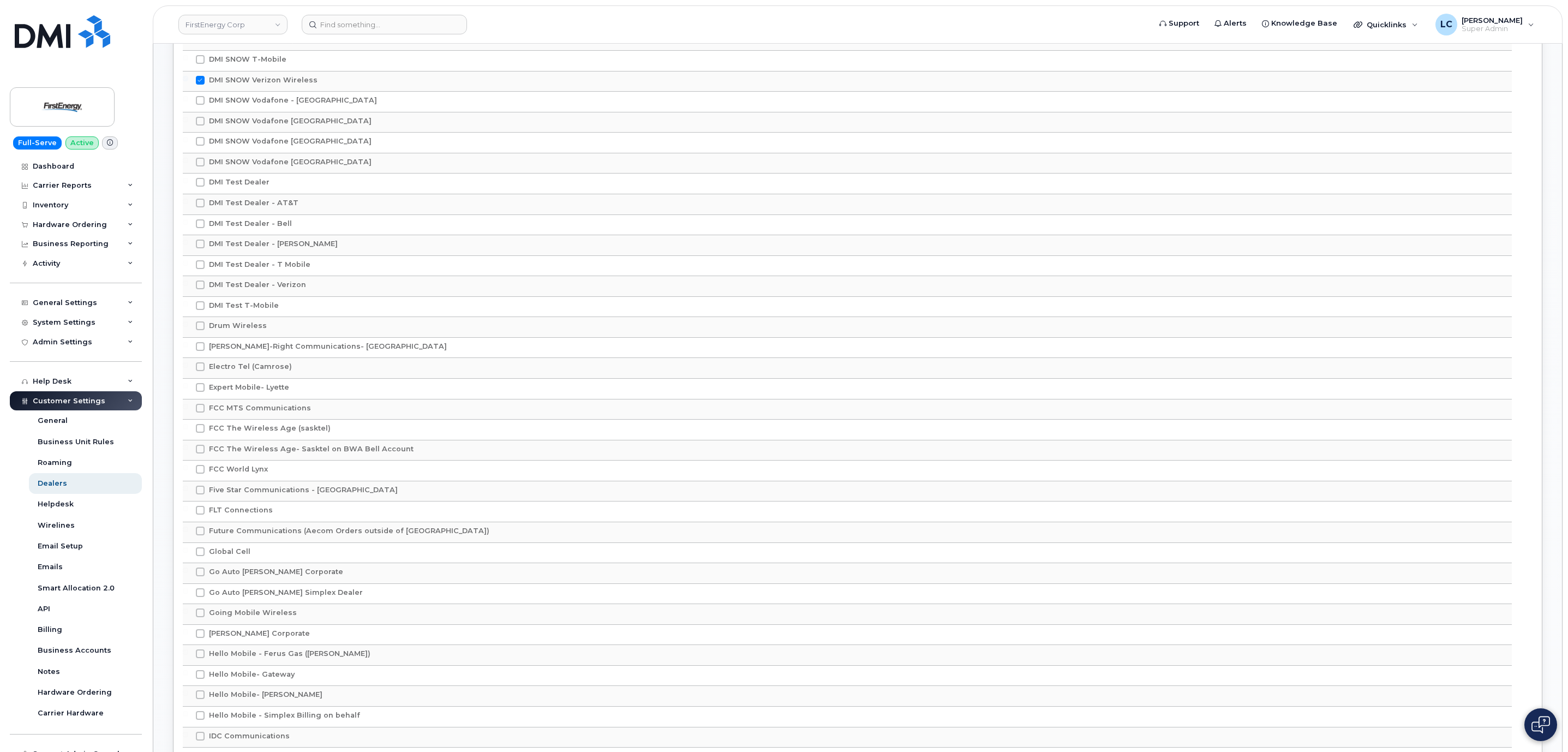
click at [236, 207] on span "DMI Test Dealer - AT&T" at bounding box center [253, 203] width 89 height 8
click at [188, 204] on input "DMI Test Dealer - AT&T" at bounding box center [186, 201] width 6 height 6
click at [236, 207] on span "DMI Test Dealer - AT&T" at bounding box center [253, 203] width 89 height 8
click at [188, 204] on input "DMI Test Dealer - AT&T" at bounding box center [186, 201] width 6 height 6
checkbox input "false"
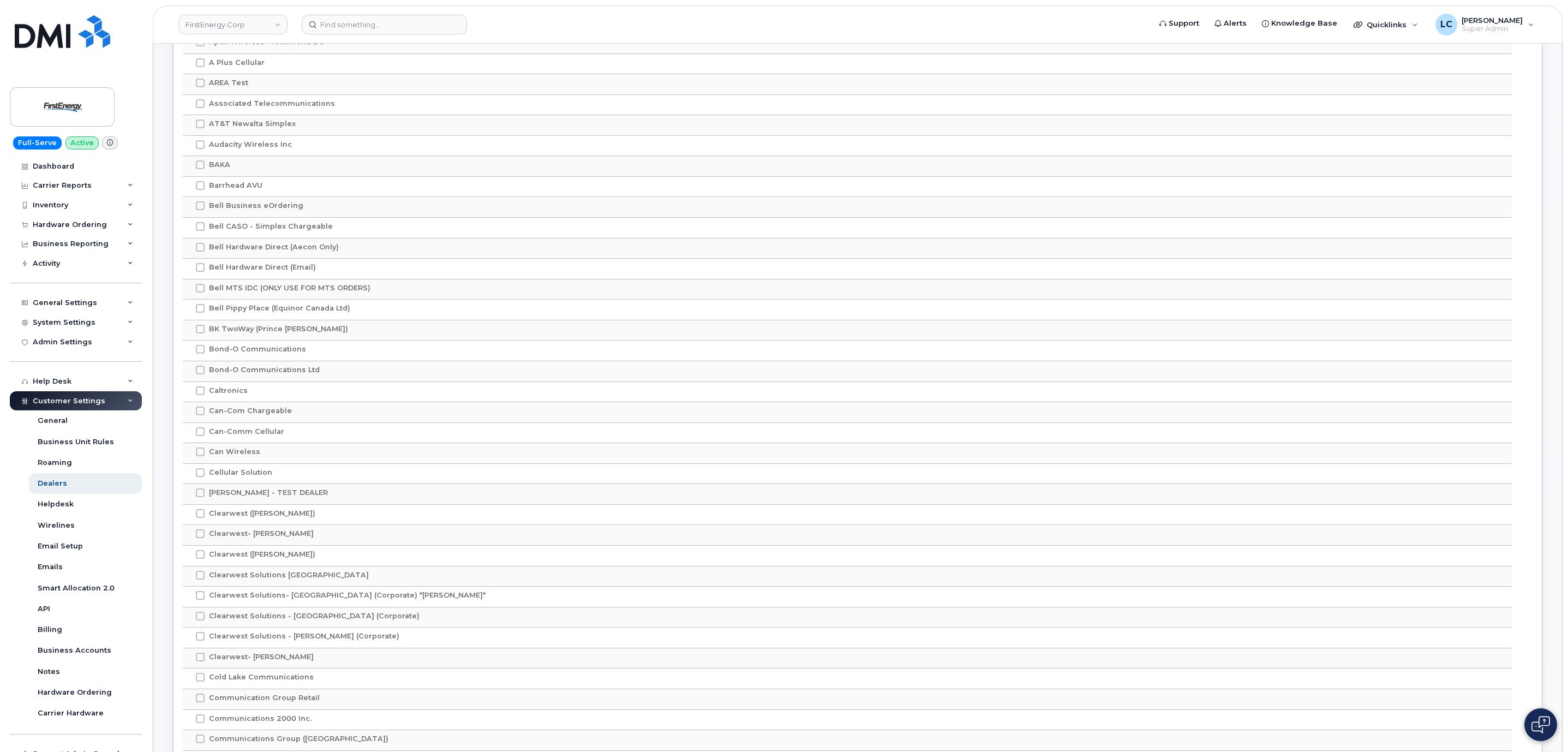
scroll to position [0, 0]
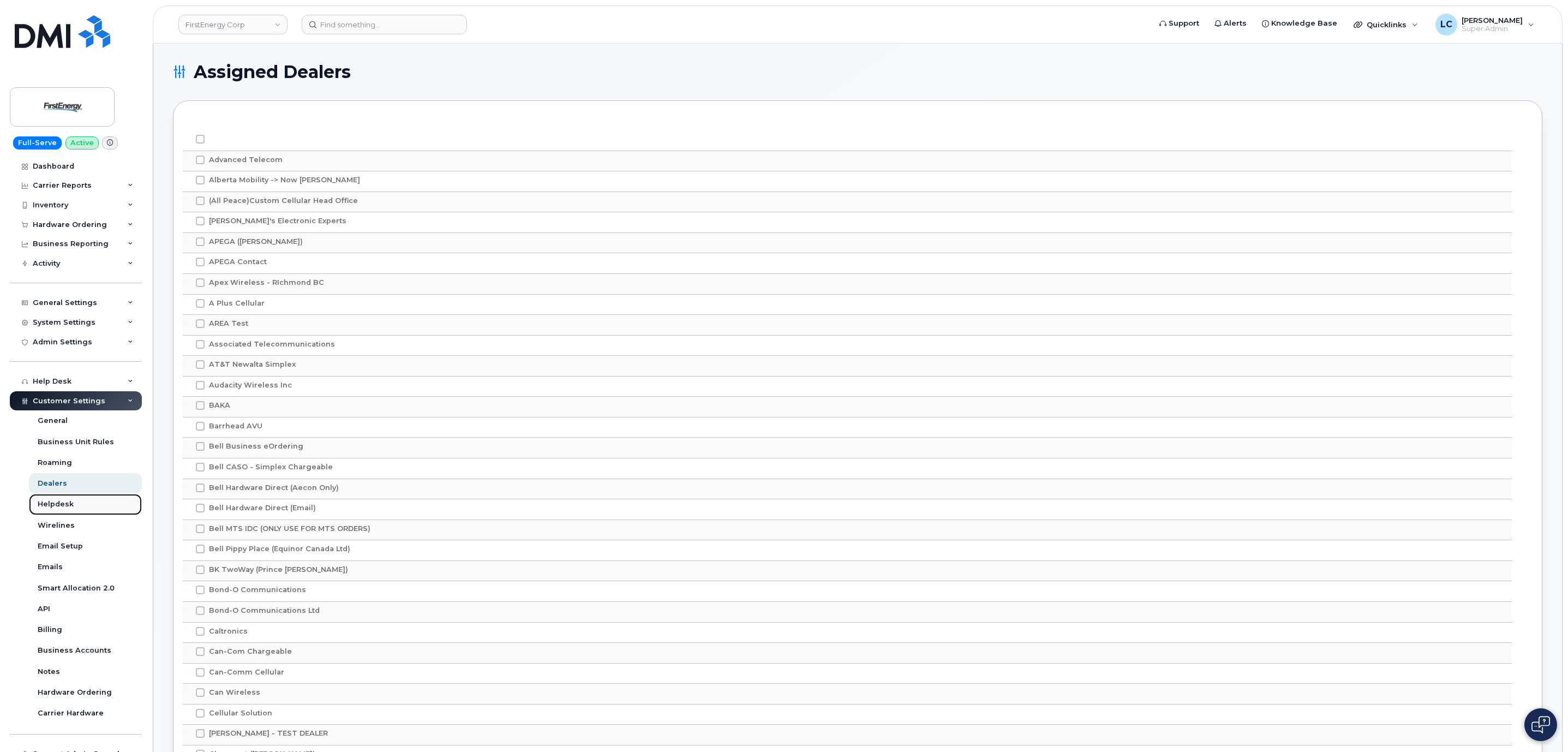
click at [70, 504] on div "Helpdesk" at bounding box center [55, 504] width 36 height 10
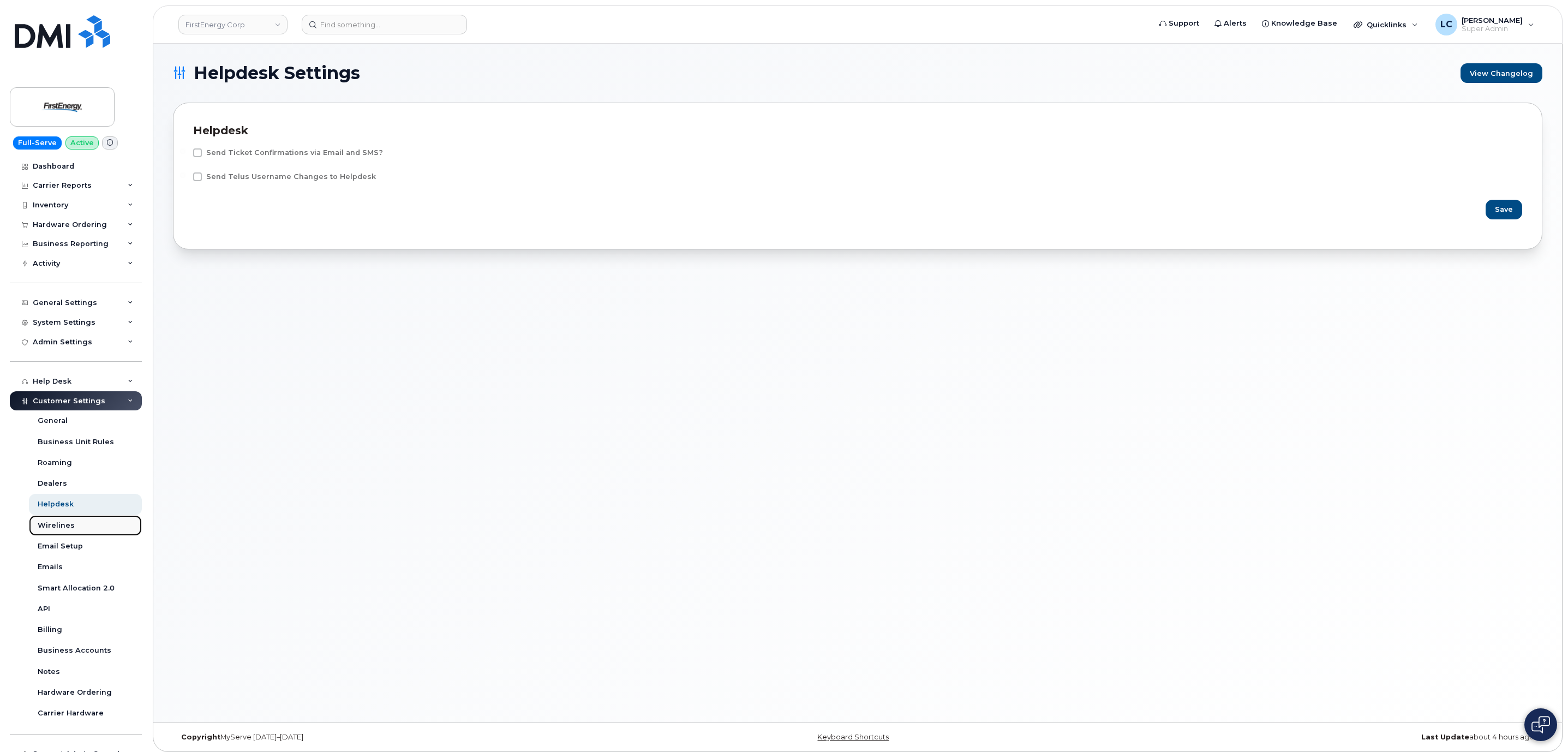
click at [50, 525] on div "Wirelines" at bounding box center [55, 525] width 37 height 10
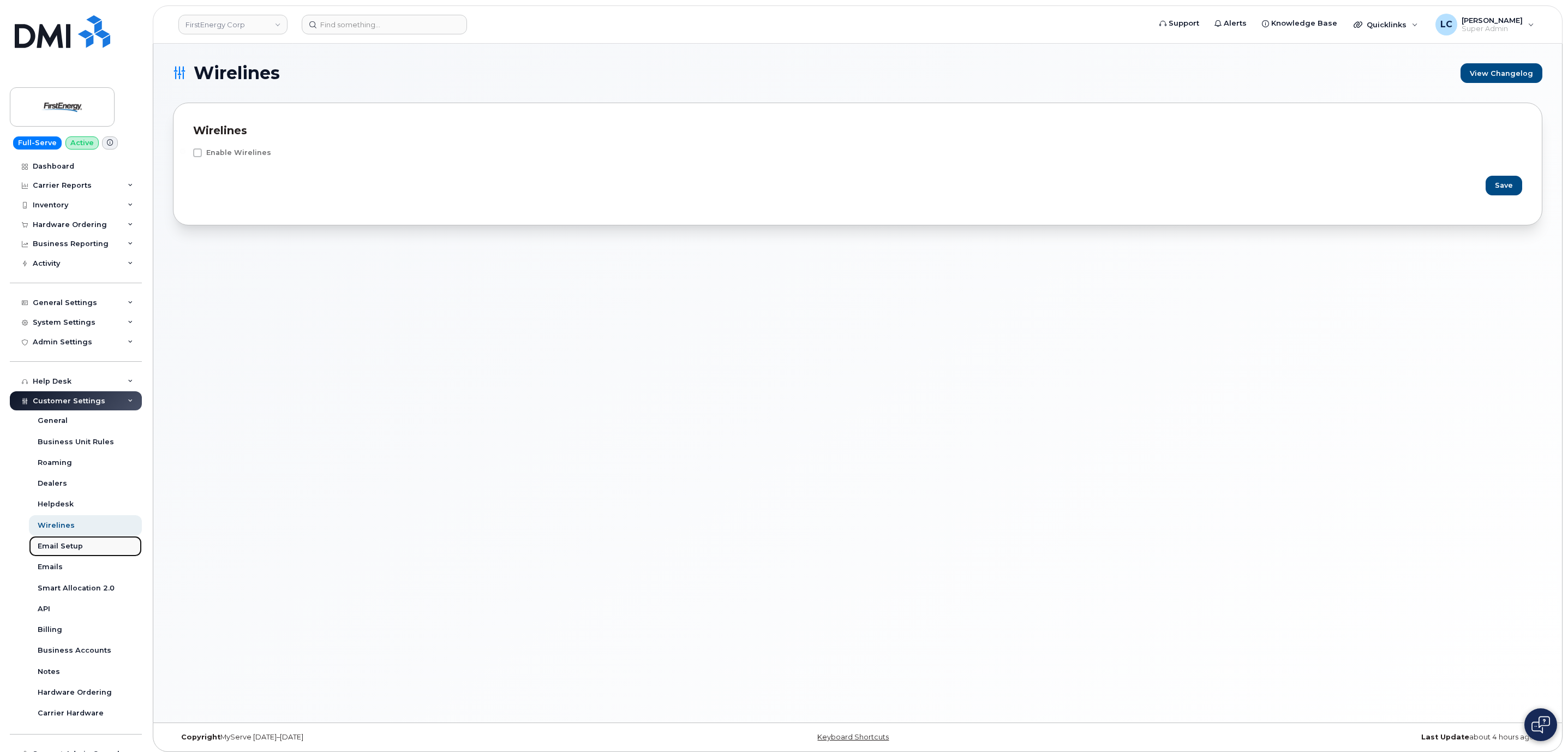
click at [62, 547] on div "Email Setup" at bounding box center [60, 546] width 46 height 10
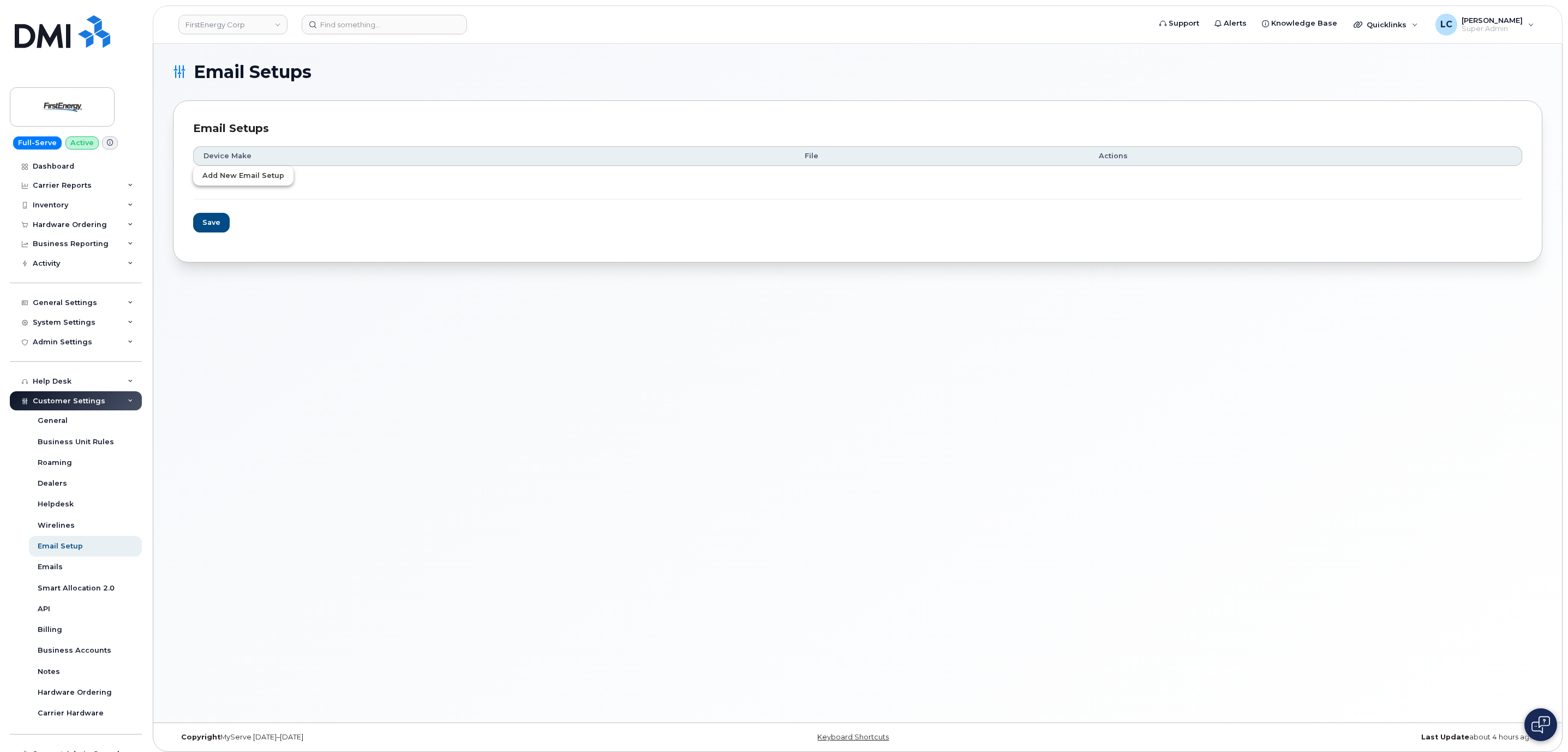
click at [231, 177] on span "Add New Email Setup" at bounding box center [243, 176] width 82 height 11
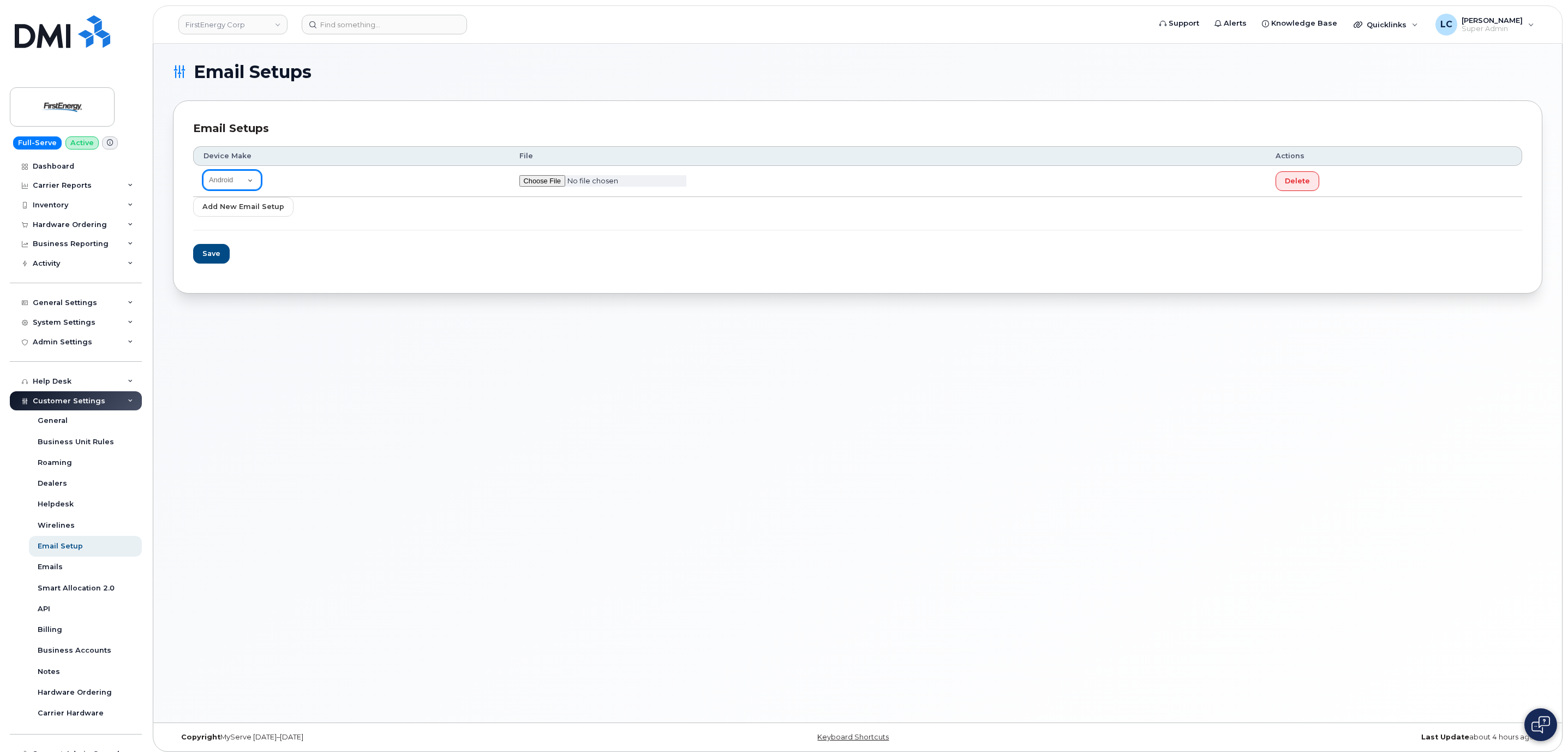
click at [251, 185] on select "Android Cell Phone iPhone Laptop Modem Tablet Watch" at bounding box center [232, 181] width 58 height 20
click at [513, 207] on form "Device Make File Actions Android Cell Phone iPhone Laptop Modem Tablet Watch De…" at bounding box center [857, 205] width 1329 height 137
click at [541, 184] on input "file" at bounding box center [603, 181] width 167 height 12
click at [70, 570] on link "Emails" at bounding box center [85, 566] width 113 height 21
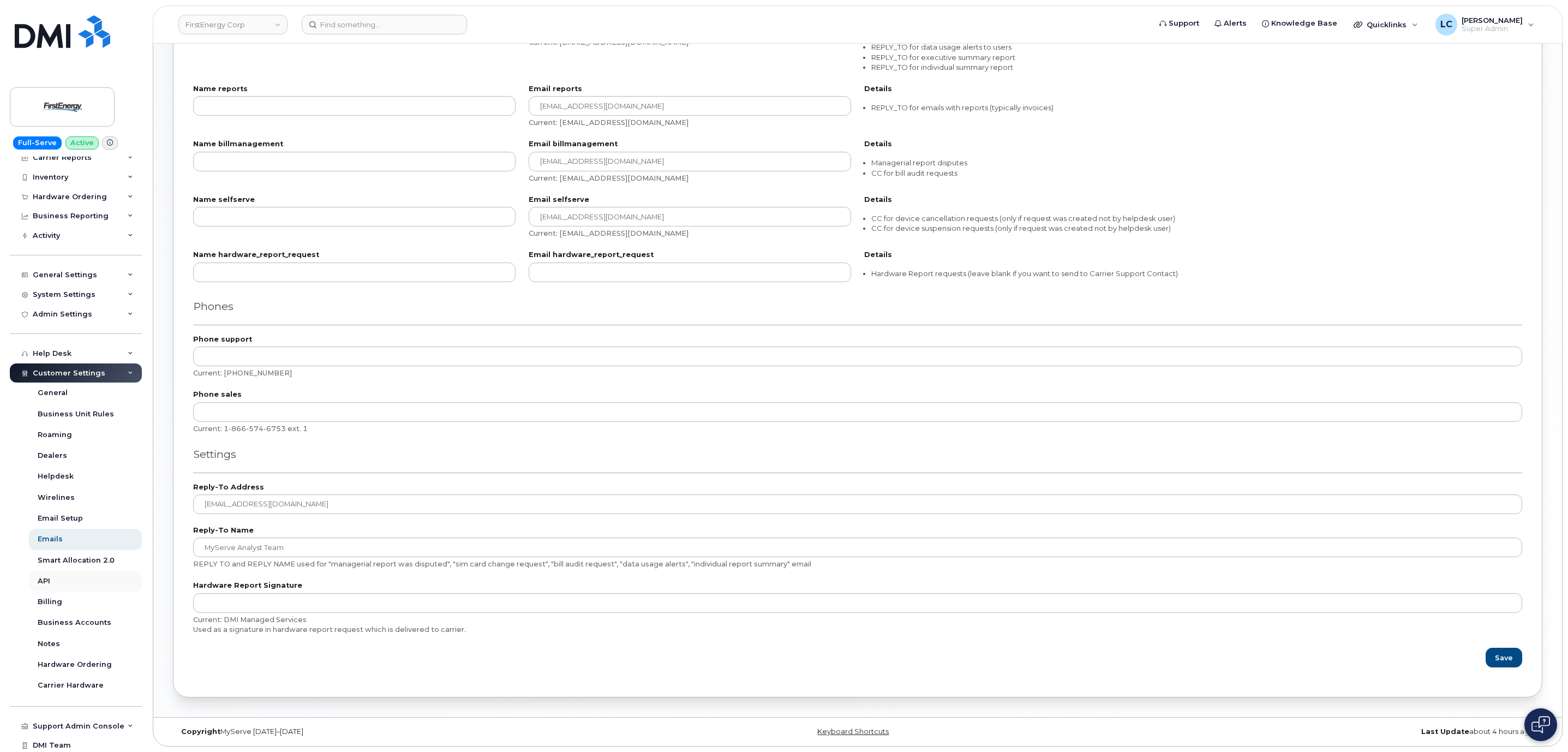
scroll to position [49, 0]
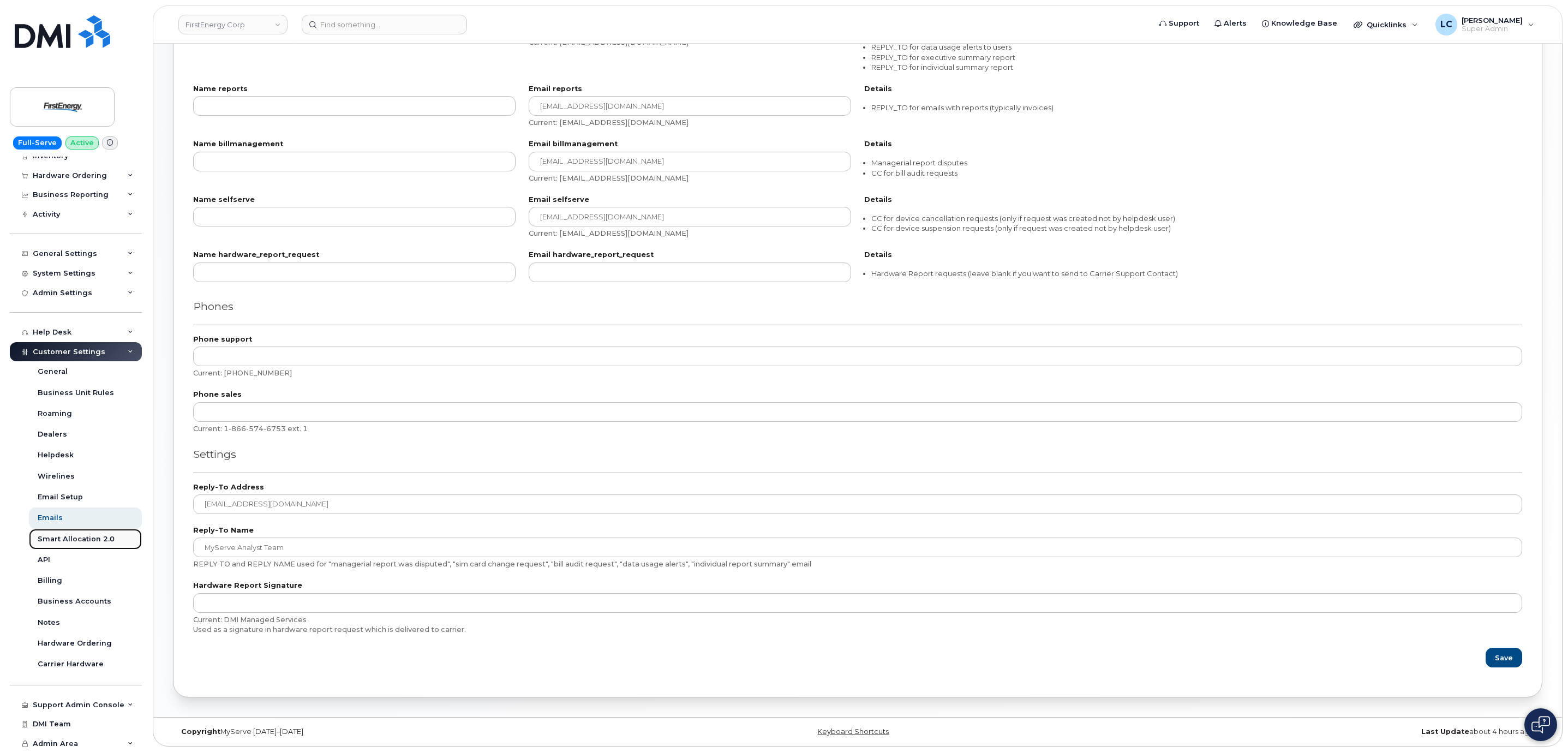
click at [94, 542] on div "Smart Allocation 2.0" at bounding box center [75, 539] width 77 height 10
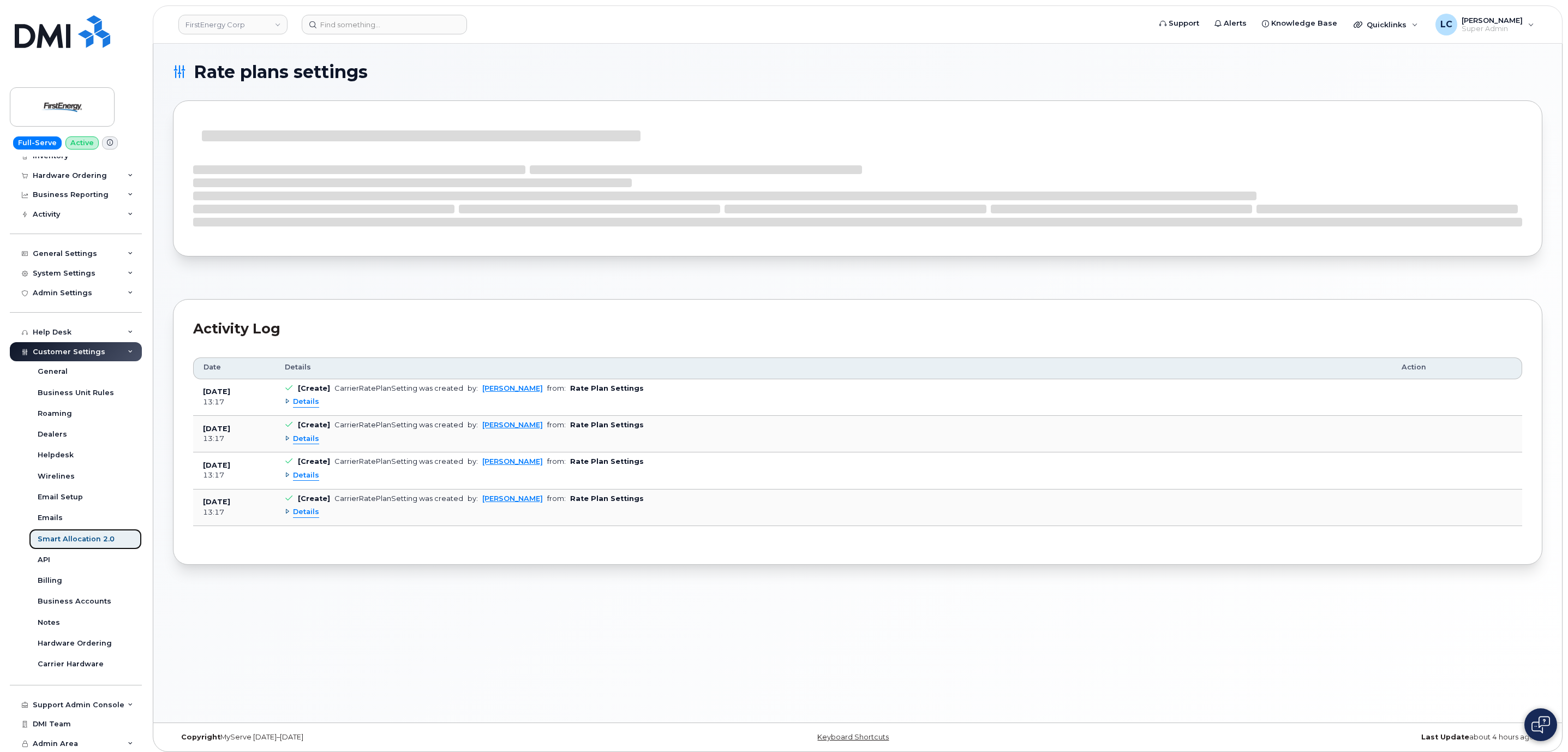
select select "1466181"
select select "1468757"
select select "1466180"
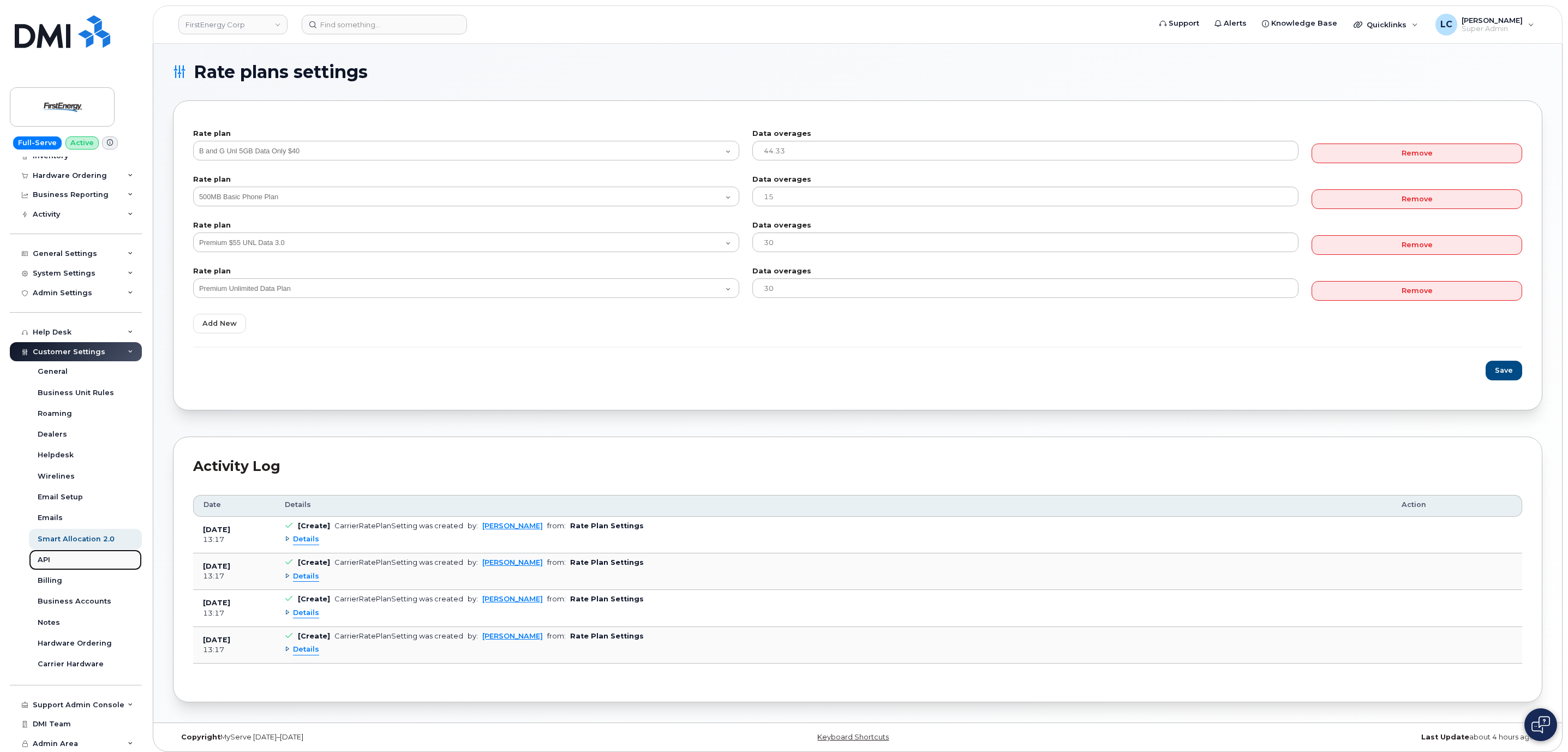
click at [62, 557] on link "API" at bounding box center [85, 559] width 113 height 21
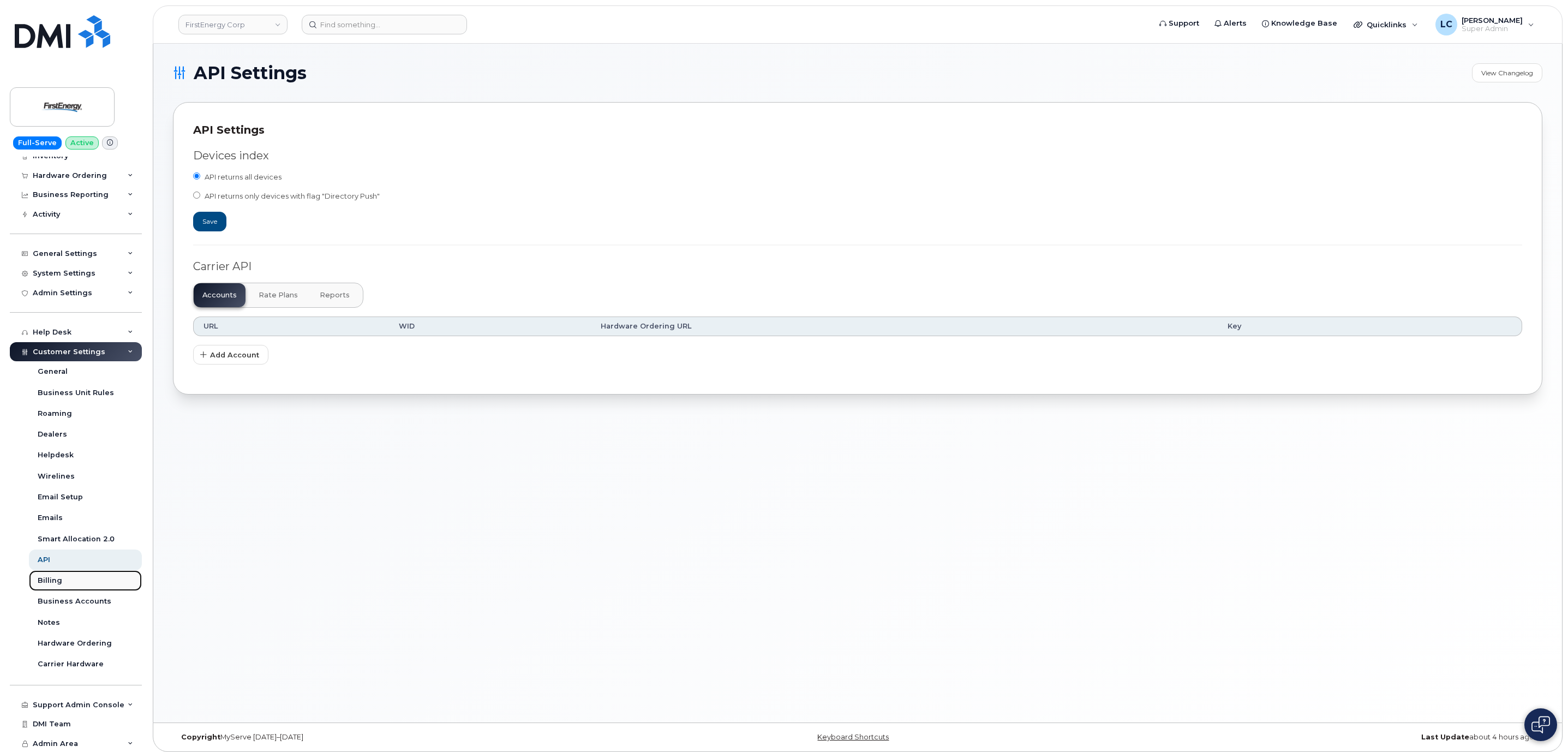
click at [61, 580] on link "Billing" at bounding box center [85, 580] width 113 height 21
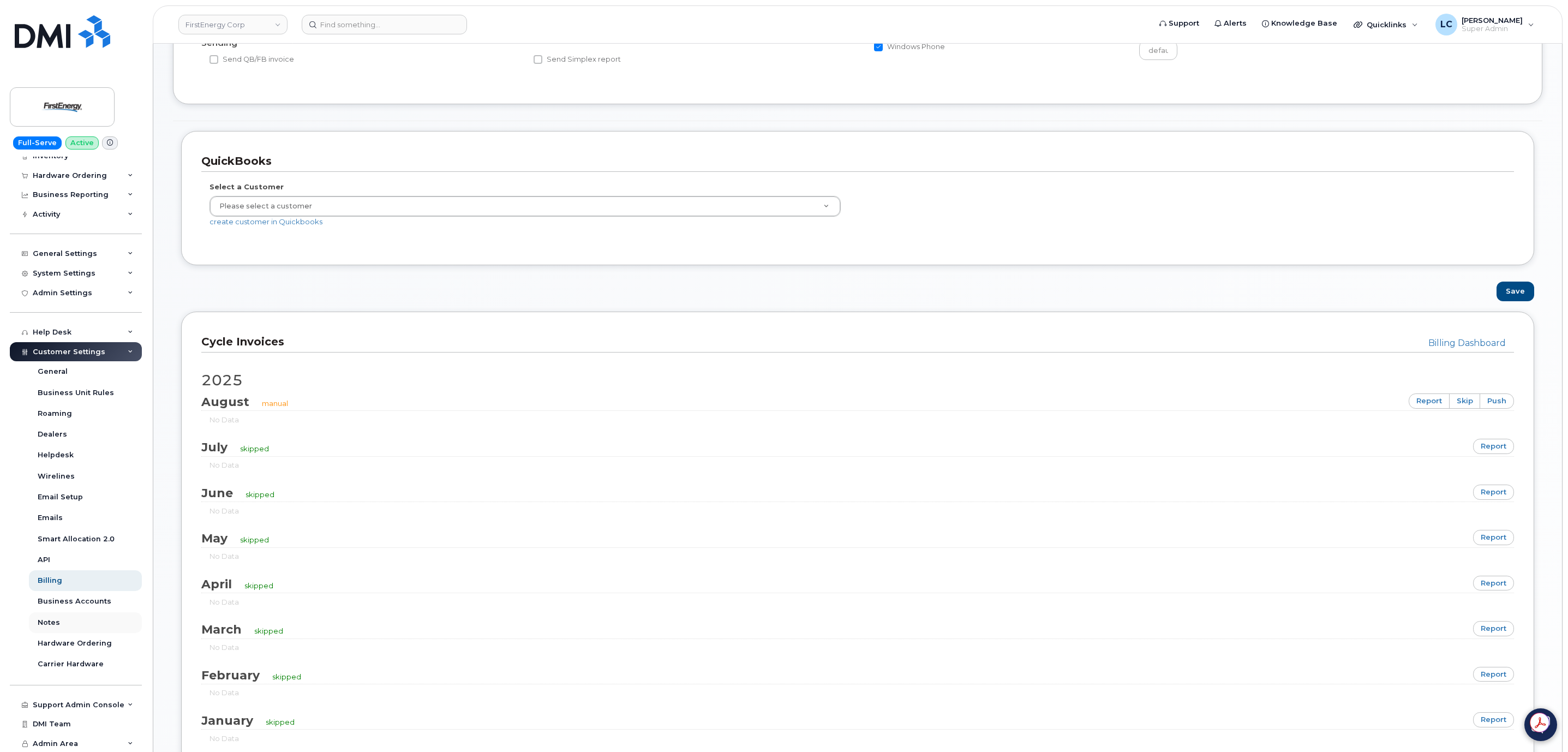
scroll to position [409, 0]
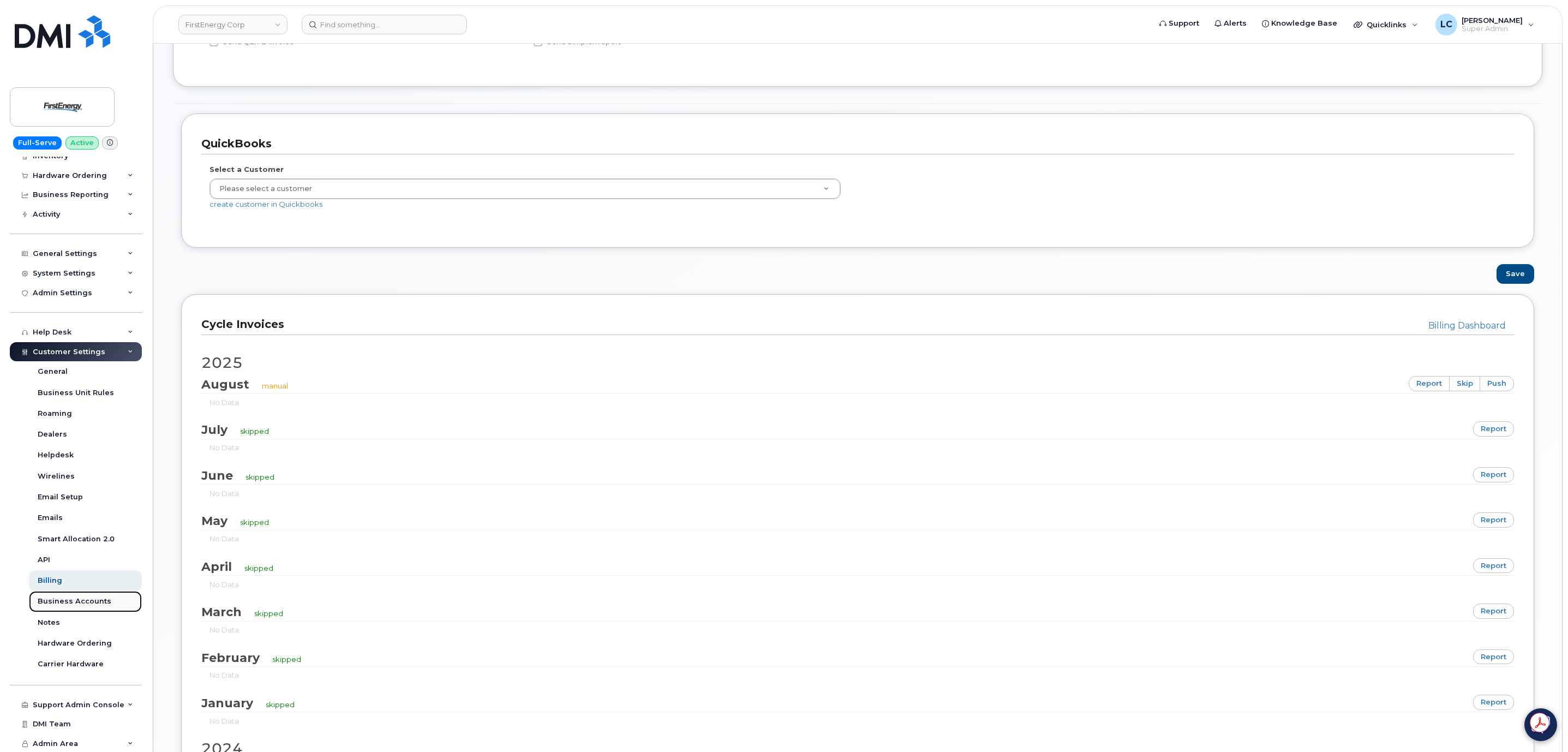
click at [80, 605] on div "Business Accounts" at bounding box center [74, 601] width 74 height 10
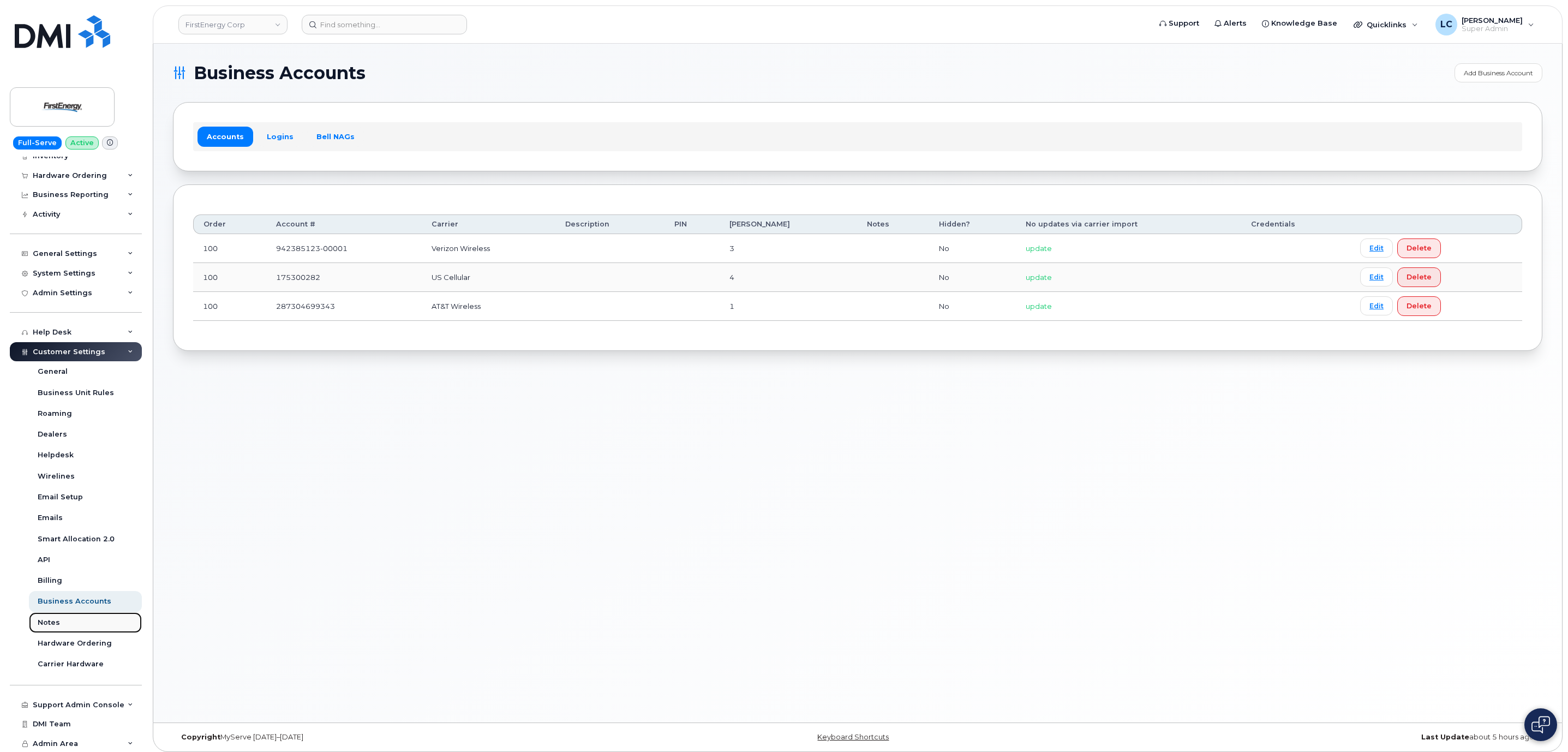
click at [64, 624] on link "Notes" at bounding box center [85, 622] width 113 height 21
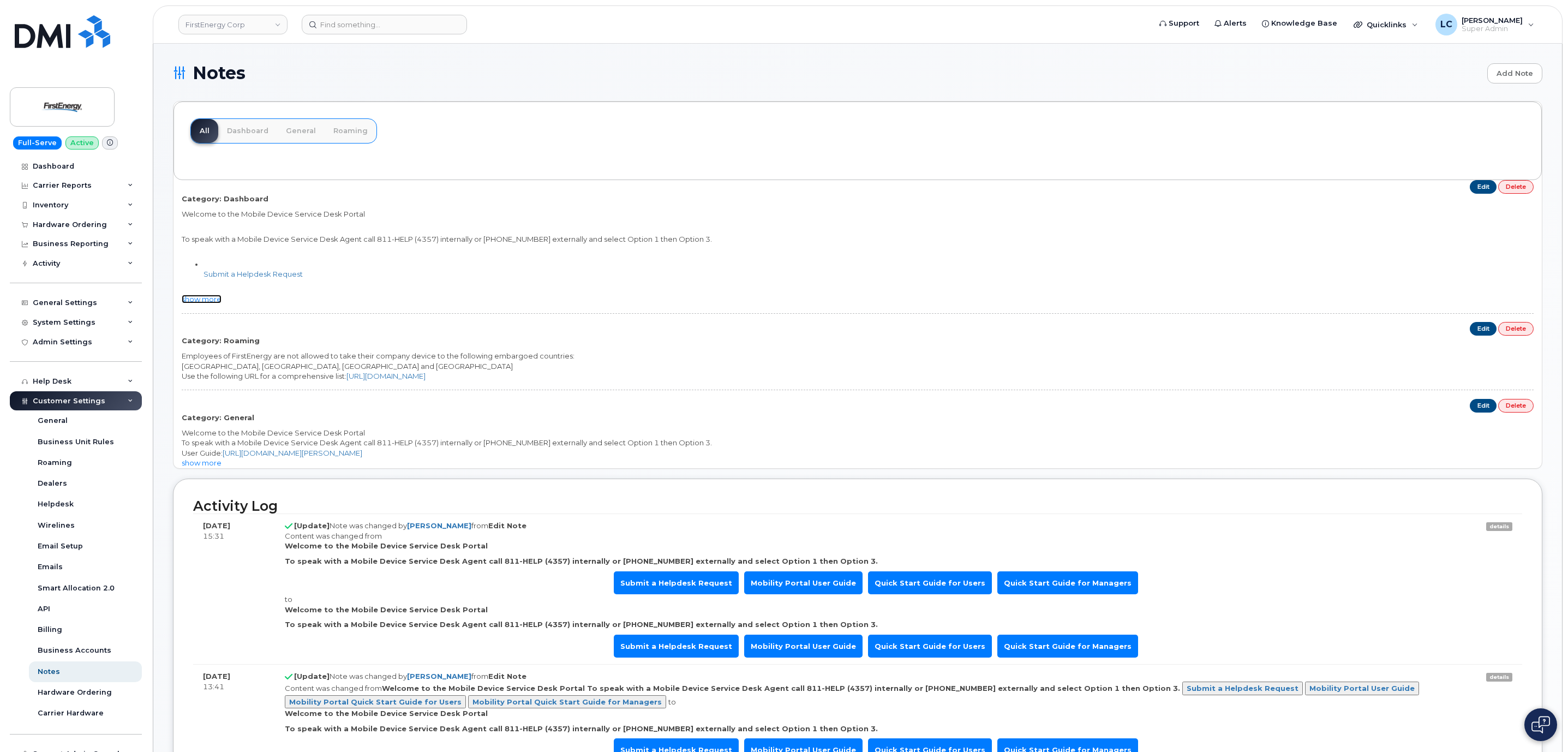
click at [205, 303] on link "show more" at bounding box center [201, 299] width 40 height 9
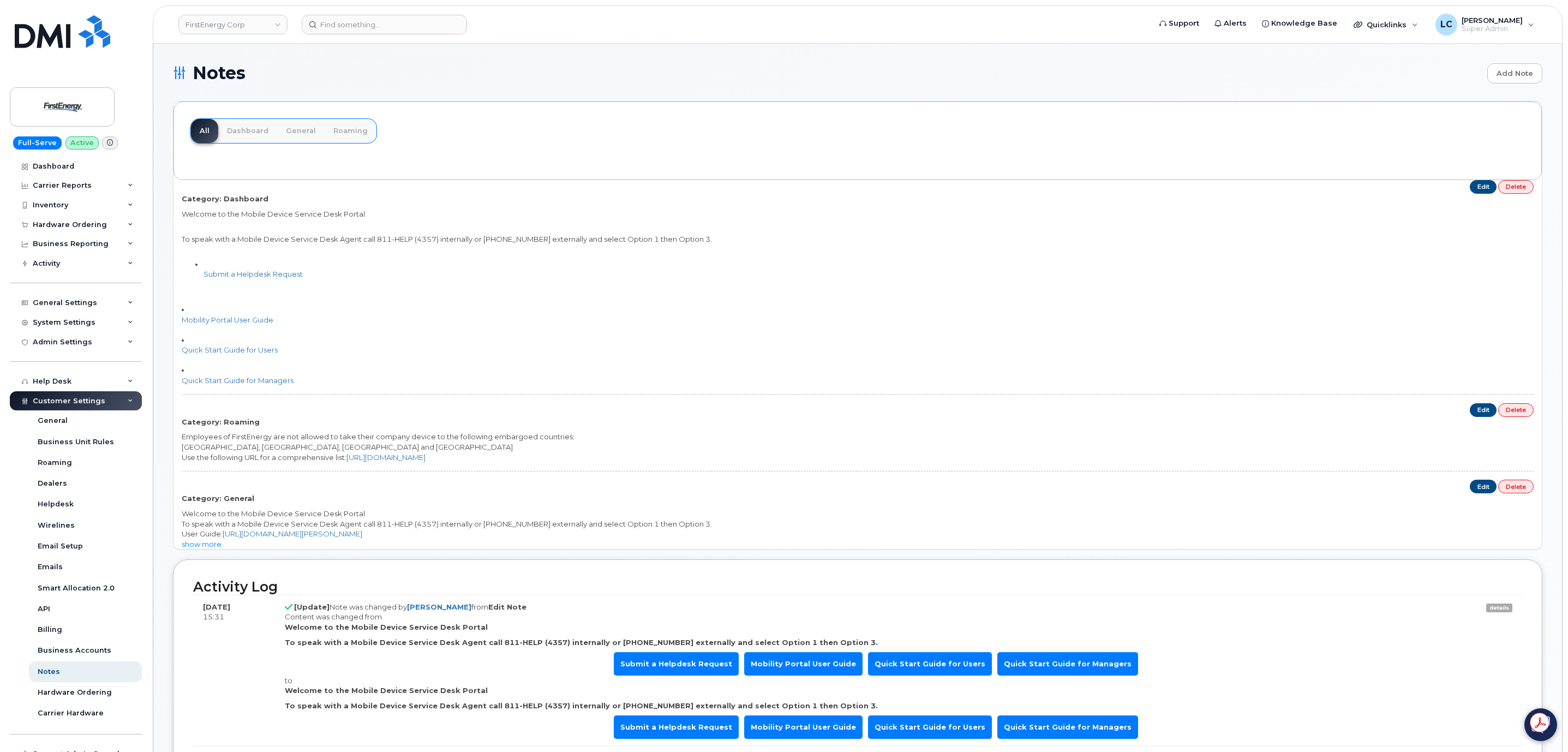
drag, startPoint x: 218, startPoint y: 537, endPoint x: 215, endPoint y: 551, distance: 14.3
drag, startPoint x: 215, startPoint y: 551, endPoint x: 1065, endPoint y: 65, distance: 979.1
click at [1065, 65] on h1 "Notes Add Note" at bounding box center [857, 73] width 1369 height 20
click at [67, 694] on div "Hardware Ordering" at bounding box center [75, 692] width 75 height 10
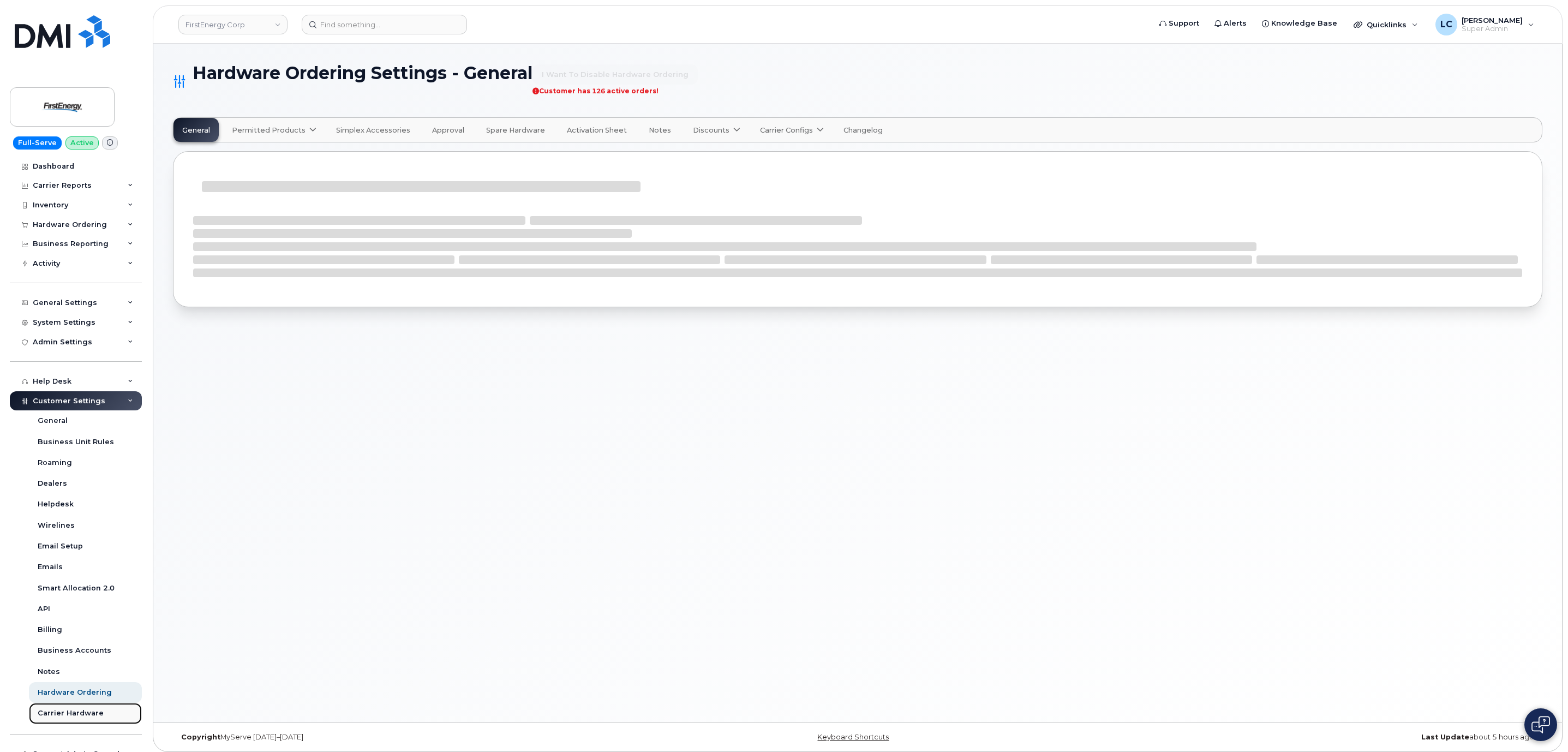
click at [73, 717] on div "Carrier Hardware" at bounding box center [70, 713] width 66 height 10
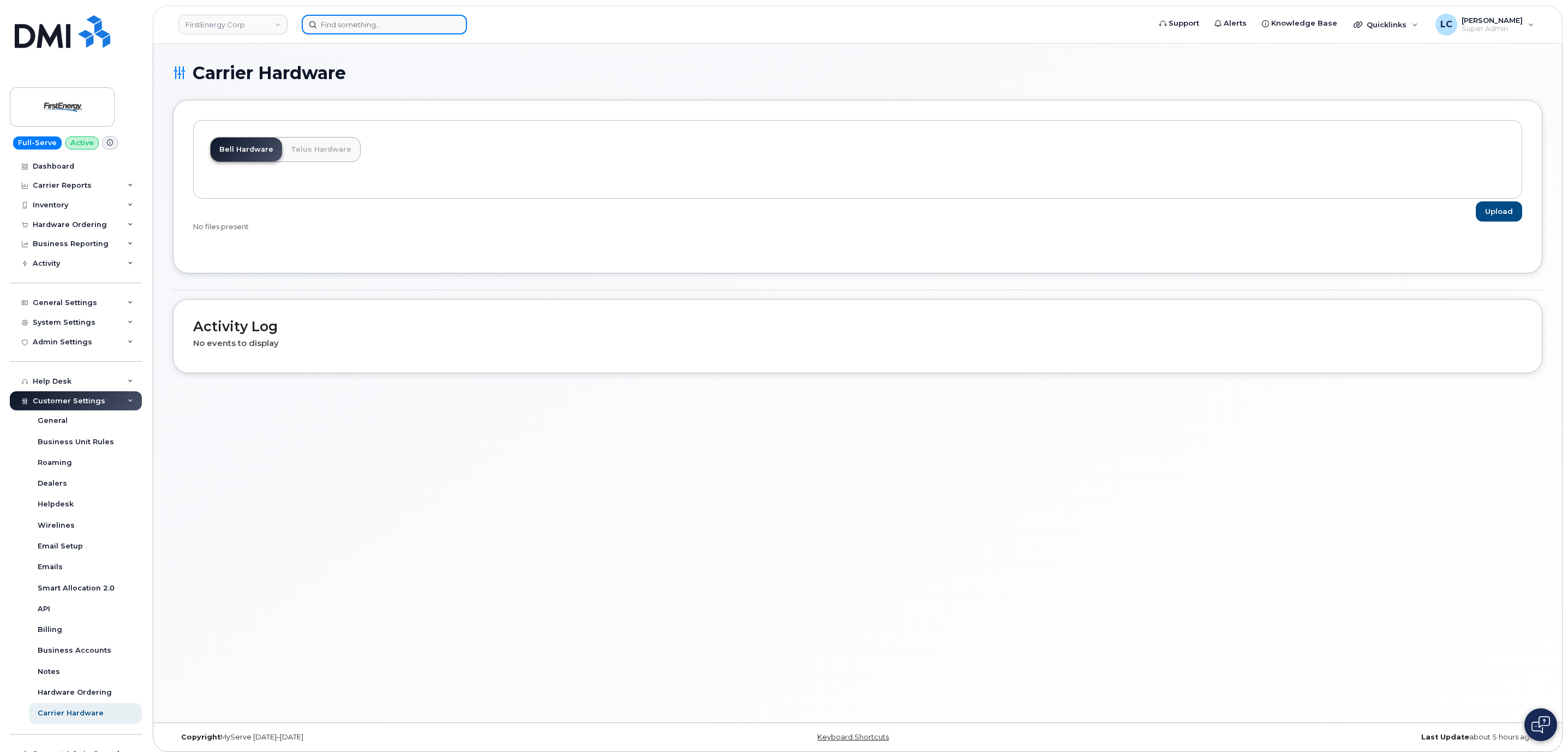
click at [352, 23] on input at bounding box center [384, 25] width 166 height 20
paste input "5063269993"
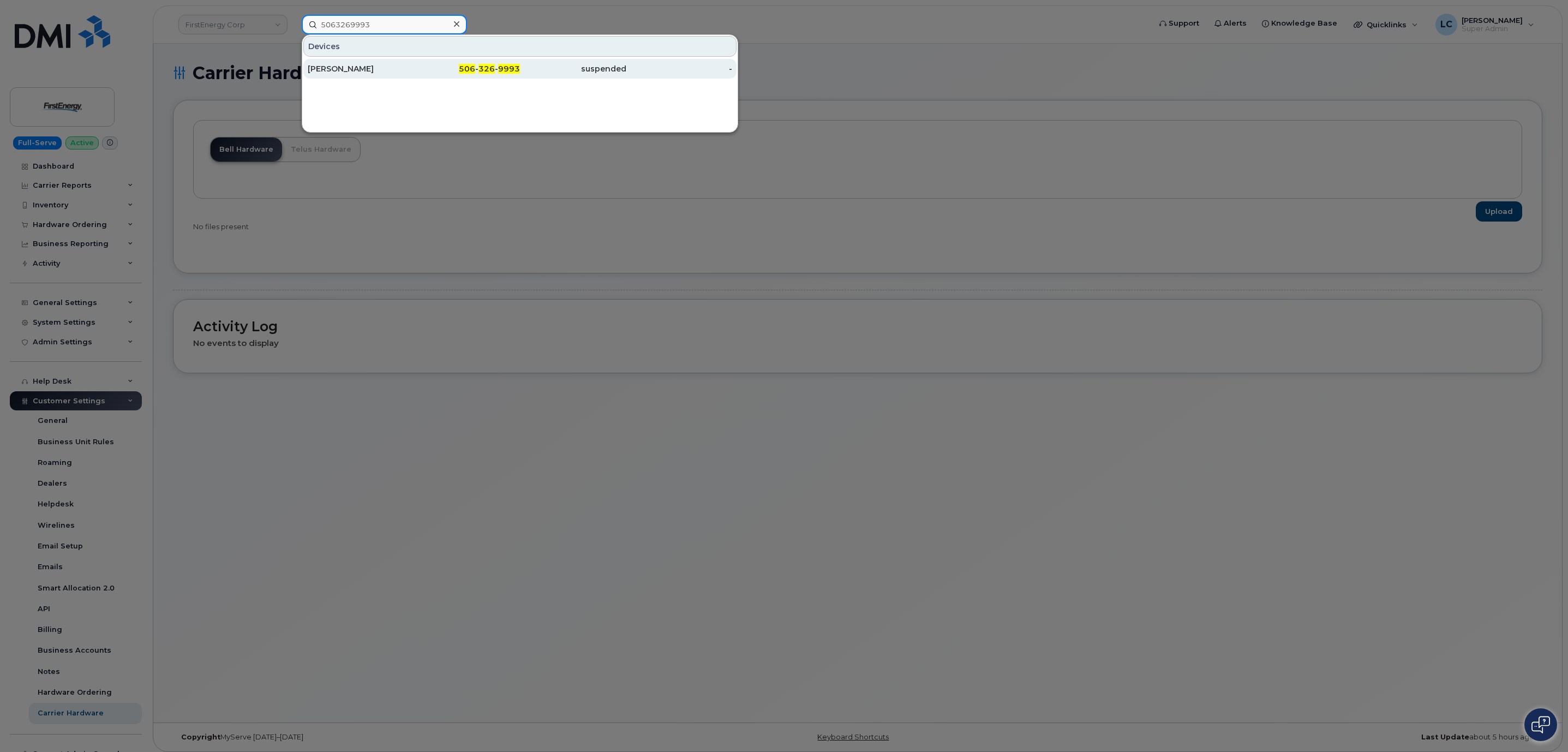
type input "5063269993"
click at [570, 69] on div "suspended" at bounding box center [573, 68] width 106 height 11
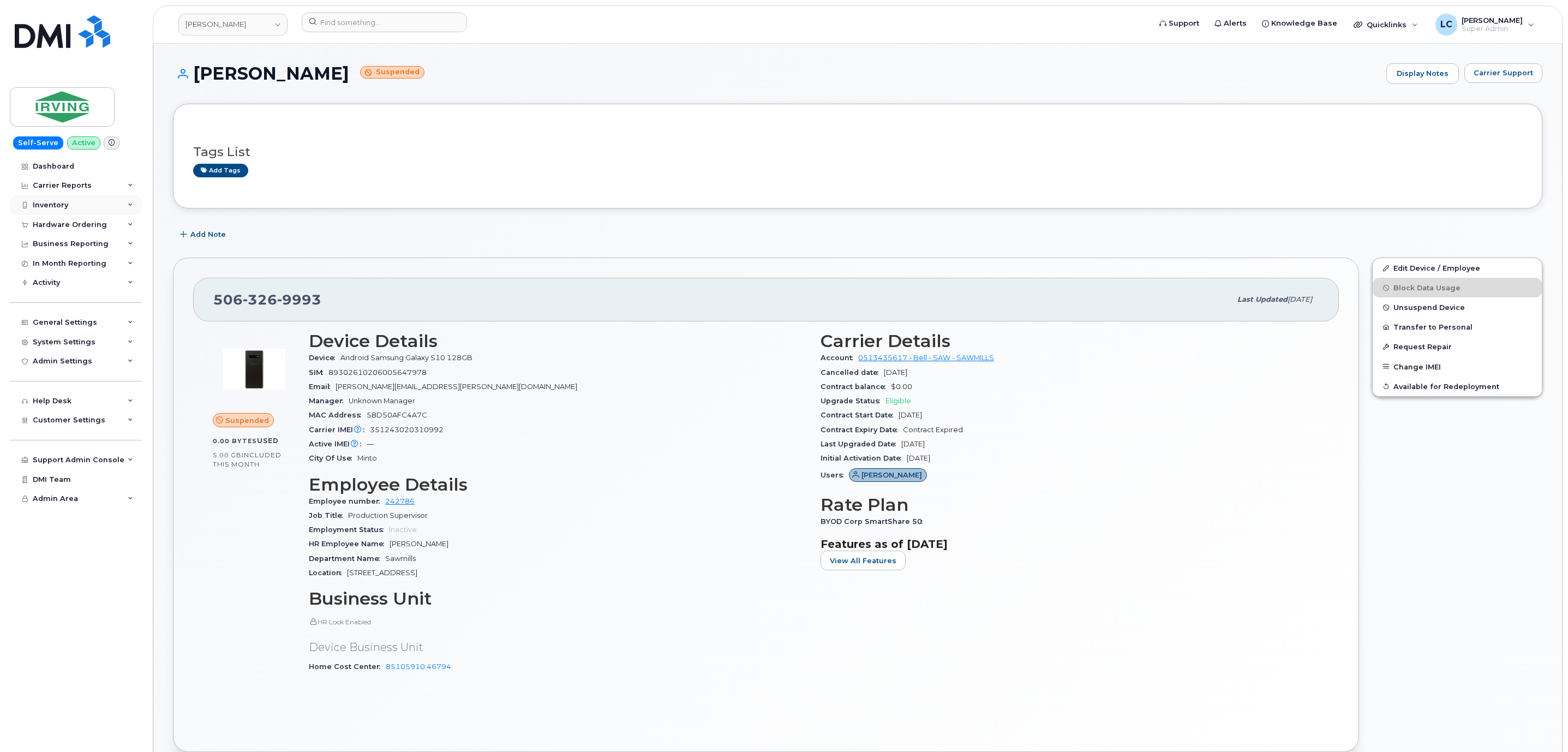
click at [89, 200] on div "Inventory" at bounding box center [75, 205] width 132 height 20
click at [90, 244] on link "Data Conflicts" at bounding box center [85, 246] width 113 height 21
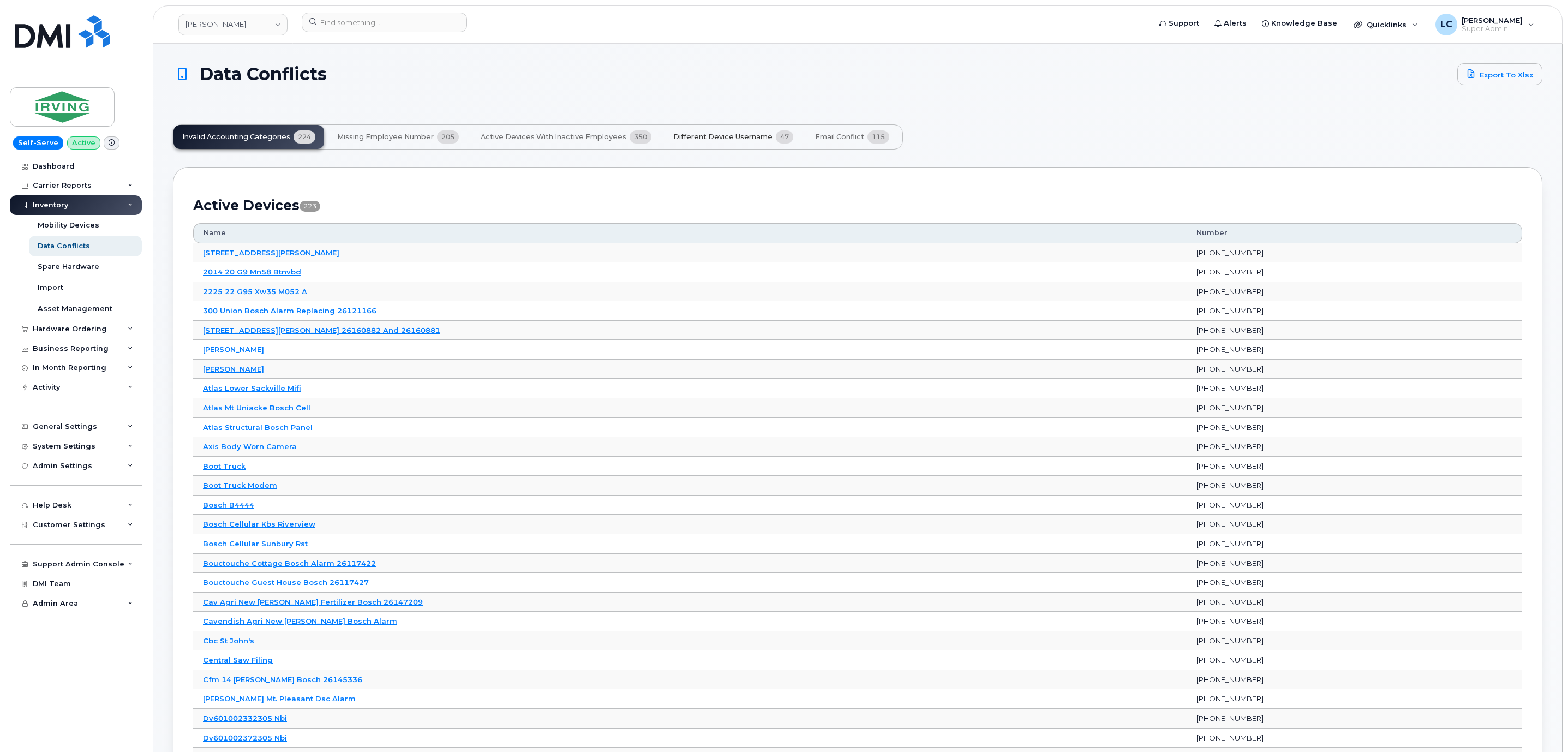
click at [728, 134] on span "Different Device Username" at bounding box center [723, 137] width 99 height 9
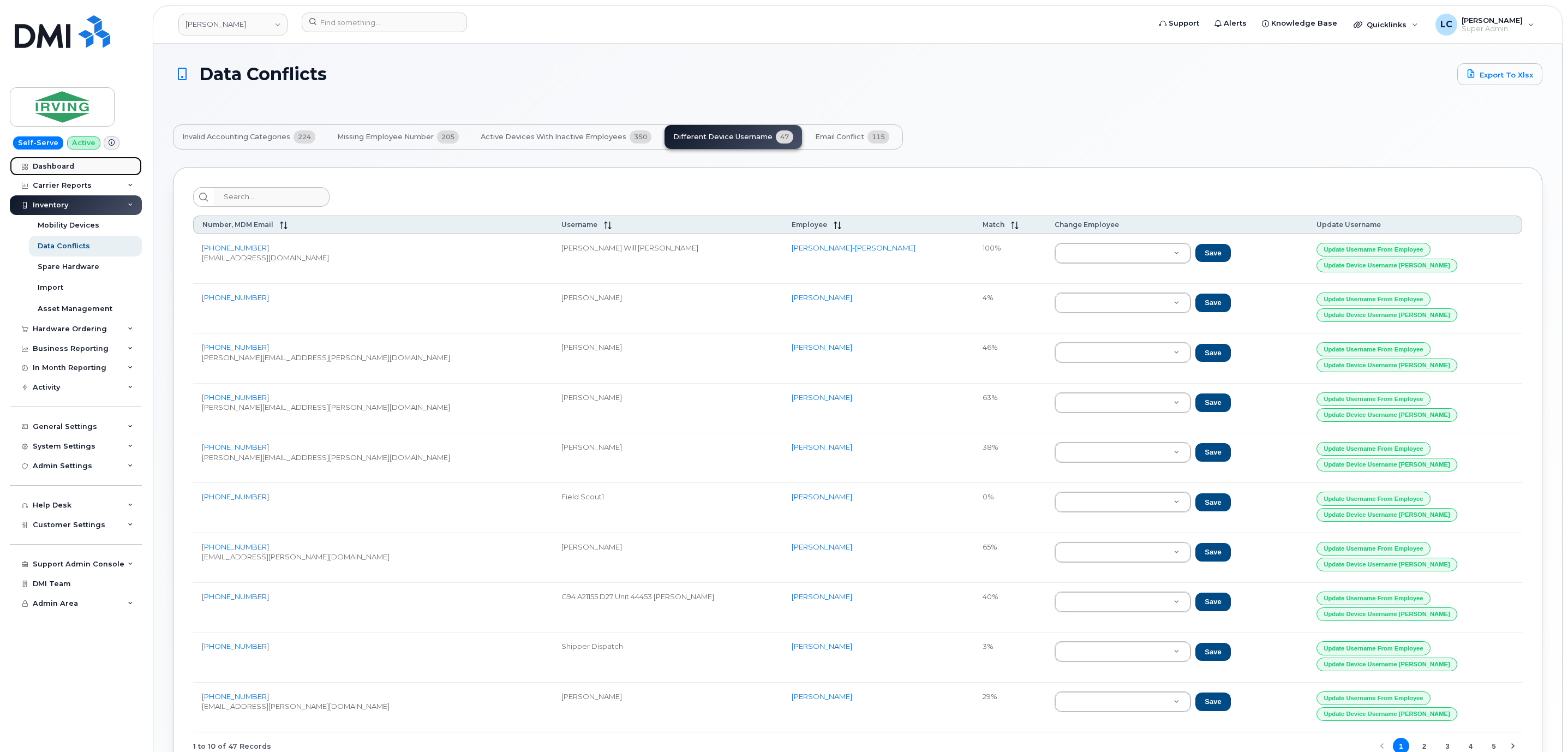
click at [66, 169] on div "Dashboard" at bounding box center [54, 166] width 41 height 9
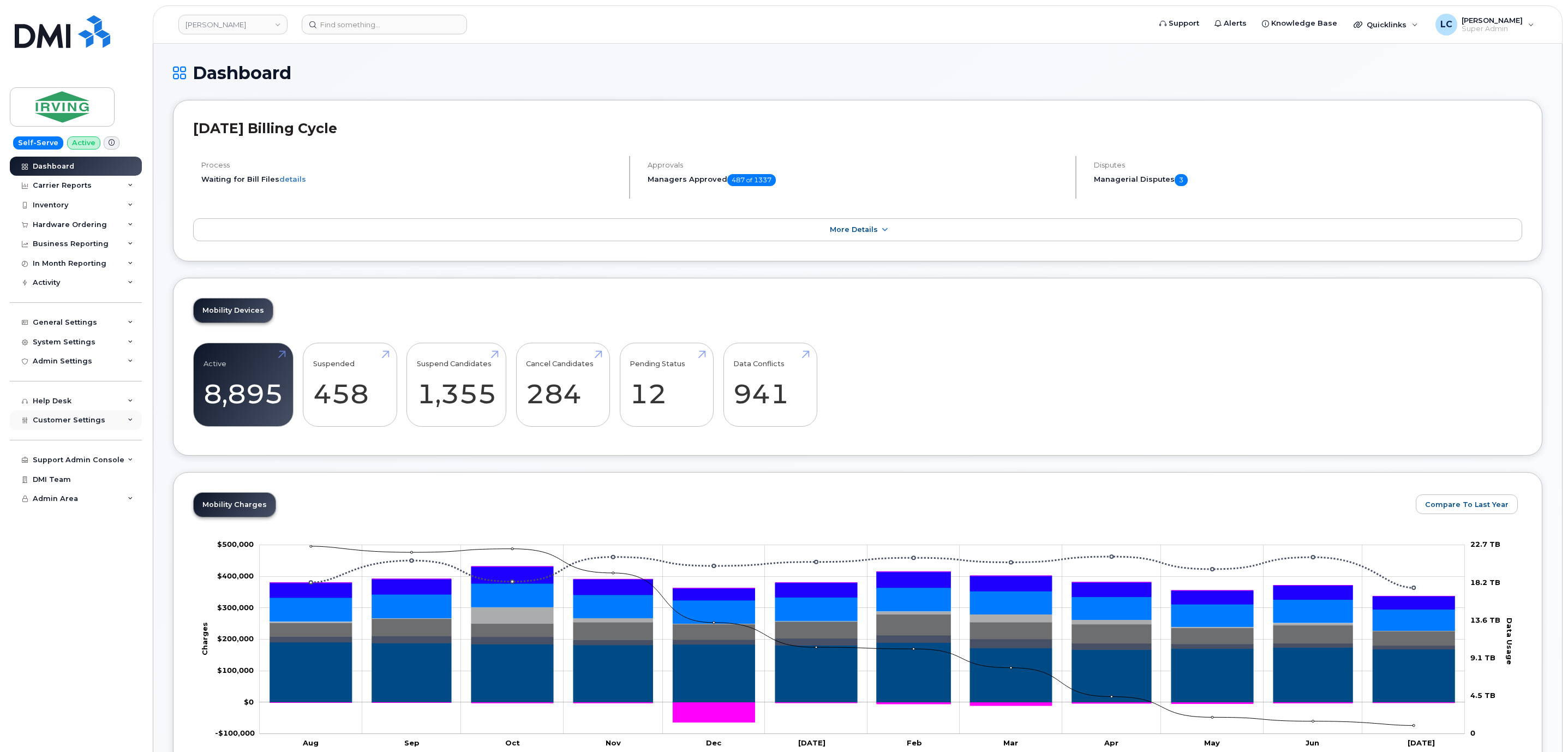
click at [109, 422] on div "Customer Settings" at bounding box center [75, 420] width 132 height 20
click at [92, 345] on div "System Settings" at bounding box center [75, 342] width 132 height 20
click at [111, 340] on div "System Settings" at bounding box center [75, 342] width 132 height 20
click at [112, 322] on div "General Settings" at bounding box center [75, 322] width 132 height 20
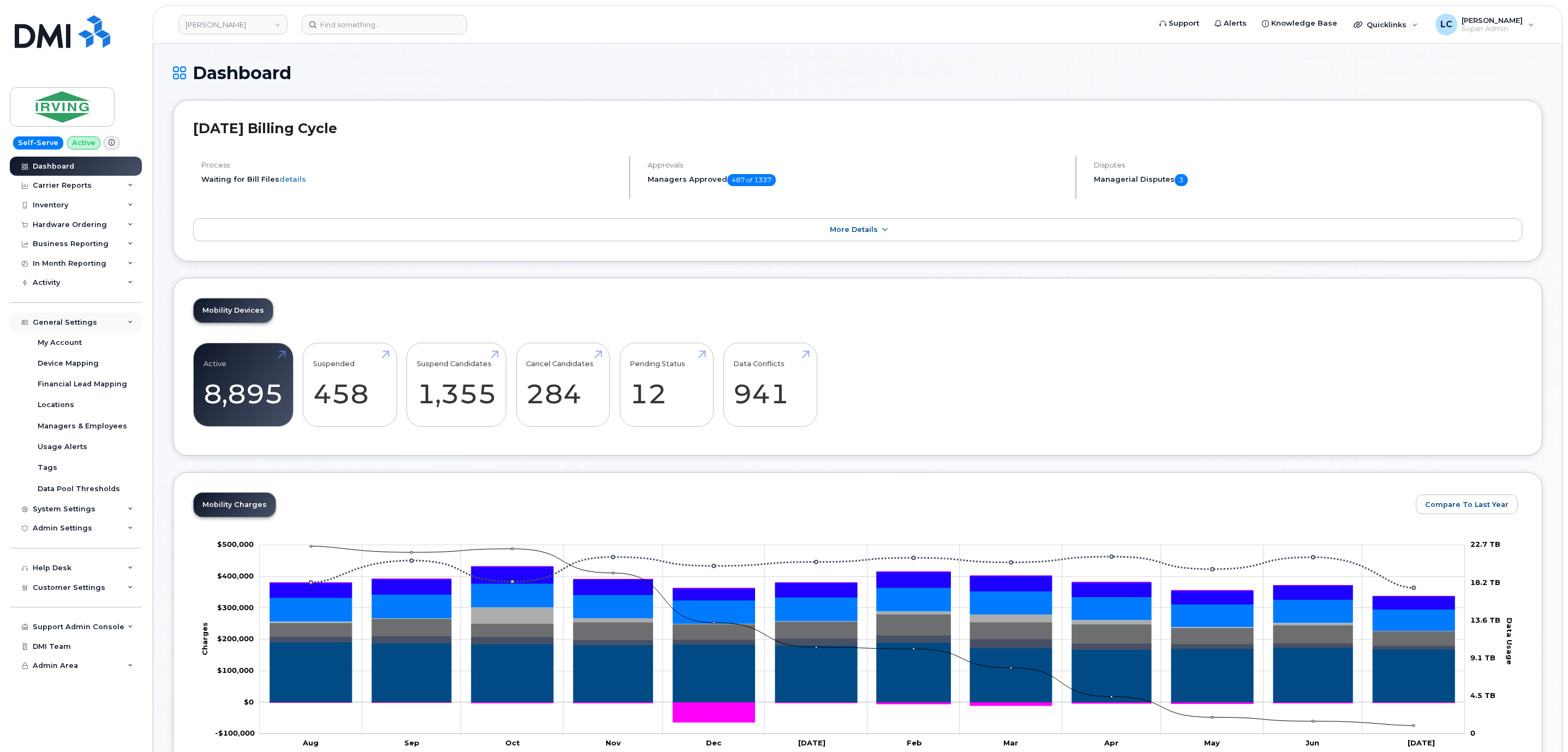
click at [112, 322] on div "General Settings" at bounding box center [75, 322] width 132 height 20
click at [108, 349] on div "System Settings" at bounding box center [75, 342] width 132 height 20
click at [104, 365] on div "Admin Settings" at bounding box center [75, 361] width 132 height 20
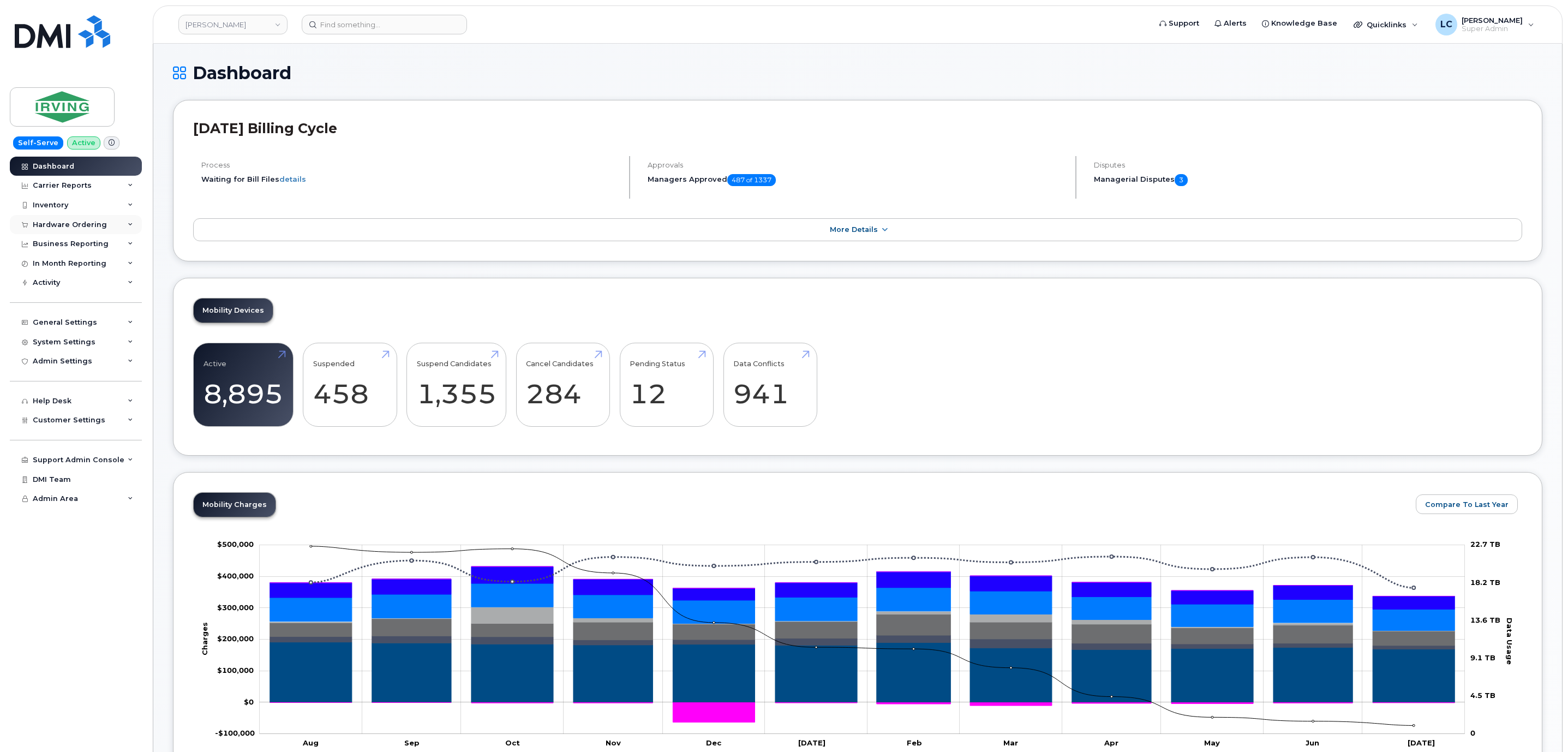
click at [109, 224] on div "Hardware Ordering" at bounding box center [75, 225] width 132 height 20
click at [102, 239] on div "Business Reporting" at bounding box center [71, 243] width 76 height 9
click at [102, 224] on div "Hardware Ordering" at bounding box center [70, 224] width 75 height 9
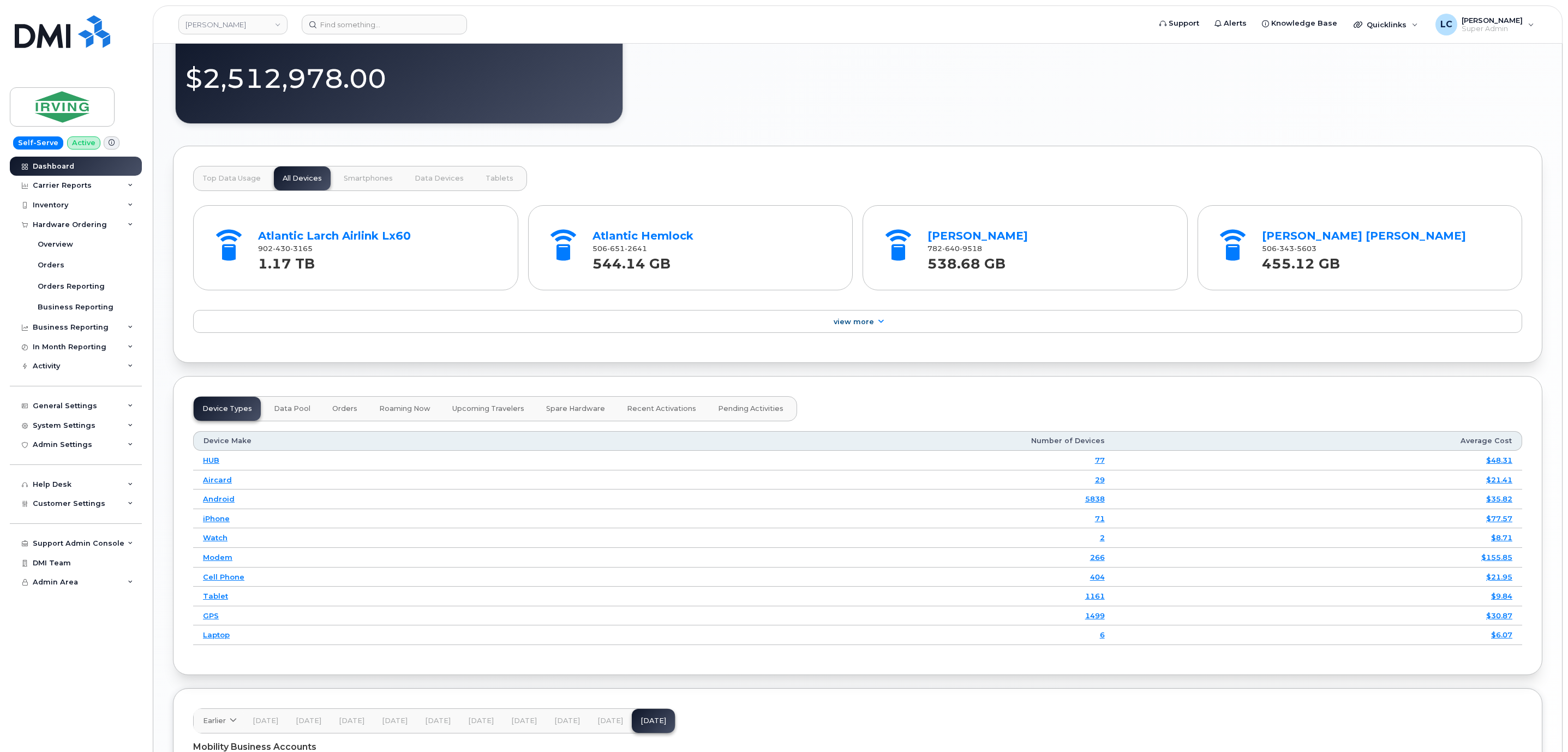
scroll to position [1357, 0]
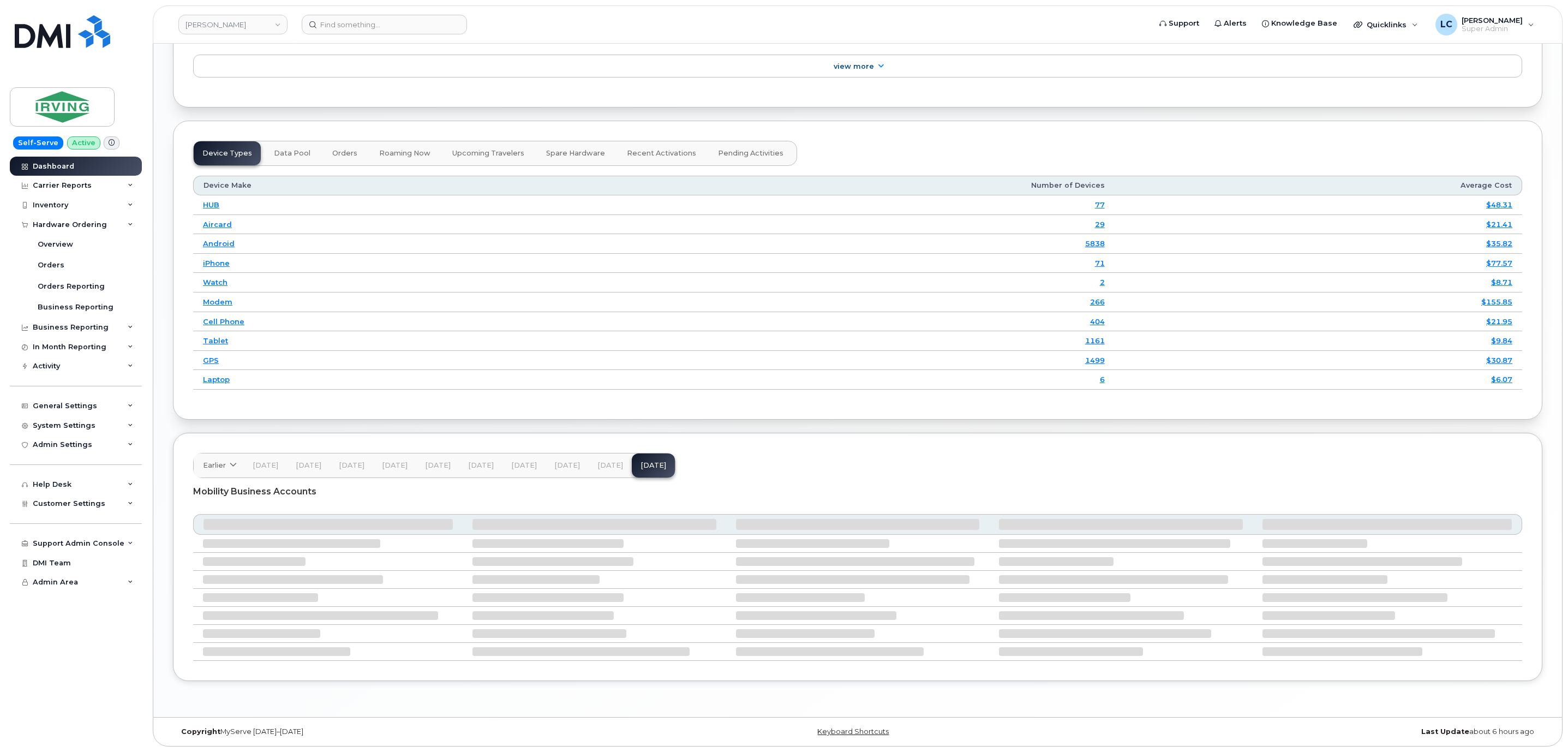
click at [374, 467] on button "Nov 24" at bounding box center [395, 465] width 43 height 24
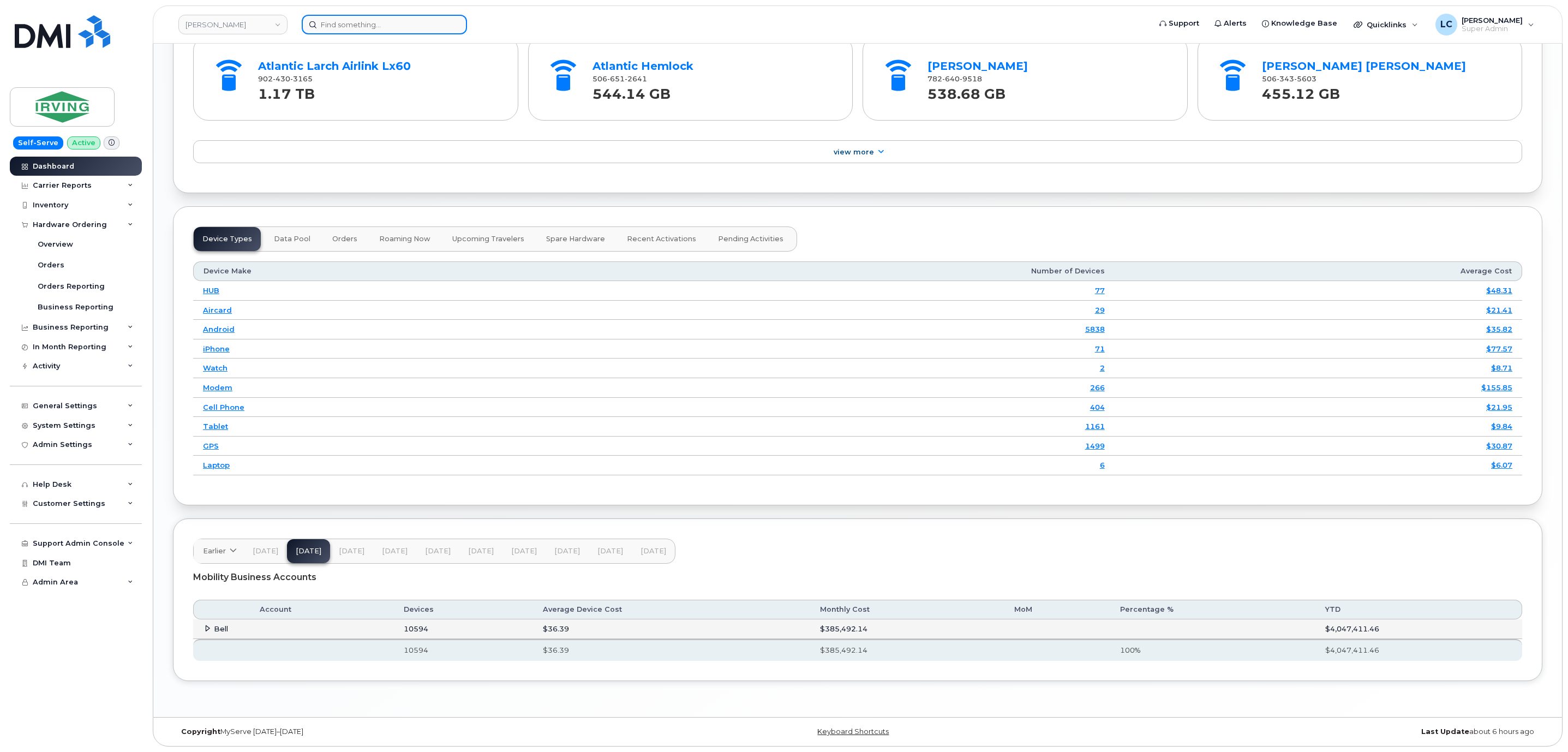
click at [398, 30] on input at bounding box center [384, 25] width 166 height 20
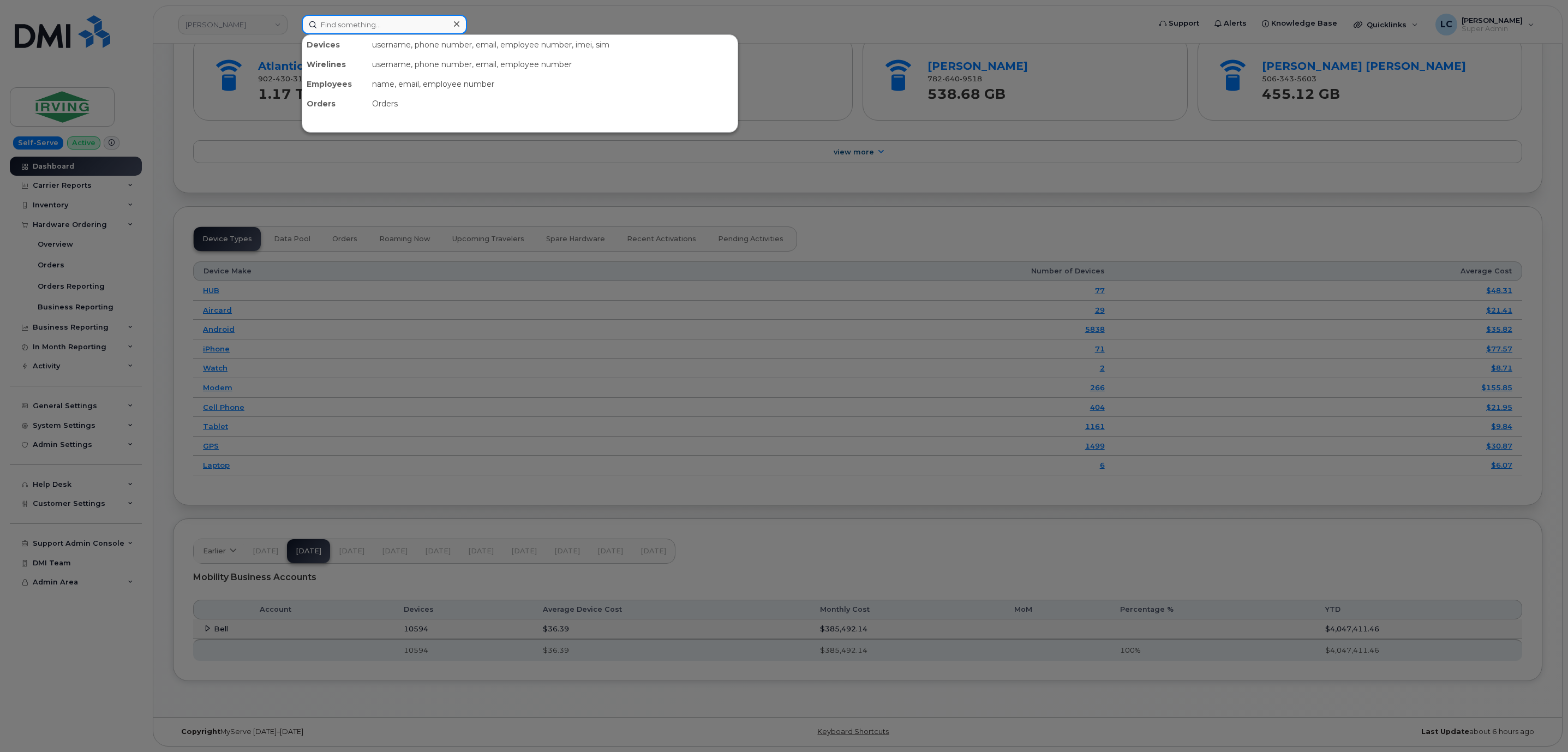
paste input "7802985735"
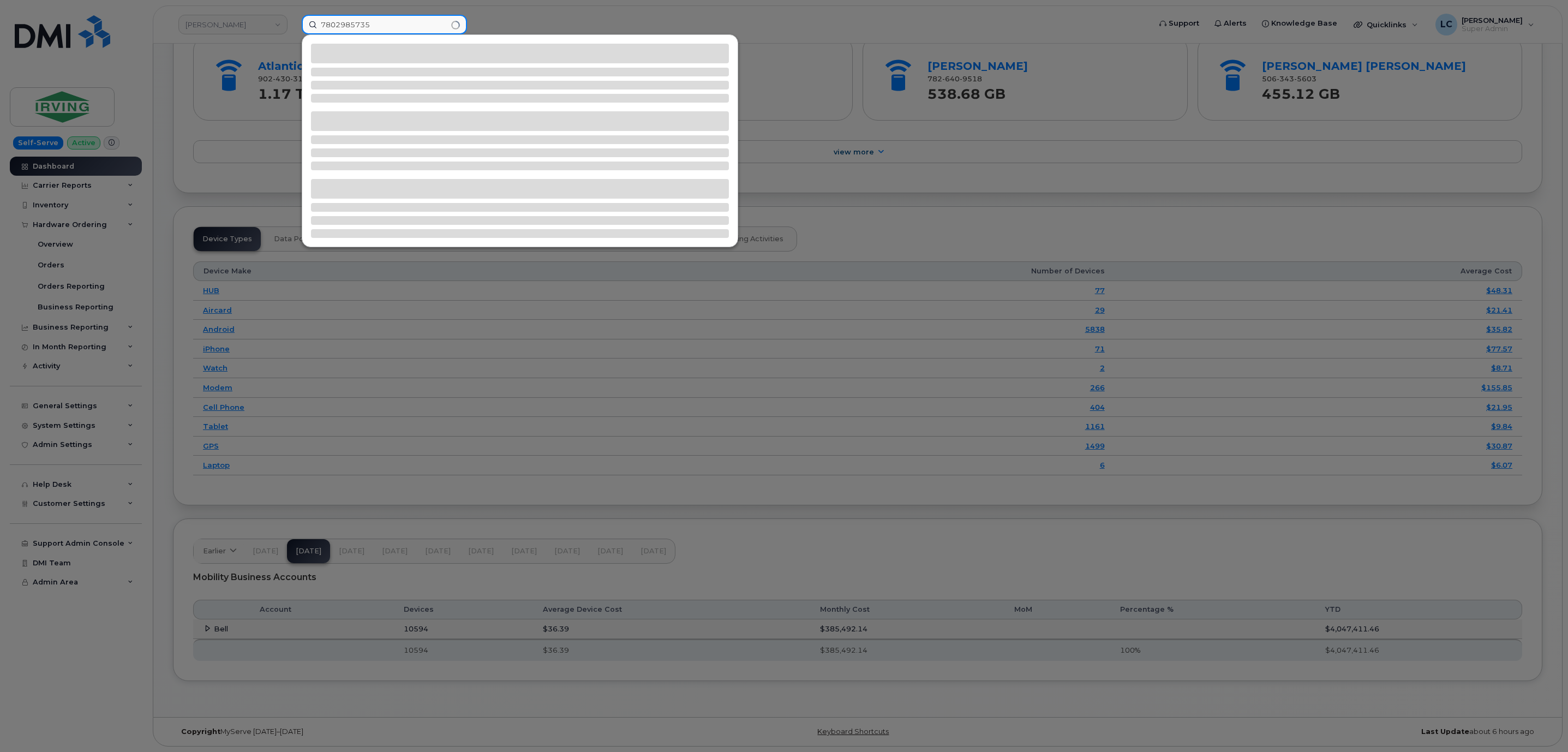
type input "7802985735"
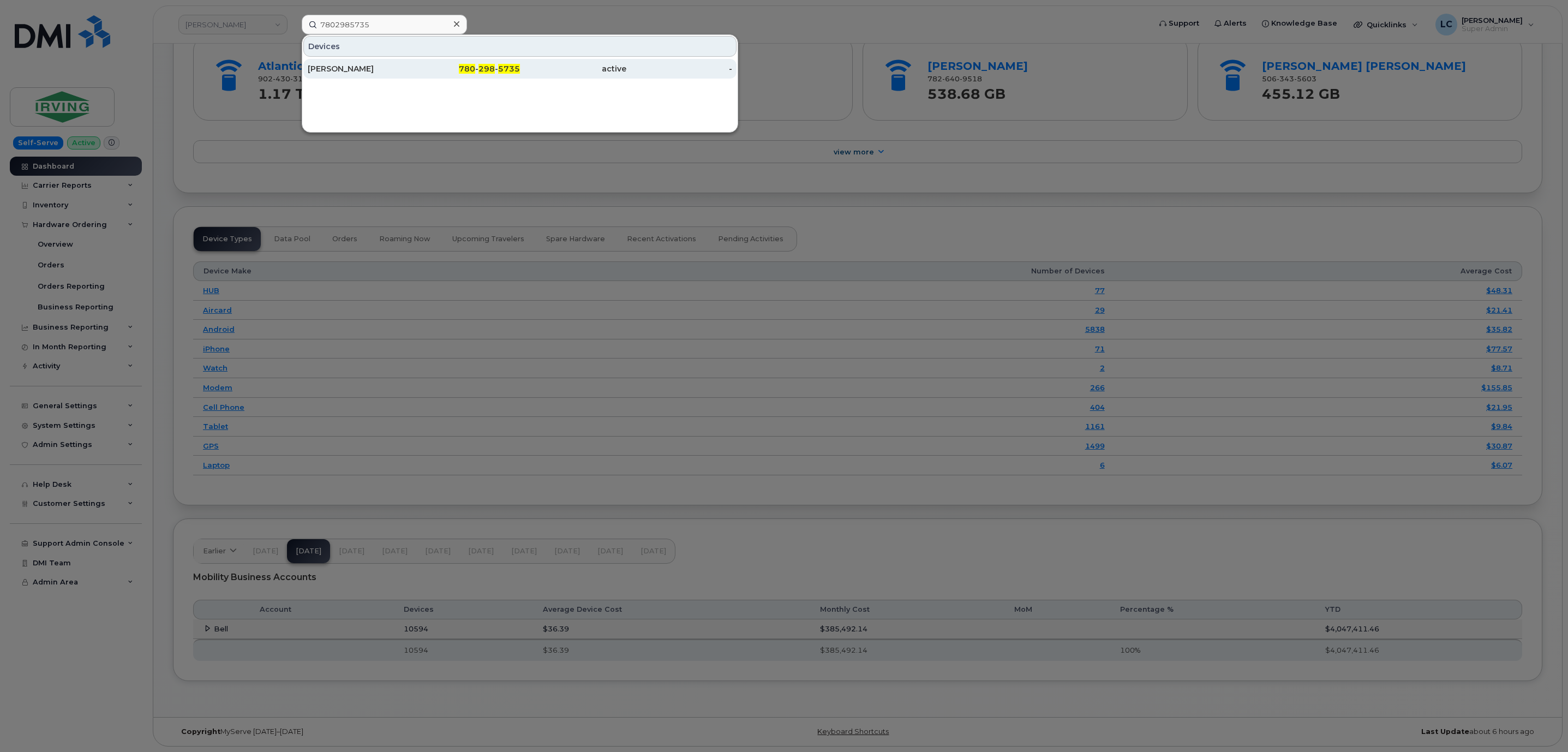
click at [452, 69] on div "780 - 298 - 5735" at bounding box center [467, 68] width 106 height 11
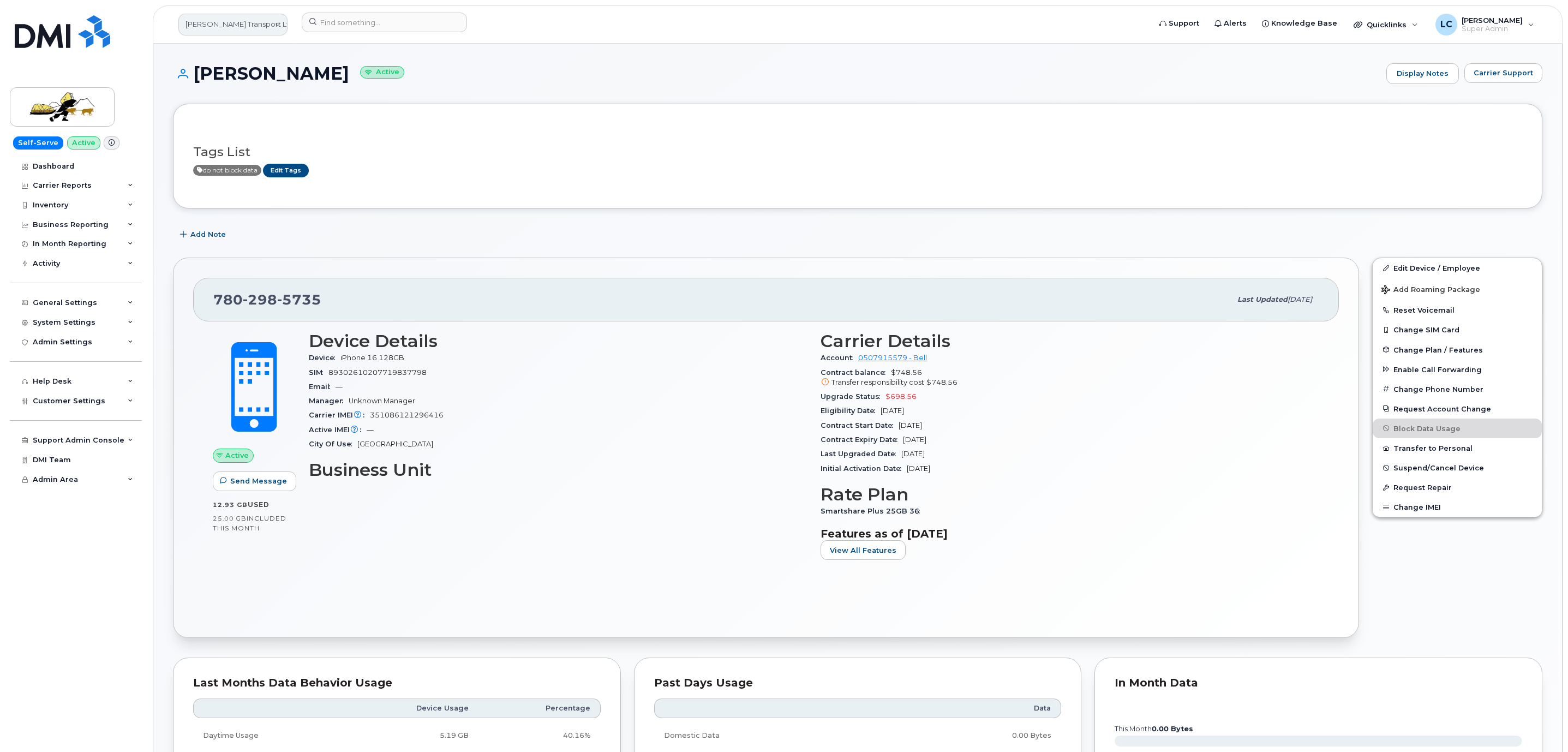
click at [245, 28] on link "[PERSON_NAME] Transport Ltd." at bounding box center [233, 24] width 109 height 22
click at [1326, 78] on h1 "[PERSON_NAME] Active" at bounding box center [777, 73] width 1208 height 19
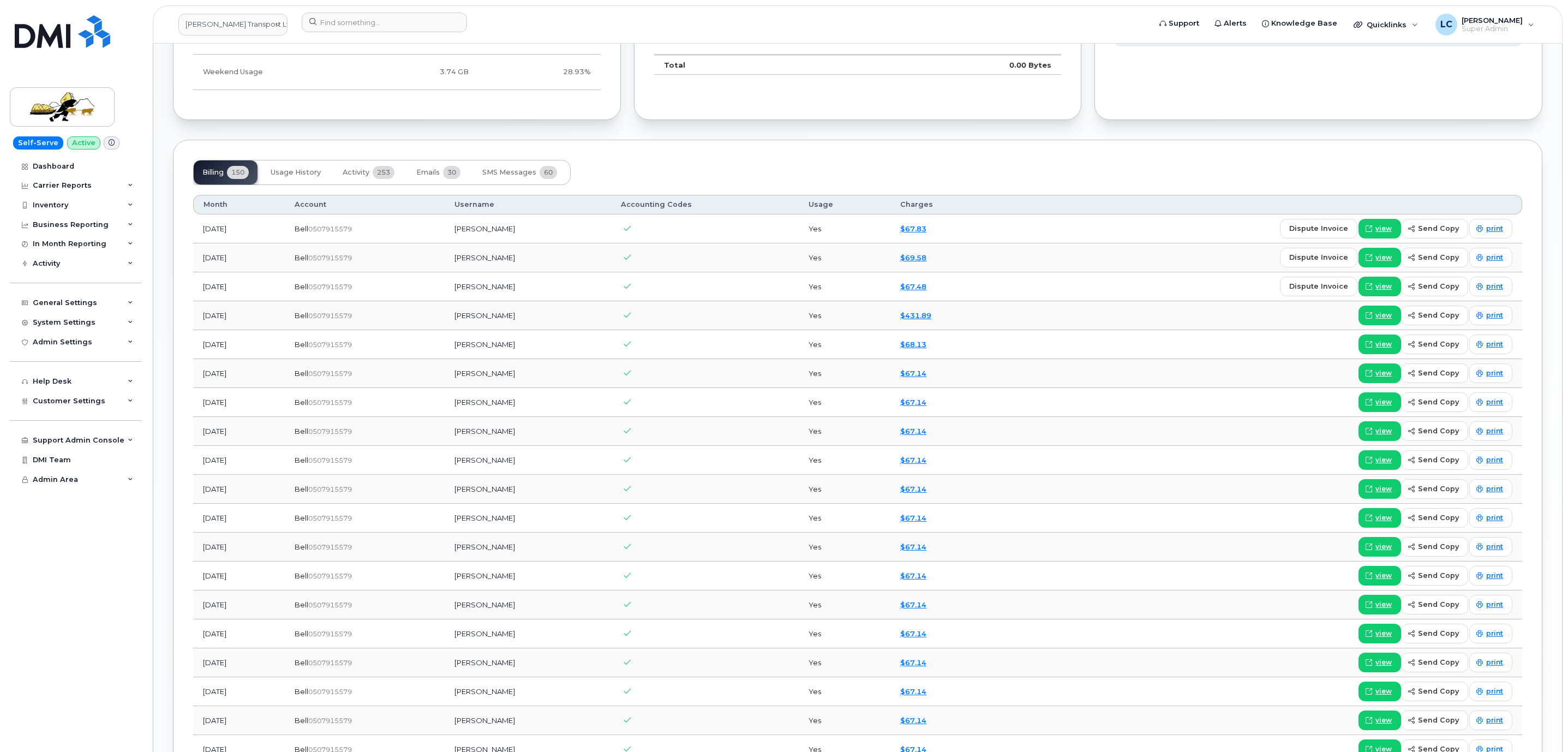
scroll to position [736, 0]
